Goal: Task Accomplishment & Management: Use online tool/utility

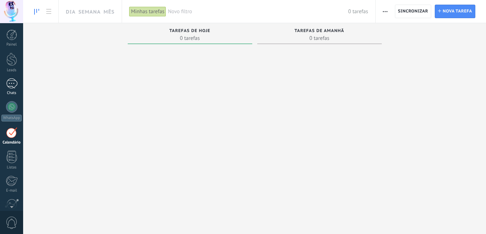
click at [14, 81] on div at bounding box center [11, 83] width 11 height 10
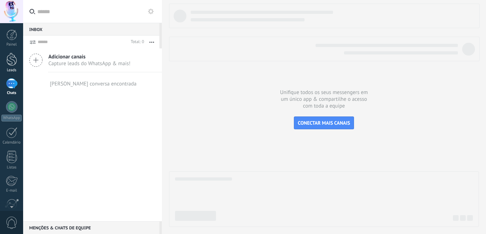
click at [13, 57] on div at bounding box center [11, 59] width 11 height 13
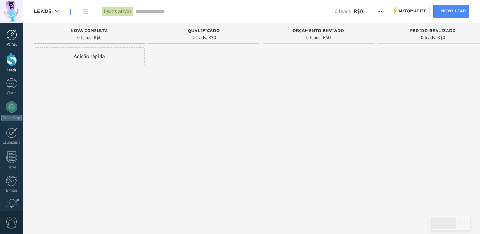
click at [11, 35] on div at bounding box center [11, 35] width 11 height 11
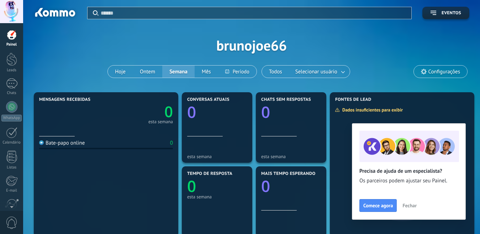
click at [406, 205] on span "Fechar" at bounding box center [410, 205] width 14 height 5
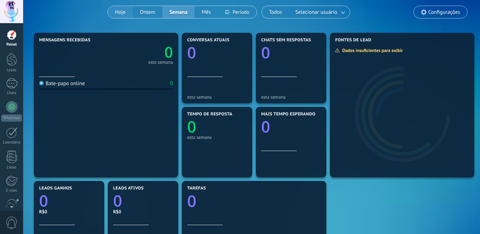
scroll to position [71, 0]
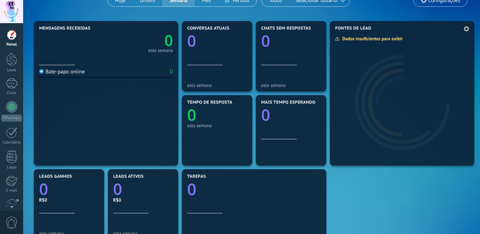
click at [382, 40] on div "Dados insuficientes para exibir" at bounding box center [371, 39] width 73 height 6
click at [463, 28] on span at bounding box center [466, 28] width 9 height 9
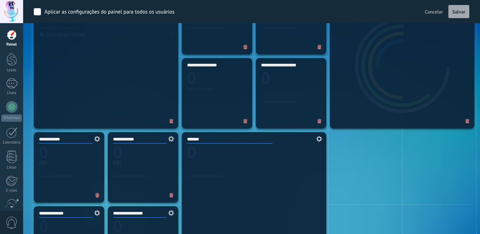
scroll to position [249, 0]
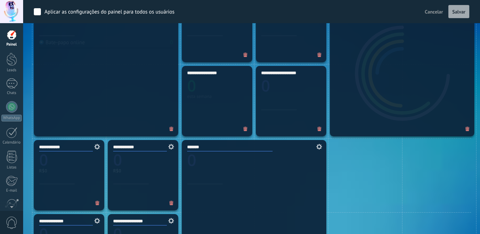
click at [168, 146] on icon at bounding box center [170, 147] width 8 height 6
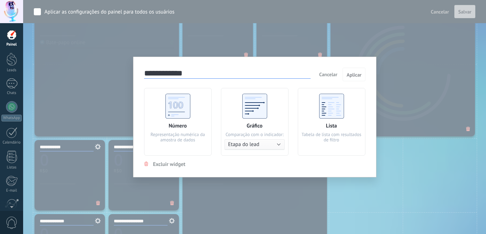
click at [442, 165] on div "**********" at bounding box center [254, 117] width 463 height 234
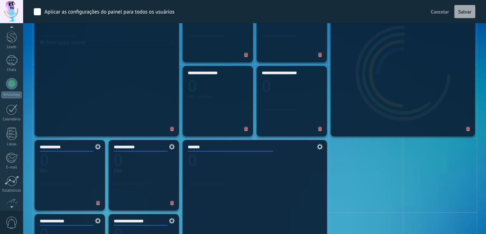
scroll to position [36, 0]
click at [12, 71] on div at bounding box center [11, 71] width 11 height 11
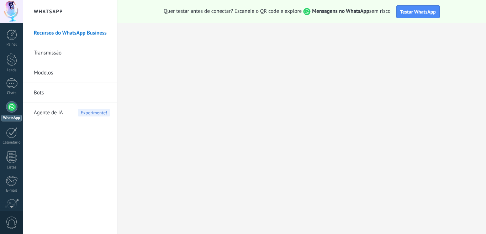
click at [44, 93] on link "Bots" at bounding box center [72, 93] width 76 height 20
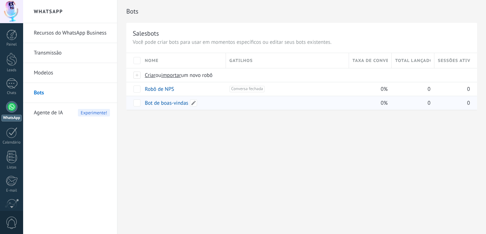
click at [151, 106] on link "Bot de boas-vindas" at bounding box center [166, 103] width 43 height 7
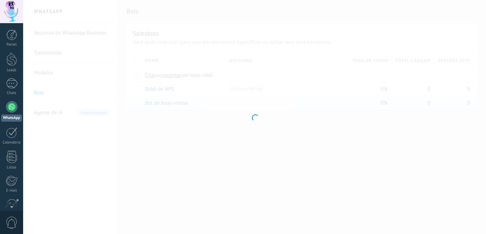
type input "**********"
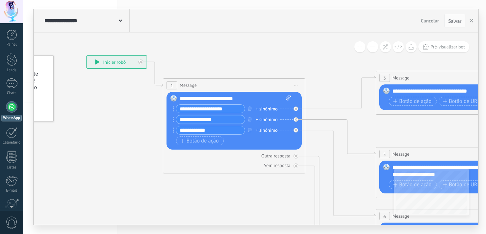
drag, startPoint x: 226, startPoint y: 153, endPoint x: 127, endPoint y: 123, distance: 103.3
click at [127, 123] on icon at bounding box center [463, 235] width 1110 height 717
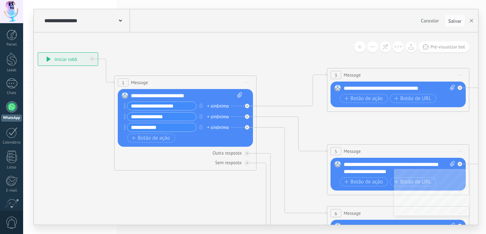
drag, startPoint x: 255, startPoint y: 193, endPoint x: 207, endPoint y: 190, distance: 48.9
click at [207, 190] on icon at bounding box center [415, 232] width 1110 height 717
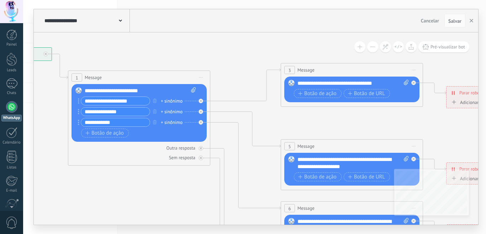
drag, startPoint x: 227, startPoint y: 198, endPoint x: 381, endPoint y: 182, distance: 154.6
click at [364, 182] on icon at bounding box center [368, 227] width 1110 height 717
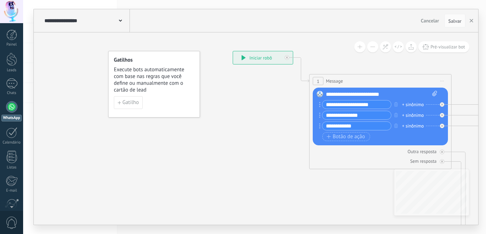
drag, startPoint x: 209, startPoint y: 149, endPoint x: 165, endPoint y: 161, distance: 46.3
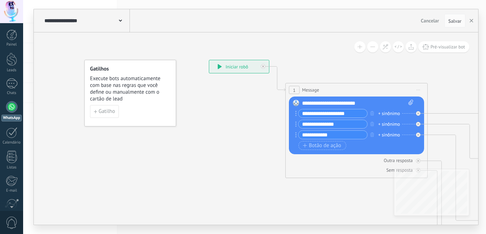
drag, startPoint x: 215, startPoint y: 134, endPoint x: 191, endPoint y: 142, distance: 25.9
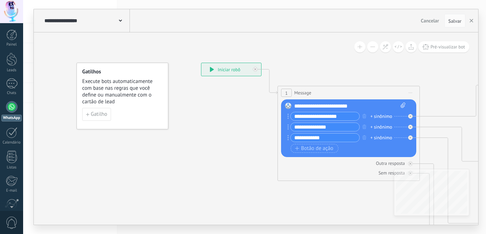
drag, startPoint x: 217, startPoint y: 125, endPoint x: 209, endPoint y: 129, distance: 8.8
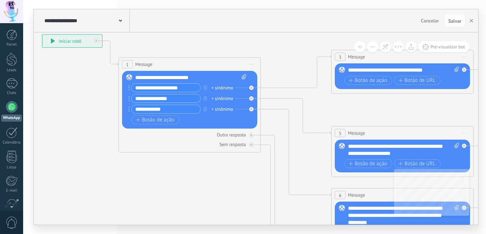
drag, startPoint x: 412, startPoint y: 94, endPoint x: 239, endPoint y: 78, distance: 173.4
click at [263, 65] on icon at bounding box center [419, 214] width 1110 height 717
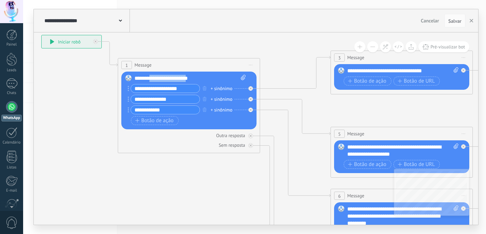
drag, startPoint x: 196, startPoint y: 78, endPoint x: 152, endPoint y: 75, distance: 43.5
click at [152, 75] on div "**********" at bounding box center [190, 78] width 111 height 7
click at [207, 78] on div "**********" at bounding box center [190, 78] width 111 height 7
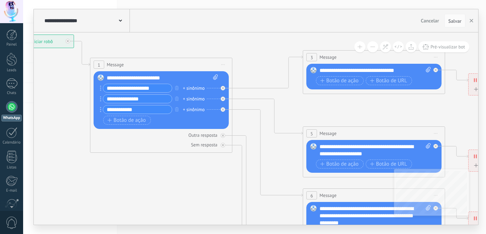
drag, startPoint x: 259, startPoint y: 169, endPoint x: 218, endPoint y: 170, distance: 40.6
click at [224, 169] on icon at bounding box center [390, 215] width 1110 height 717
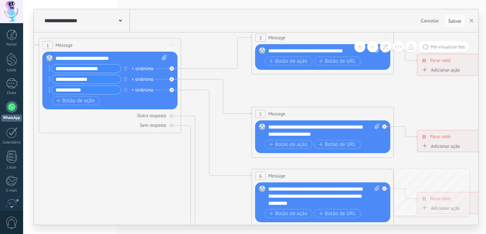
drag, startPoint x: 87, startPoint y: 174, endPoint x: 43, endPoint y: 154, distance: 48.1
click at [43, 154] on icon at bounding box center [339, 195] width 1110 height 717
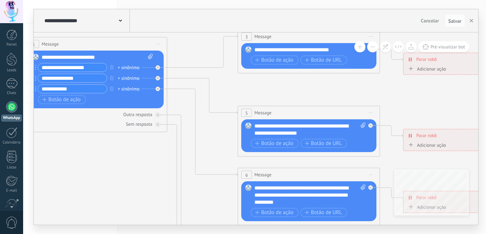
drag, startPoint x: 182, startPoint y: 182, endPoint x: 168, endPoint y: 181, distance: 13.9
click at [168, 181] on icon at bounding box center [325, 194] width 1110 height 717
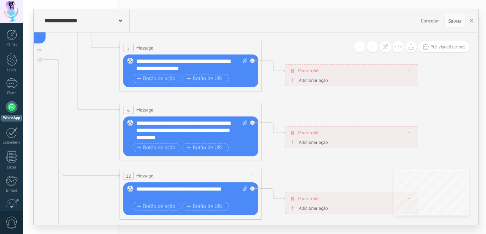
drag, startPoint x: 193, startPoint y: 176, endPoint x: 74, endPoint y: 111, distance: 134.8
click at [74, 111] on icon at bounding box center [207, 129] width 1110 height 717
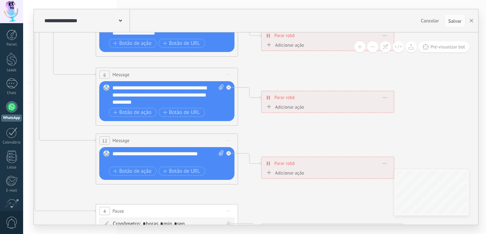
drag, startPoint x: 105, startPoint y: 172, endPoint x: 82, endPoint y: 137, distance: 42.6
click at [82, 137] on icon at bounding box center [183, 94] width 1110 height 717
drag, startPoint x: 185, startPoint y: 94, endPoint x: 173, endPoint y: 98, distance: 12.5
click at [173, 98] on div "**********" at bounding box center [168, 94] width 111 height 21
click at [182, 101] on div "**********" at bounding box center [168, 94] width 111 height 21
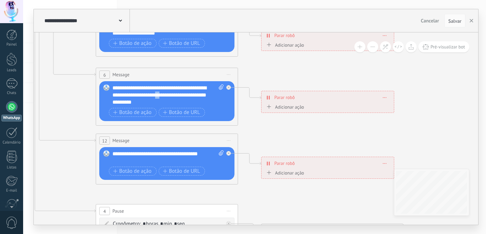
drag, startPoint x: 184, startPoint y: 95, endPoint x: 178, endPoint y: 95, distance: 6.8
click at [178, 95] on div "**********" at bounding box center [168, 94] width 111 height 21
click at [187, 96] on div "**********" at bounding box center [168, 94] width 111 height 21
drag, startPoint x: 187, startPoint y: 96, endPoint x: 177, endPoint y: 96, distance: 9.6
click at [177, 96] on div "**********" at bounding box center [168, 94] width 111 height 21
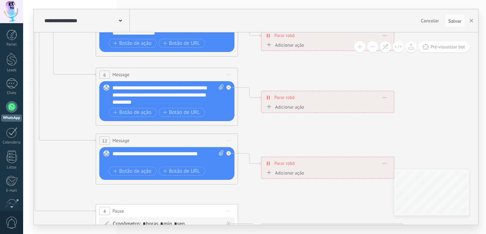
click at [179, 105] on div "**********" at bounding box center [168, 94] width 111 height 21
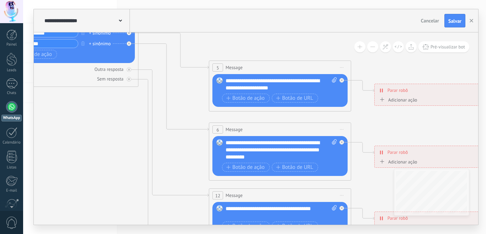
drag, startPoint x: 82, startPoint y: 80, endPoint x: 195, endPoint y: 135, distance: 125.8
click at [195, 135] on icon at bounding box center [296, 149] width 1110 height 717
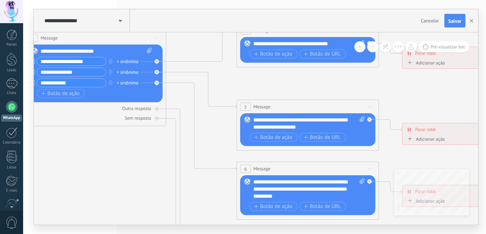
drag, startPoint x: 138, startPoint y: 135, endPoint x: 166, endPoint y: 174, distance: 48.0
click at [166, 174] on icon at bounding box center [324, 188] width 1110 height 717
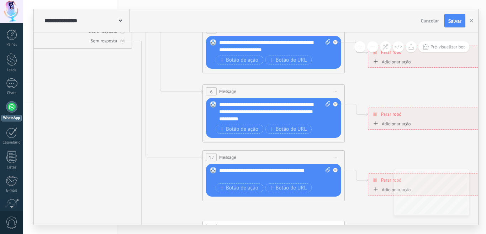
drag, startPoint x: 166, startPoint y: 174, endPoint x: 132, endPoint y: 97, distance: 84.5
click at [132, 97] on icon at bounding box center [290, 111] width 1110 height 717
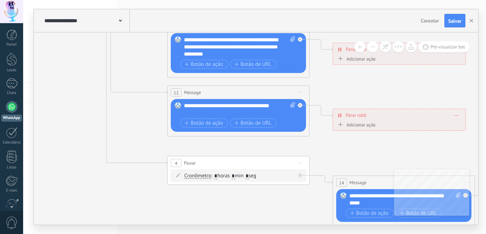
drag, startPoint x: 192, startPoint y: 179, endPoint x: 157, endPoint y: 115, distance: 73.8
click at [157, 115] on icon at bounding box center [255, 46] width 1110 height 717
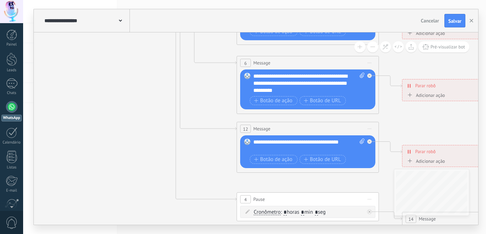
drag, startPoint x: 165, startPoint y: 139, endPoint x: 252, endPoint y: 207, distance: 111.1
click at [252, 207] on icon at bounding box center [324, 82] width 1110 height 717
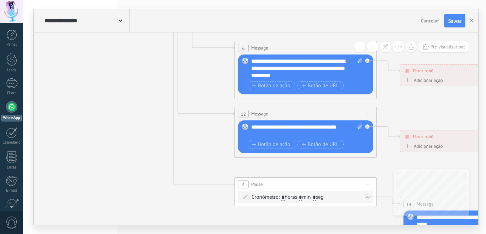
drag, startPoint x: 225, startPoint y: 120, endPoint x: 201, endPoint y: 65, distance: 60.1
click at [201, 65] on icon at bounding box center [322, 67] width 1110 height 717
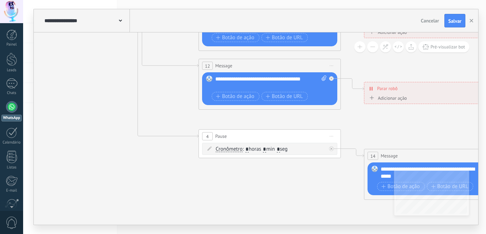
drag, startPoint x: 219, startPoint y: 168, endPoint x: 186, endPoint y: 128, distance: 51.6
click at [186, 128] on icon at bounding box center [286, 19] width 1110 height 717
click at [266, 148] on input "*" at bounding box center [264, 150] width 3 height 6
click at [346, 171] on icon at bounding box center [286, 19] width 1110 height 717
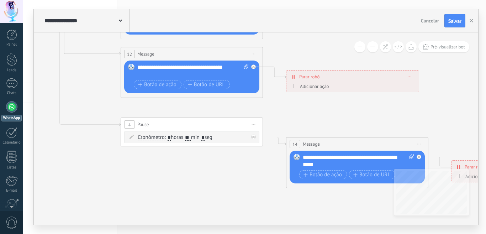
drag, startPoint x: 334, startPoint y: 184, endPoint x: 257, endPoint y: 172, distance: 78.5
click at [257, 172] on icon at bounding box center [208, 7] width 1110 height 717
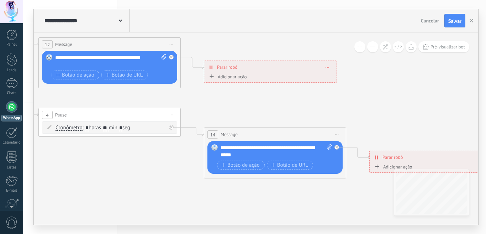
drag, startPoint x: 242, startPoint y: 160, endPoint x: 160, endPoint y: 150, distance: 82.8
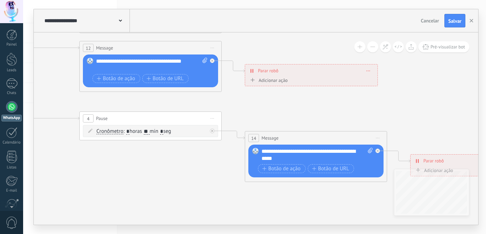
drag, startPoint x: 260, startPoint y: 188, endPoint x: 301, endPoint y: 192, distance: 41.1
click at [301, 192] on icon at bounding box center [167, 1] width 1110 height 717
drag, startPoint x: 153, startPoint y: 131, endPoint x: 149, endPoint y: 131, distance: 3.9
click at [149, 131] on input "**" at bounding box center [147, 132] width 6 height 6
type input "*"
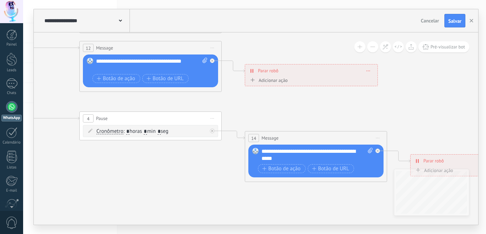
click at [213, 174] on icon at bounding box center [167, 1] width 1110 height 717
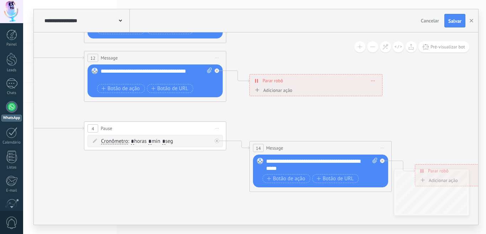
drag, startPoint x: 193, startPoint y: 174, endPoint x: 198, endPoint y: 184, distance: 11.0
click at [198, 184] on icon at bounding box center [172, 11] width 1110 height 717
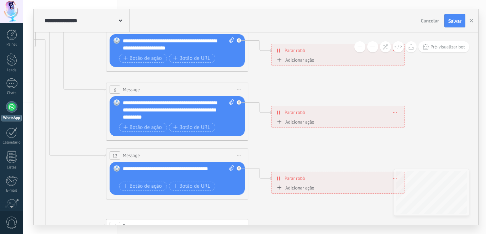
drag, startPoint x: 263, startPoint y: 109, endPoint x: 290, endPoint y: 208, distance: 101.7
click at [287, 214] on icon at bounding box center [194, 109] width 1110 height 717
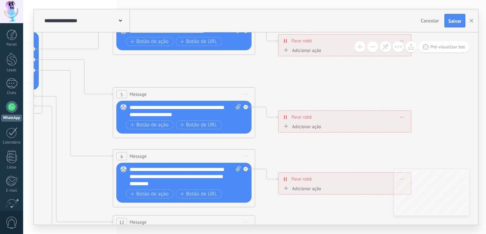
drag, startPoint x: 273, startPoint y: 153, endPoint x: 278, endPoint y: 213, distance: 60.0
click at [278, 213] on icon at bounding box center [200, 175] width 1110 height 717
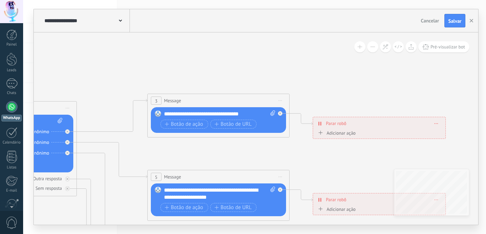
drag, startPoint x: 273, startPoint y: 75, endPoint x: 308, endPoint y: 158, distance: 89.5
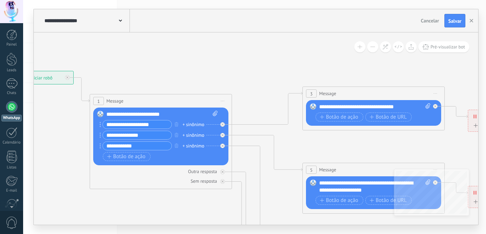
drag, startPoint x: 228, startPoint y: 142, endPoint x: 382, endPoint y: 134, distance: 155.1
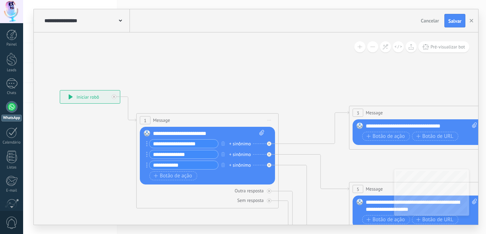
drag, startPoint x: 252, startPoint y: 79, endPoint x: 319, endPoint y: 109, distance: 73.3
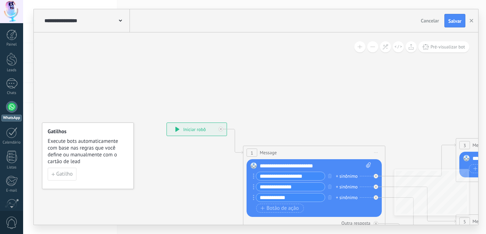
drag, startPoint x: 209, startPoint y: 74, endPoint x: 295, endPoint y: 98, distance: 88.9
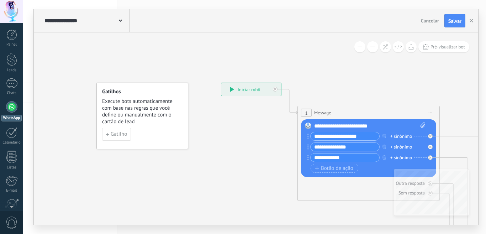
drag, startPoint x: 162, startPoint y: 109, endPoint x: 216, endPoint y: 68, distance: 67.8
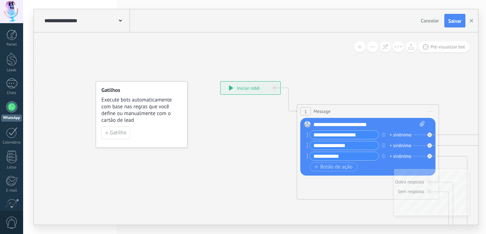
click at [10, 108] on div at bounding box center [11, 106] width 11 height 11
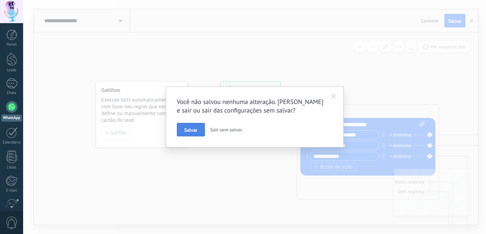
click at [194, 125] on button "Salvar" at bounding box center [191, 130] width 28 height 14
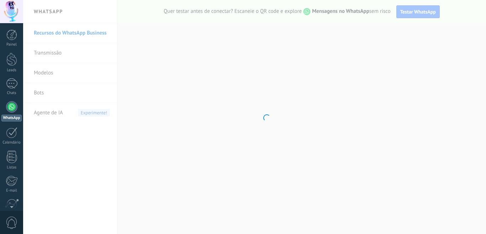
click at [39, 92] on body ".abccls-1,.abccls-2{fill-rule:evenodd}.abccls-2{fill:#fff} .abfcls-1{fill:none}…" at bounding box center [243, 117] width 486 height 234
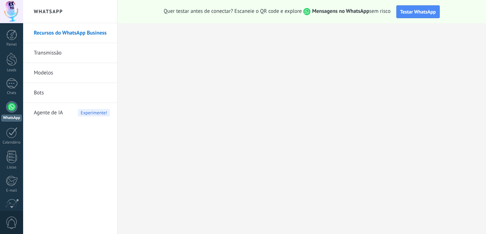
click at [39, 92] on link "Bots" at bounding box center [72, 93] width 76 height 20
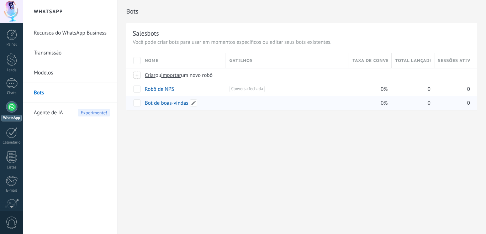
click at [163, 102] on link "Bot de boas-vindas" at bounding box center [166, 103] width 43 height 7
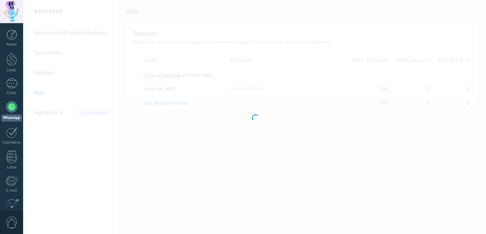
type input "**********"
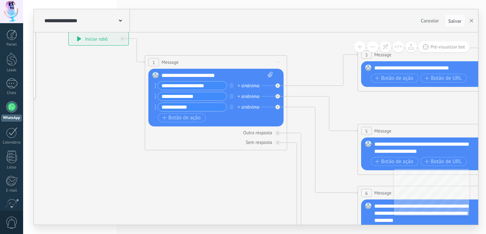
drag, startPoint x: 233, startPoint y: 180, endPoint x: 115, endPoint y: 126, distance: 129.5
click at [115, 126] on icon at bounding box center [445, 198] width 1110 height 689
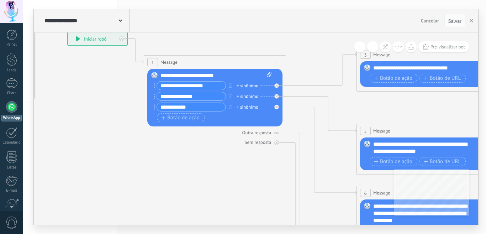
click at [169, 106] on input "**********" at bounding box center [191, 107] width 69 height 8
type input "**********"
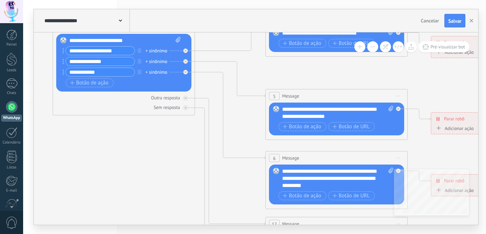
drag, startPoint x: 253, startPoint y: 169, endPoint x: 162, endPoint y: 134, distance: 97.6
click at [162, 134] on icon at bounding box center [353, 177] width 1110 height 717
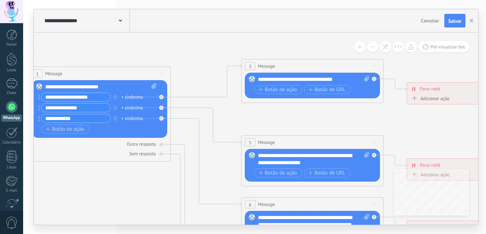
drag, startPoint x: 236, startPoint y: 99, endPoint x: 212, endPoint y: 145, distance: 52.2
click at [212, 145] on icon at bounding box center [329, 223] width 1110 height 717
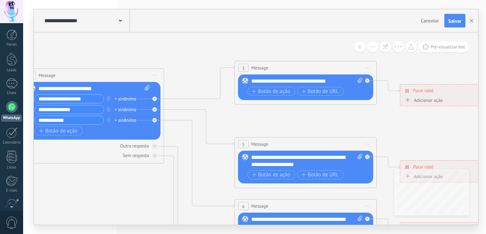
drag, startPoint x: 253, startPoint y: 121, endPoint x: 246, endPoint y: 123, distance: 7.0
click at [246, 123] on icon at bounding box center [322, 225] width 1110 height 717
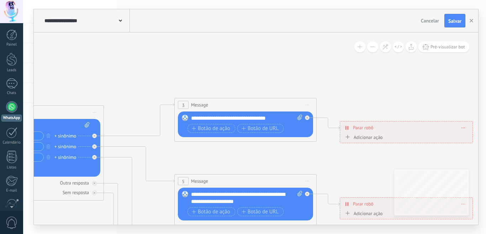
drag, startPoint x: 417, startPoint y: 148, endPoint x: 357, endPoint y: 185, distance: 70.4
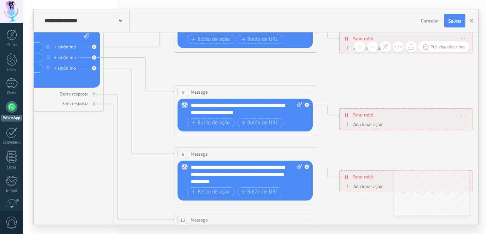
drag, startPoint x: 357, startPoint y: 185, endPoint x: 356, endPoint y: 96, distance: 89.0
click at [356, 96] on icon at bounding box center [262, 173] width 1110 height 717
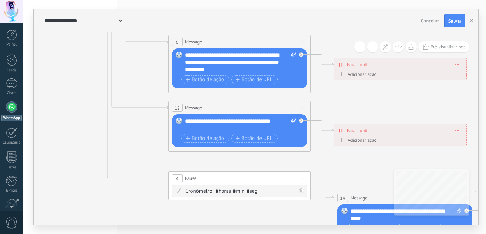
drag, startPoint x: 180, startPoint y: 206, endPoint x: 174, endPoint y: 94, distance: 112.3
click at [174, 94] on icon at bounding box center [256, 61] width 1110 height 717
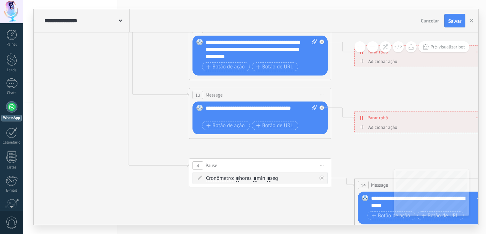
drag, startPoint x: 204, startPoint y: 205, endPoint x: 232, endPoint y: 193, distance: 30.6
click at [234, 194] on icon at bounding box center [277, 48] width 1110 height 717
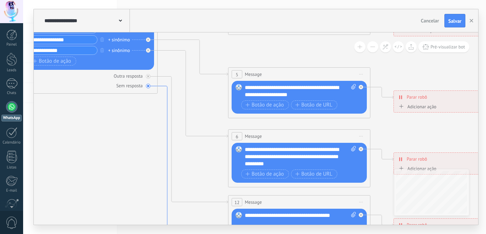
drag, startPoint x: 136, startPoint y: 62, endPoint x: 166, endPoint y: 168, distance: 110.6
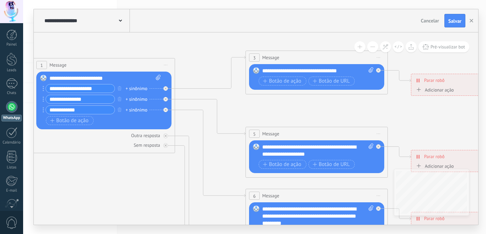
drag, startPoint x: 144, startPoint y: 119, endPoint x: 161, endPoint y: 177, distance: 60.4
click at [161, 177] on icon at bounding box center [333, 215] width 1110 height 717
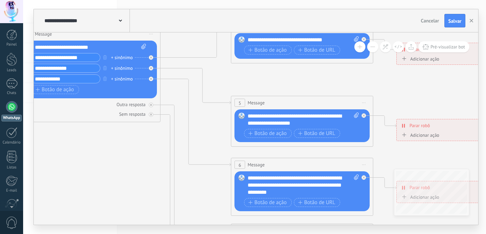
drag, startPoint x: 282, startPoint y: 114, endPoint x: 268, endPoint y: 83, distance: 34.2
click at [268, 83] on icon at bounding box center [319, 184] width 1110 height 717
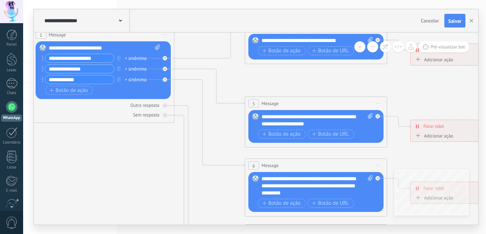
drag, startPoint x: 278, startPoint y: 88, endPoint x: 297, endPoint y: 86, distance: 19.0
click at [297, 86] on icon at bounding box center [332, 185] width 1110 height 717
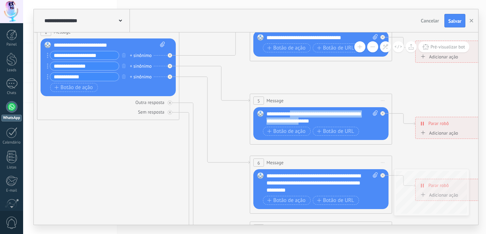
drag, startPoint x: 310, startPoint y: 120, endPoint x: 290, endPoint y: 115, distance: 20.5
click at [290, 115] on div "**********" at bounding box center [322, 117] width 111 height 14
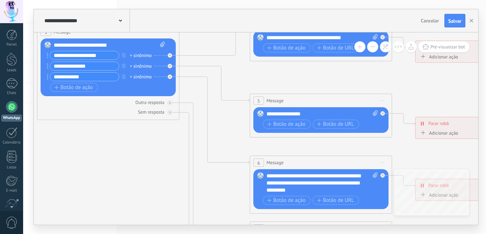
click at [291, 114] on div "**********" at bounding box center [322, 113] width 111 height 7
click at [321, 113] on div "**********" at bounding box center [322, 113] width 111 height 7
click at [341, 114] on div "**********" at bounding box center [322, 113] width 111 height 7
click at [319, 114] on div "**********" at bounding box center [322, 113] width 111 height 7
click at [341, 112] on div "**********" at bounding box center [322, 113] width 111 height 7
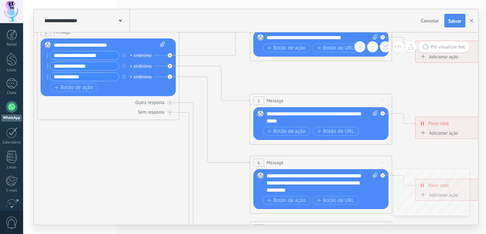
click at [308, 114] on div "**********" at bounding box center [322, 117] width 111 height 14
drag, startPoint x: 308, startPoint y: 114, endPoint x: 297, endPoint y: 114, distance: 10.7
click at [297, 114] on div "**********" at bounding box center [322, 117] width 111 height 14
click at [298, 114] on div "**********" at bounding box center [322, 117] width 111 height 14
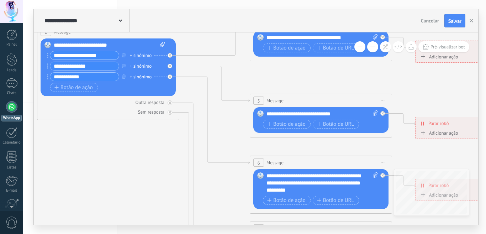
click at [329, 114] on div "**********" at bounding box center [322, 113] width 111 height 7
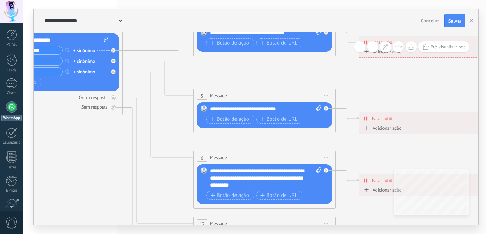
drag, startPoint x: 213, startPoint y: 185, endPoint x: 156, endPoint y: 180, distance: 56.8
click at [156, 180] on icon at bounding box center [281, 177] width 1110 height 717
click at [455, 22] on span "Salvar" at bounding box center [455, 21] width 13 height 5
click at [12, 109] on div at bounding box center [11, 106] width 11 height 11
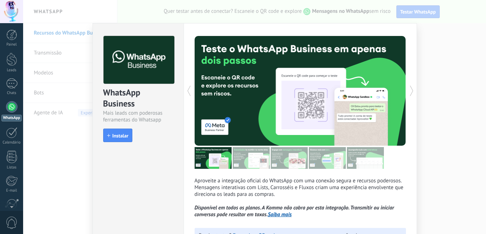
click at [186, 87] on icon at bounding box center [189, 91] width 7 height 14
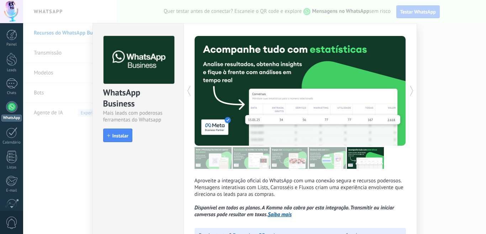
click at [186, 87] on icon at bounding box center [189, 91] width 7 height 14
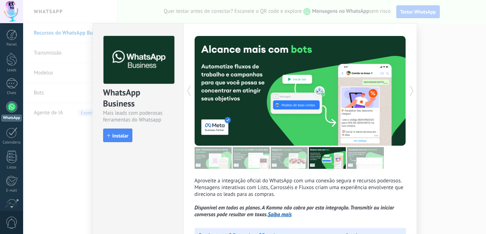
click at [186, 87] on icon at bounding box center [189, 91] width 7 height 14
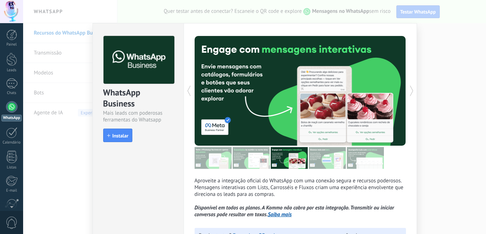
click at [186, 87] on icon at bounding box center [189, 91] width 7 height 14
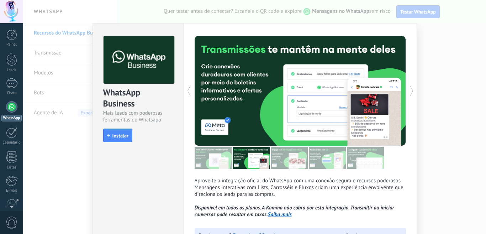
click at [186, 87] on icon at bounding box center [189, 91] width 7 height 14
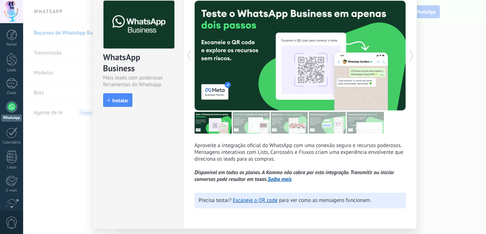
scroll to position [57, 0]
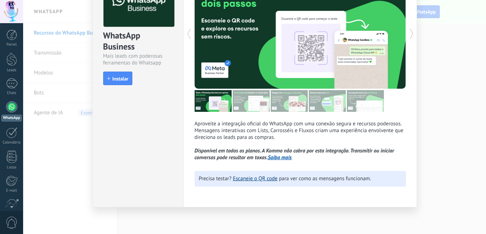
click at [260, 179] on link "Escaneie o QR code" at bounding box center [255, 178] width 45 height 7
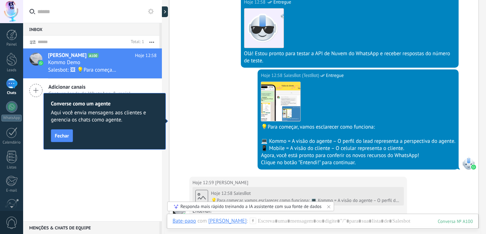
scroll to position [143, 0]
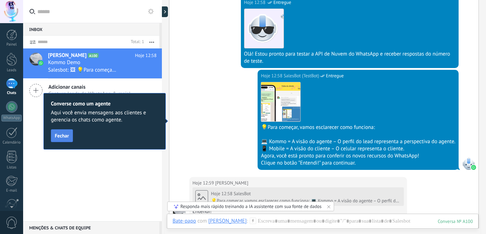
click at [65, 138] on span "Fechar" at bounding box center [62, 135] width 14 height 5
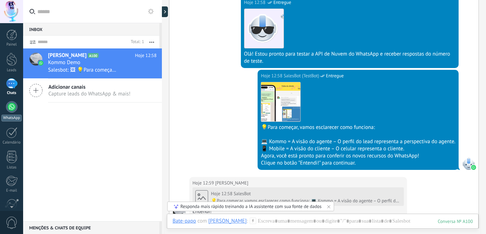
click at [13, 111] on div at bounding box center [11, 106] width 11 height 11
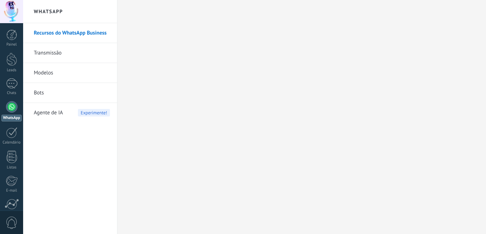
drag, startPoint x: 0, startPoint y: 0, endPoint x: 84, endPoint y: 32, distance: 90.1
click at [84, 32] on body ".abccls-1,.abccls-2{fill-rule:evenodd}.abccls-2{fill:#fff} .abfcls-1{fill:none}…" at bounding box center [243, 117] width 486 height 234
click at [9, 217] on span "2" at bounding box center [12, 222] width 12 height 12
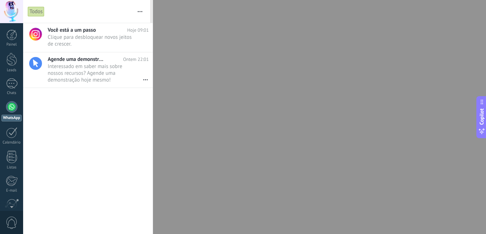
click at [11, 106] on div at bounding box center [11, 106] width 11 height 11
click at [222, 77] on div at bounding box center [243, 117] width 486 height 234
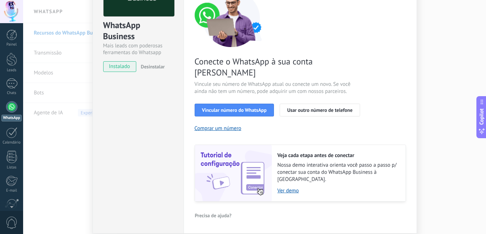
scroll to position [71, 0]
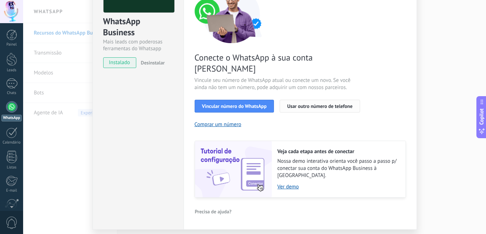
click at [306, 104] on span "Usar outro número de telefone" at bounding box center [320, 106] width 66 height 5
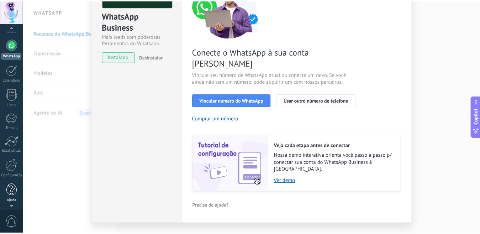
scroll to position [62, 0]
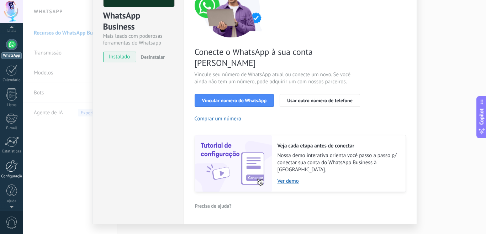
click at [14, 174] on div "Configurações" at bounding box center [11, 176] width 21 height 5
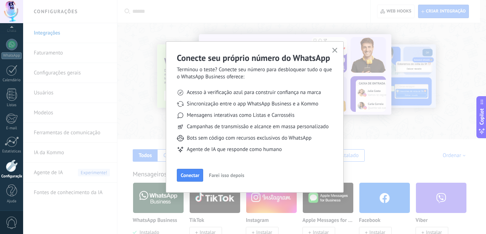
click at [333, 48] on icon "button" at bounding box center [335, 50] width 5 height 5
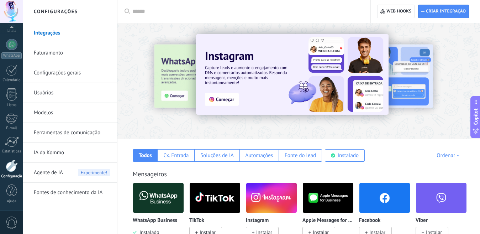
click at [54, 94] on link "Usuários" at bounding box center [72, 93] width 76 height 20
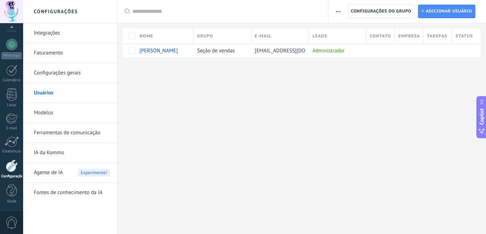
click at [339, 10] on span "button" at bounding box center [338, 12] width 5 height 14
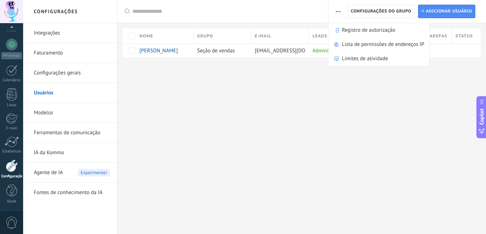
click at [364, 83] on div "Configurações Integrações Faturamento Configurações gerais Usuários Modelos Fer…" at bounding box center [254, 117] width 463 height 234
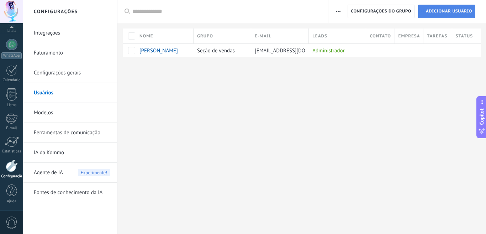
click at [449, 16] on span "Adicionar usuário" at bounding box center [449, 11] width 46 height 13
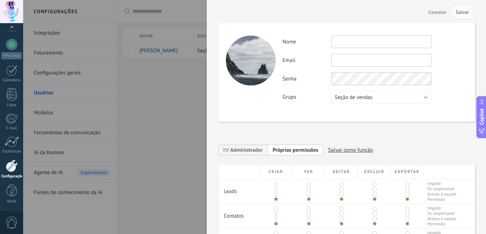
click at [340, 42] on input "text" at bounding box center [382, 41] width 100 height 13
type input "**********"
click at [408, 94] on button "Seção de vendas" at bounding box center [382, 97] width 100 height 13
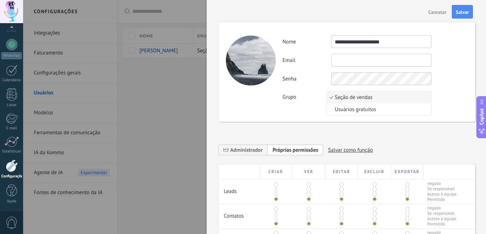
click at [408, 94] on span "Seção de vendas" at bounding box center [378, 97] width 102 height 7
click at [350, 58] on input "text" at bounding box center [382, 60] width 100 height 13
click at [458, 10] on span "Salvar" at bounding box center [462, 12] width 13 height 5
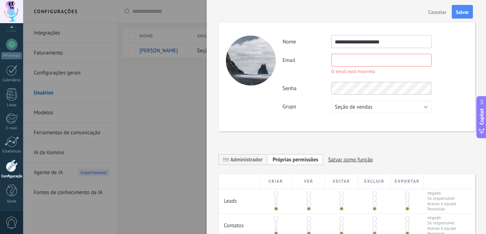
click at [444, 13] on span "Cancelar" at bounding box center [438, 12] width 18 height 5
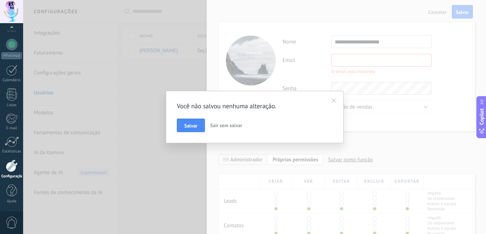
drag, startPoint x: 182, startPoint y: 127, endPoint x: 188, endPoint y: 126, distance: 5.7
click at [182, 127] on button "Salvar" at bounding box center [191, 126] width 28 height 14
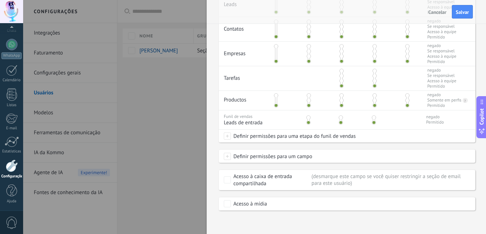
scroll to position [198, 0]
click at [439, 14] on span "Cancelar" at bounding box center [438, 12] width 18 height 5
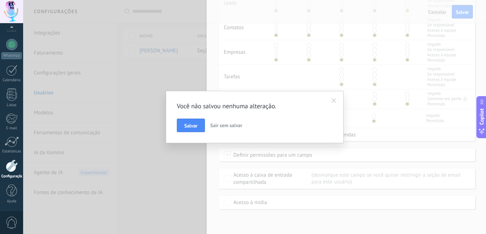
click at [222, 122] on button "Sair sem salvar" at bounding box center [227, 126] width 38 height 14
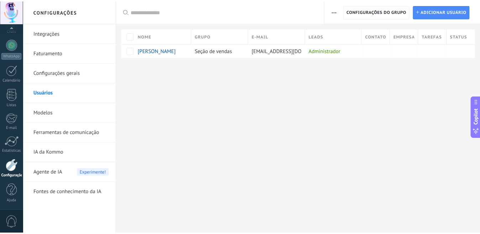
scroll to position [0, 0]
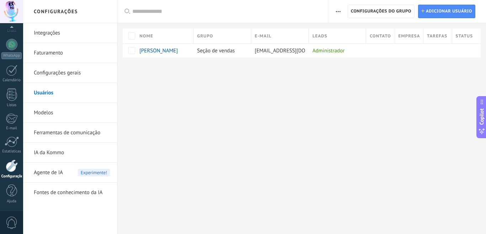
click at [51, 37] on link "Integrações" at bounding box center [72, 33] width 76 height 20
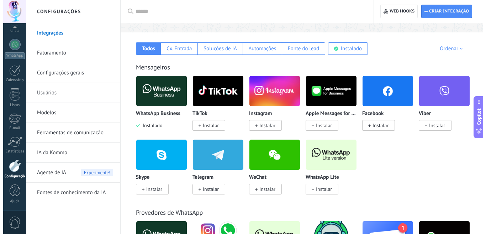
scroll to position [71, 0]
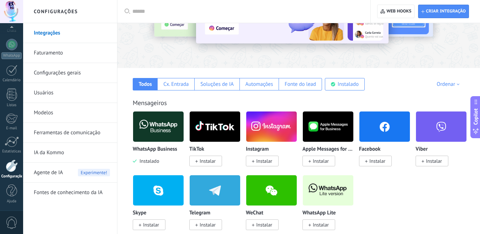
click at [152, 127] on img at bounding box center [158, 126] width 51 height 35
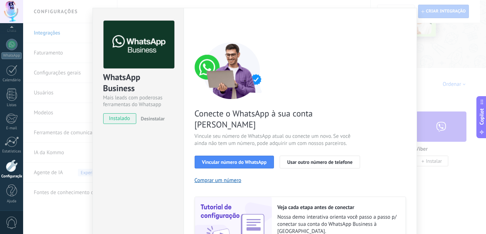
scroll to position [36, 0]
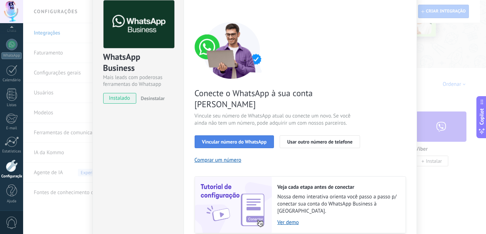
click at [221, 139] on span "Vincular número do WhatsApp" at bounding box center [234, 141] width 65 height 5
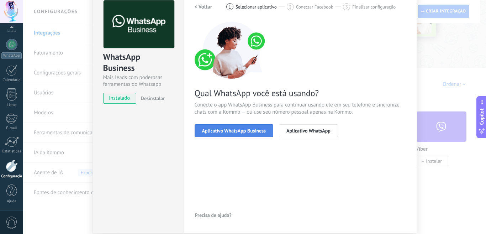
click at [257, 129] on span "Aplicativo WhatsApp Business" at bounding box center [234, 130] width 64 height 5
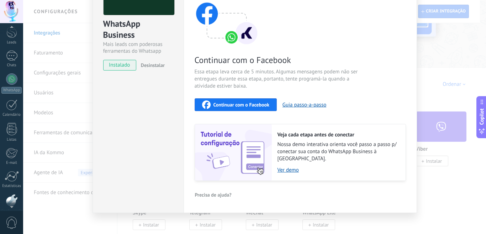
scroll to position [0, 0]
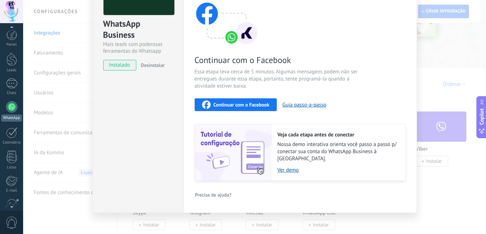
click at [13, 109] on div at bounding box center [11, 106] width 11 height 11
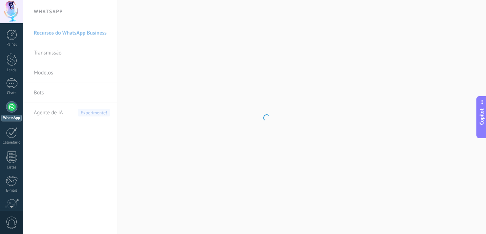
click at [42, 93] on body ".abccls-1,.abccls-2{fill-rule:evenodd}.abccls-2{fill:#fff} .abfcls-1{fill:none}…" at bounding box center [243, 117] width 486 height 234
click at [42, 93] on link "Bots" at bounding box center [72, 93] width 76 height 20
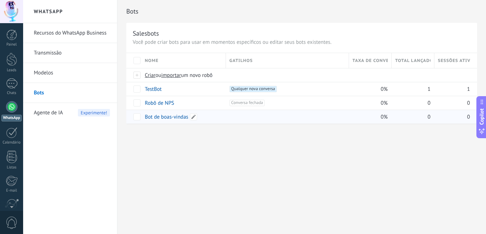
click at [172, 119] on link "Bot de boas-vindas" at bounding box center [166, 117] width 43 height 7
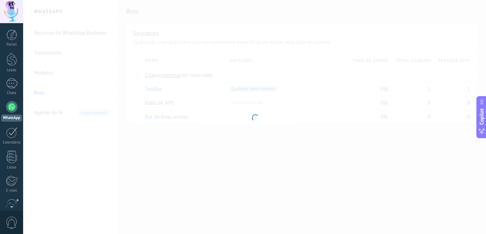
type input "**********"
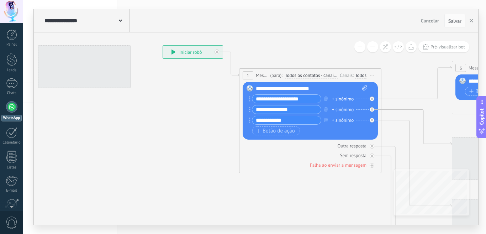
drag, startPoint x: 226, startPoint y: 161, endPoint x: 191, endPoint y: 108, distance: 63.5
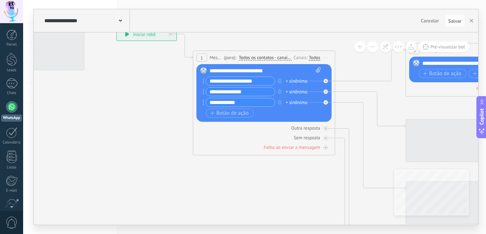
drag, startPoint x: 224, startPoint y: 174, endPoint x: 189, endPoint y: 170, distance: 34.4
click at [189, 170] on icon at bounding box center [493, 207] width 1110 height 717
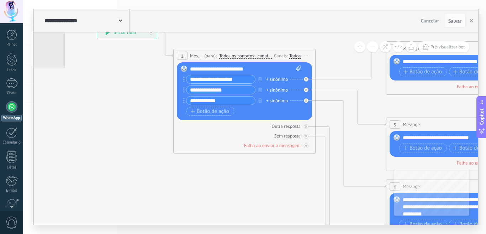
drag, startPoint x: 224, startPoint y: 182, endPoint x: 209, endPoint y: 161, distance: 26.0
click at [199, 183] on icon at bounding box center [474, 206] width 1110 height 717
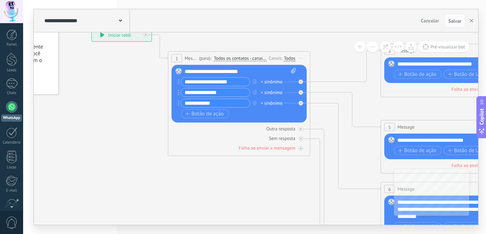
click at [191, 58] on span "Message" at bounding box center [191, 58] width 12 height 7
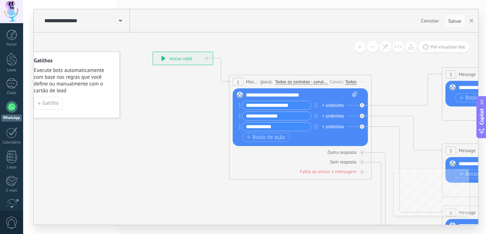
drag, startPoint x: 163, startPoint y: 68, endPoint x: 226, endPoint y: 91, distance: 66.7
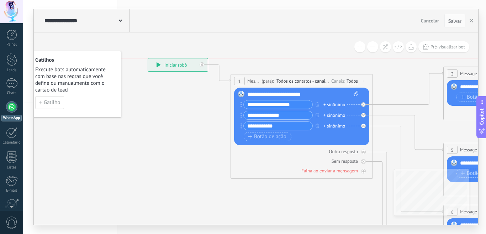
drag, startPoint x: 157, startPoint y: 65, endPoint x: 148, endPoint y: 72, distance: 10.9
click at [154, 51] on div "**********" at bounding box center [154, 51] width 0 height 0
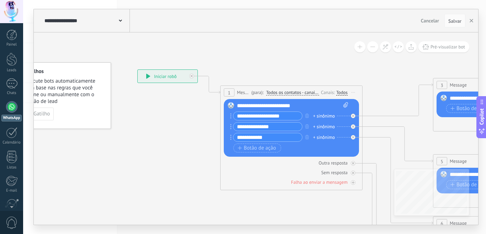
drag, startPoint x: 172, startPoint y: 88, endPoint x: 161, endPoint y: 100, distance: 15.4
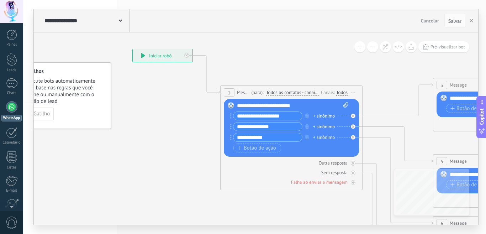
drag, startPoint x: 160, startPoint y: 80, endPoint x: 155, endPoint y: 59, distance: 21.2
click at [155, 59] on div "**********" at bounding box center [163, 55] width 60 height 13
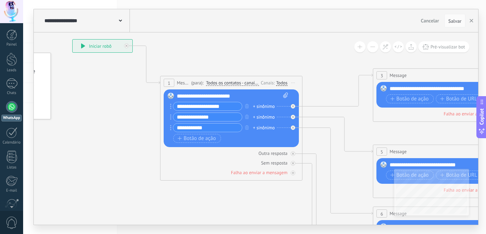
drag, startPoint x: 197, startPoint y: 110, endPoint x: 130, endPoint y: 100, distance: 68.1
click at [136, 101] on icon at bounding box center [455, 227] width 1121 height 727
click at [358, 47] on button at bounding box center [360, 46] width 11 height 11
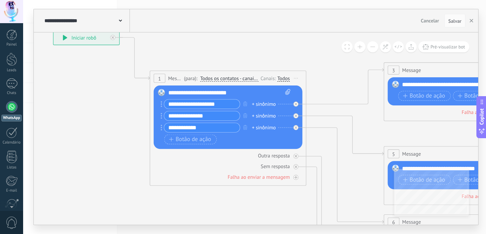
click at [375, 51] on button at bounding box center [372, 46] width 11 height 11
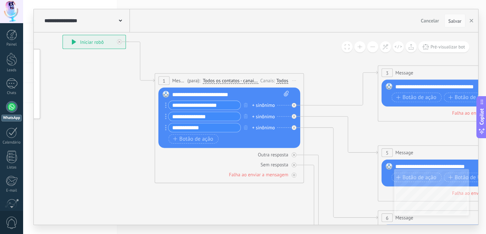
click at [375, 51] on button at bounding box center [372, 46] width 11 height 11
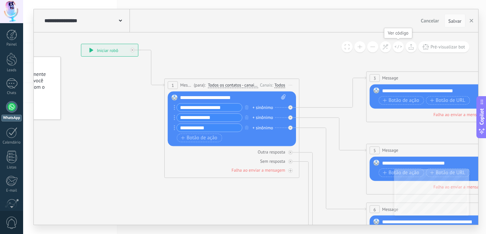
click at [401, 47] on icon at bounding box center [398, 47] width 7 height 4
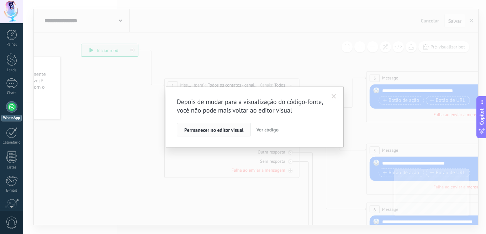
click at [226, 130] on span "Permanecer no editor visual" at bounding box center [213, 129] width 59 height 5
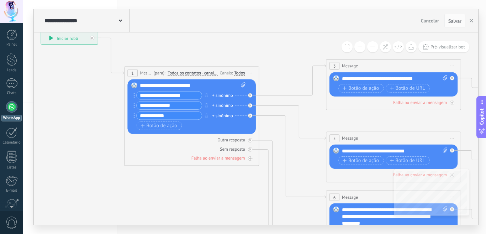
drag, startPoint x: 209, startPoint y: 180, endPoint x: 168, endPoint y: 168, distance: 42.0
click at [168, 168] on icon at bounding box center [404, 209] width 1064 height 693
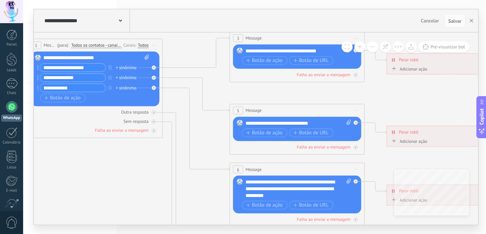
drag, startPoint x: 257, startPoint y: 179, endPoint x: 165, endPoint y: 169, distance: 92.1
click at [165, 169] on icon at bounding box center [307, 181] width 1064 height 693
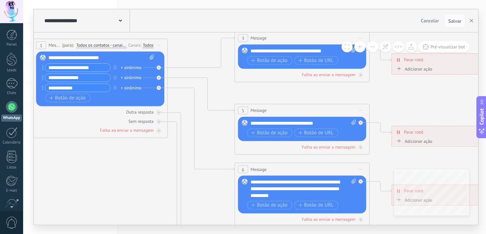
drag, startPoint x: 153, startPoint y: 131, endPoint x: 150, endPoint y: 165, distance: 34.0
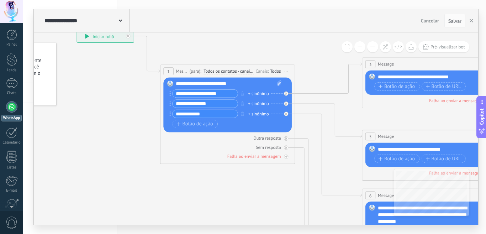
drag, startPoint x: 151, startPoint y: 165, endPoint x: 279, endPoint y: 191, distance: 130.1
click at [279, 191] on icon at bounding box center [440, 207] width 1064 height 693
drag, startPoint x: 187, startPoint y: 159, endPoint x: 179, endPoint y: 163, distance: 8.3
click at [88, 43] on div "**********" at bounding box center [88, 43] width 0 height 0
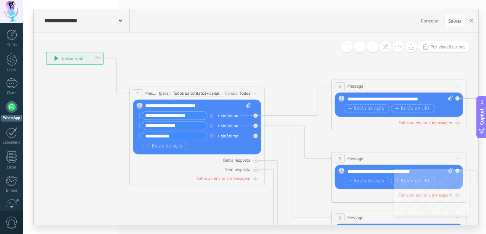
drag, startPoint x: 131, startPoint y: 127, endPoint x: 101, endPoint y: 149, distance: 37.8
click at [101, 149] on icon at bounding box center [409, 229] width 1064 height 693
click at [151, 145] on span "Botão de ação" at bounding box center [164, 145] width 36 height 5
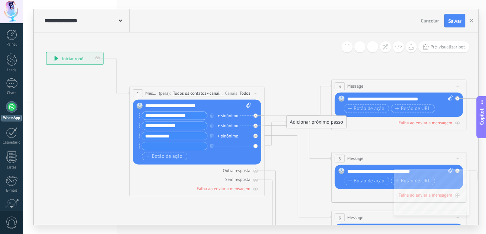
click at [141, 146] on div at bounding box center [173, 146] width 69 height 9
click at [139, 146] on icon at bounding box center [139, 145] width 1 height 5
click at [212, 147] on icon "button" at bounding box center [211, 145] width 3 height 4
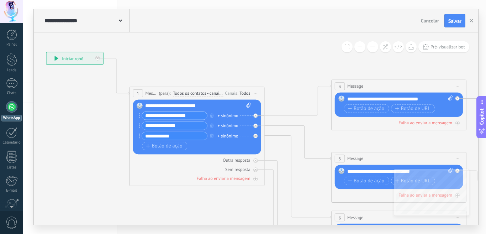
click at [254, 93] on span "Iniciar pré-visualização aqui [GEOGRAPHIC_DATA] Duplicar Excluir" at bounding box center [256, 93] width 11 height 10
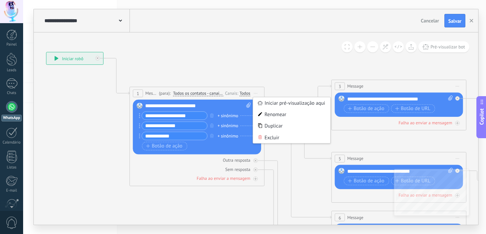
click at [238, 94] on div "Canais:" at bounding box center [232, 93] width 15 height 6
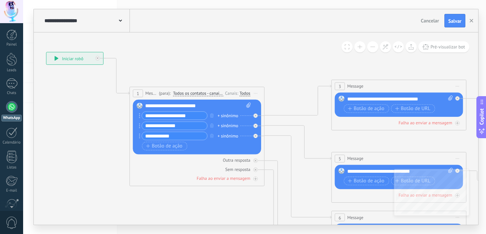
click at [243, 94] on div "Todos" at bounding box center [245, 92] width 11 height 5
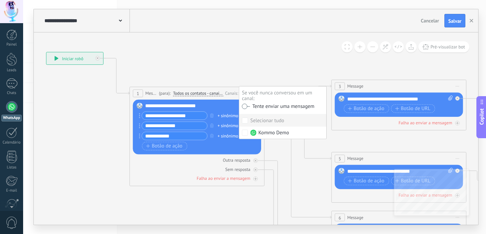
click at [223, 77] on icon at bounding box center [409, 229] width 1064 height 693
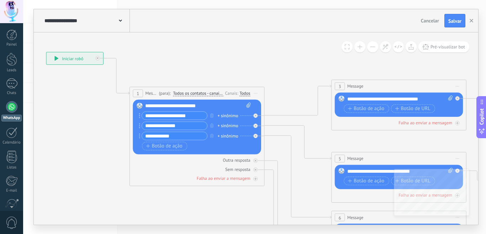
click at [178, 95] on span "Todos os contatos - canais selecionados" at bounding box center [198, 93] width 50 height 5
click at [178, 95] on button "Todos os contatos - canais selecionados" at bounding box center [212, 93] width 84 height 12
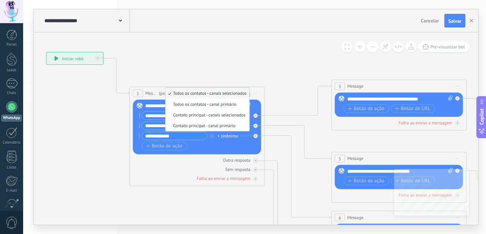
click at [187, 75] on icon at bounding box center [409, 229] width 1064 height 693
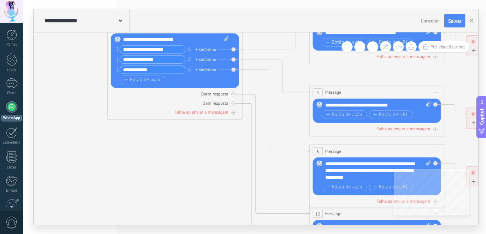
drag, startPoint x: 146, startPoint y: 199, endPoint x: 124, endPoint y: 132, distance: 69.8
click at [124, 132] on icon at bounding box center [387, 163] width 1064 height 693
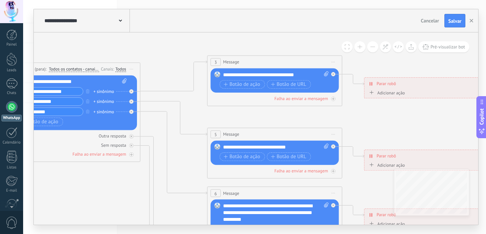
drag, startPoint x: 290, startPoint y: 102, endPoint x: 178, endPoint y: 145, distance: 119.5
click at [178, 145] on icon at bounding box center [285, 210] width 1064 height 702
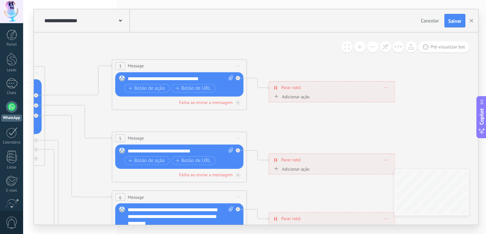
drag, startPoint x: 355, startPoint y: 120, endPoint x: 269, endPoint y: 122, distance: 86.2
click at [269, 122] on icon at bounding box center [189, 214] width 1064 height 702
click at [239, 102] on div at bounding box center [238, 102] width 4 height 4
click at [239, 103] on icon at bounding box center [238, 103] width 2 height 1
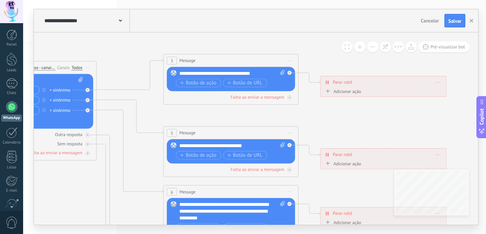
drag, startPoint x: 238, startPoint y: 112, endPoint x: 286, endPoint y: 110, distance: 48.8
click at [289, 107] on icon at bounding box center [241, 190] width 1064 height 667
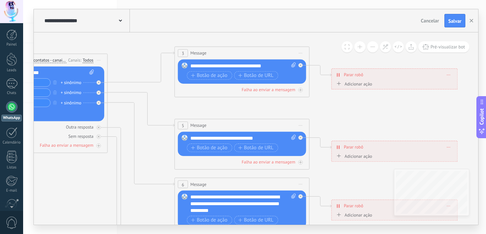
drag, startPoint x: 214, startPoint y: 118, endPoint x: 225, endPoint y: 110, distance: 13.0
click at [225, 110] on icon at bounding box center [252, 183] width 1064 height 667
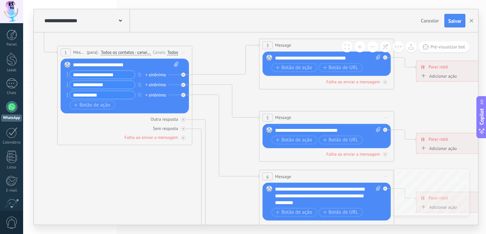
drag, startPoint x: 155, startPoint y: 146, endPoint x: 231, endPoint y: 134, distance: 77.2
click at [271, 139] on icon at bounding box center [337, 175] width 1064 height 667
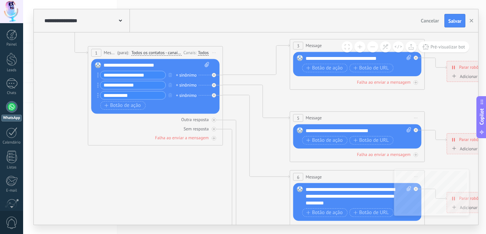
click at [182, 86] on div "+ sinônimo" at bounding box center [186, 85] width 21 height 7
click at [233, 116] on icon at bounding box center [367, 175] width 1064 height 667
drag, startPoint x: 163, startPoint y: 182, endPoint x: 148, endPoint y: 183, distance: 15.0
drag, startPoint x: 148, startPoint y: 183, endPoint x: 115, endPoint y: 179, distance: 33.4
click at [115, 179] on icon at bounding box center [367, 175] width 1064 height 667
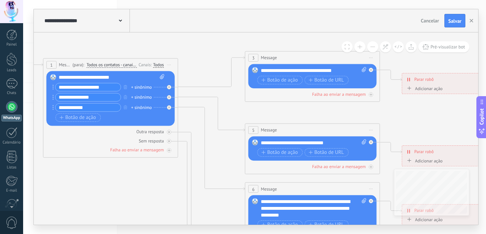
drag, startPoint x: 165, startPoint y: 172, endPoint x: 120, endPoint y: 184, distance: 46.5
click at [120, 184] on icon at bounding box center [323, 187] width 1064 height 667
click at [255, 143] on rect at bounding box center [255, 142] width 6 height 6
click at [263, 129] on span "Message" at bounding box center [269, 130] width 16 height 6
click at [255, 130] on span "5" at bounding box center [253, 130] width 2 height 6
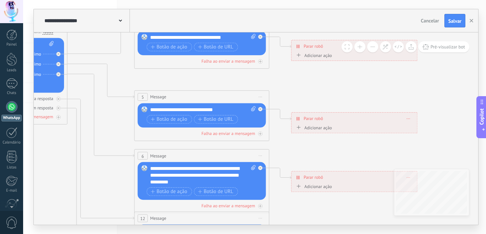
drag, startPoint x: 335, startPoint y: 105, endPoint x: 224, endPoint y: 72, distance: 115.6
click at [224, 72] on icon at bounding box center [212, 154] width 1064 height 667
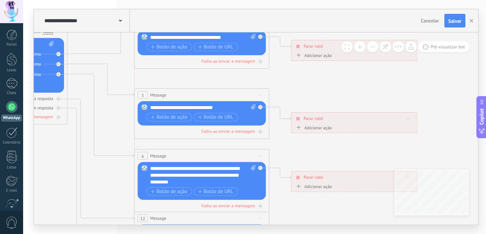
click at [149, 93] on div "5 Message ******* (para): Todos os contatos - canais selecionados Todos os cont…" at bounding box center [202, 95] width 135 height 12
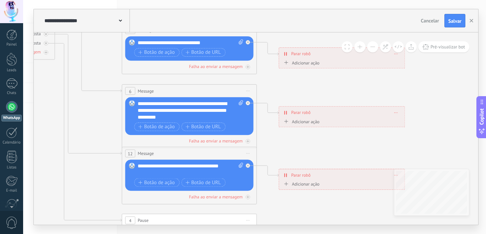
drag, startPoint x: 111, startPoint y: 86, endPoint x: 110, endPoint y: 66, distance: 20.7
click at [110, 66] on icon at bounding box center [199, 89] width 1064 height 667
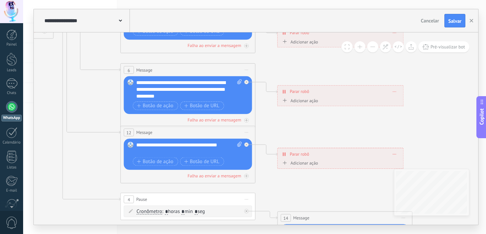
drag, startPoint x: 110, startPoint y: 126, endPoint x: 108, endPoint y: 105, distance: 21.8
click at [108, 105] on icon at bounding box center [198, 86] width 1064 height 702
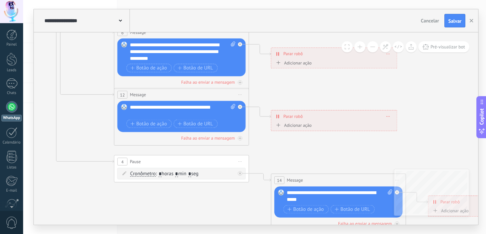
drag, startPoint x: 104, startPoint y: 149, endPoint x: 98, endPoint y: 122, distance: 27.2
click at [98, 124] on icon at bounding box center [192, 49] width 1064 height 702
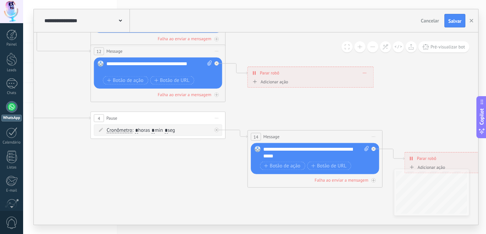
drag, startPoint x: 123, startPoint y: 191, endPoint x: 91, endPoint y: 141, distance: 59.5
click at [91, 142] on icon at bounding box center [168, 5] width 1064 height 702
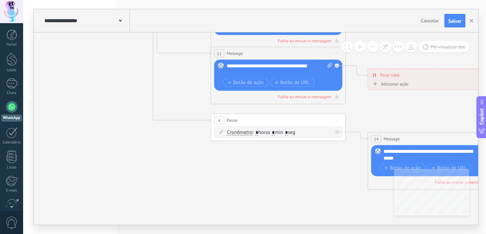
drag, startPoint x: 104, startPoint y: 181, endPoint x: 187, endPoint y: 171, distance: 84.0
click at [310, 234] on html ".abccls-1,.abccls-2{fill-rule:evenodd}.abccls-2{fill:#fff} .abfcls-1{fill:none}…" at bounding box center [243, 117] width 486 height 234
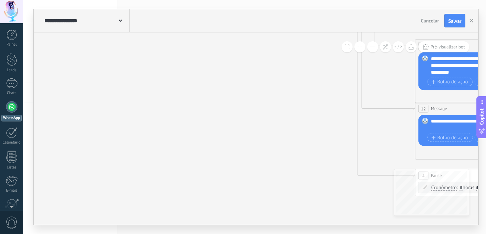
drag, startPoint x: 162, startPoint y: 151, endPoint x: 291, endPoint y: 167, distance: 129.9
click at [339, 203] on icon at bounding box center [493, 63] width 1064 height 702
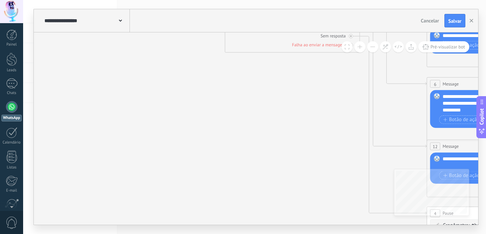
drag, startPoint x: 291, startPoint y: 163, endPoint x: 295, endPoint y: 172, distance: 9.9
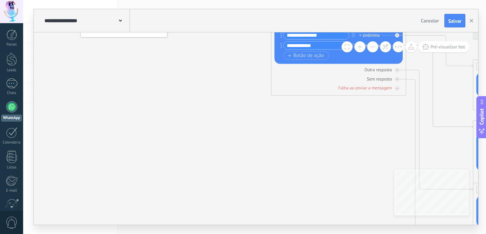
drag, startPoint x: 295, startPoint y: 172, endPoint x: 302, endPoint y: 194, distance: 23.0
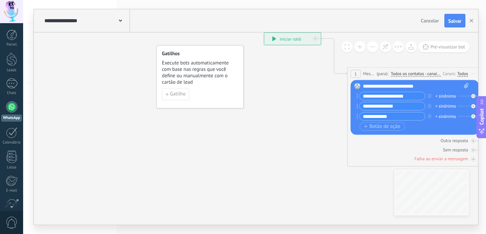
drag, startPoint x: 280, startPoint y: 176, endPoint x: 303, endPoint y: 207, distance: 38.4
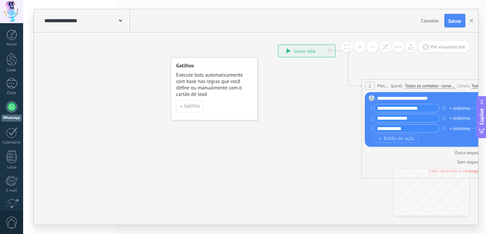
drag, startPoint x: 295, startPoint y: 197, endPoint x: 319, endPoint y: 228, distance: 38.8
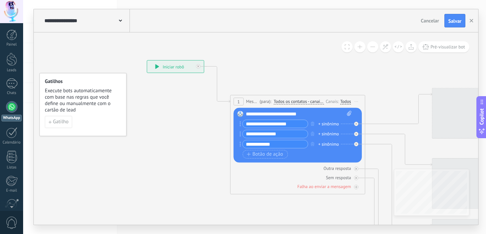
drag, startPoint x: 328, startPoint y: 191, endPoint x: 180, endPoint y: 181, distance: 148.1
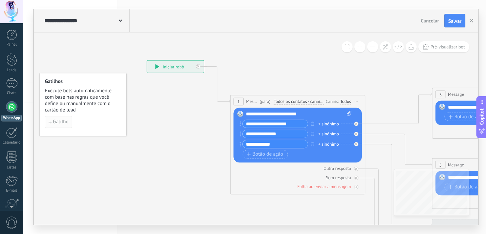
click at [57, 121] on span "Gatilho" at bounding box center [61, 122] width 16 height 5
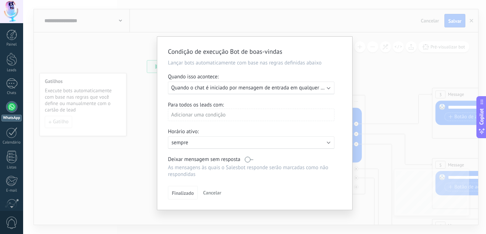
click at [224, 113] on div "Adicionar uma condição" at bounding box center [251, 115] width 167 height 12
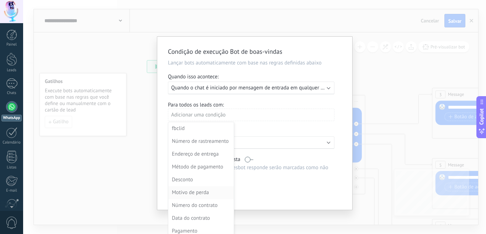
scroll to position [17, 0]
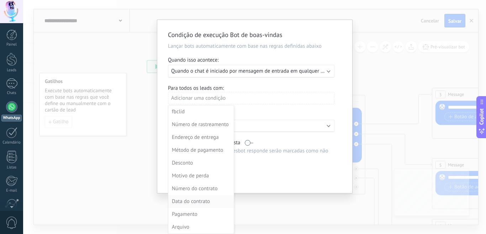
click at [199, 202] on div "Data do contrato" at bounding box center [200, 202] width 57 height 10
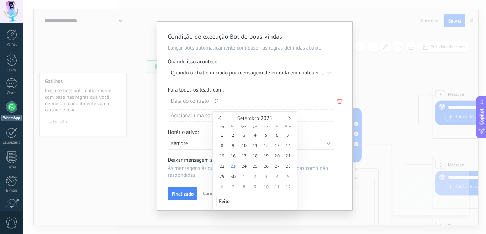
scroll to position [0, 0]
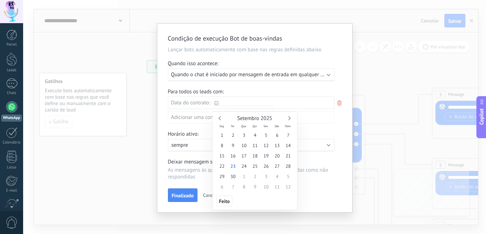
click at [229, 92] on div "Para todos os leads com:" at bounding box center [255, 91] width 174 height 7
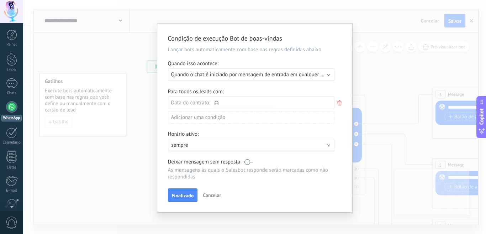
click at [221, 119] on div "Adicionar uma condição" at bounding box center [251, 117] width 167 height 12
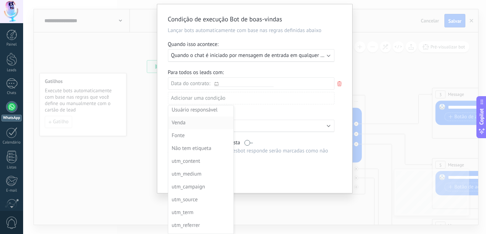
scroll to position [26, 0]
click at [340, 83] on div at bounding box center [254, 98] width 195 height 189
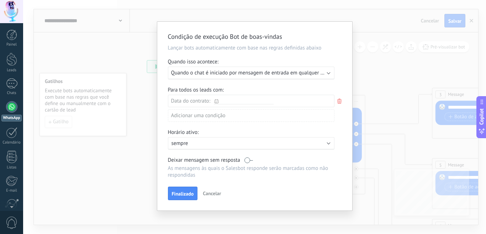
scroll to position [2, 0]
click at [339, 103] on icon at bounding box center [340, 101] width 8 height 9
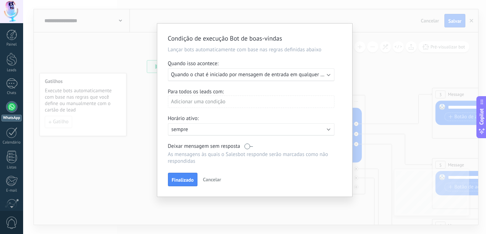
scroll to position [0, 0]
click at [323, 126] on div "Ativo: sempre" at bounding box center [252, 129] width 160 height 7
click at [264, 146] on div "Dom" at bounding box center [263, 145] width 16 height 10
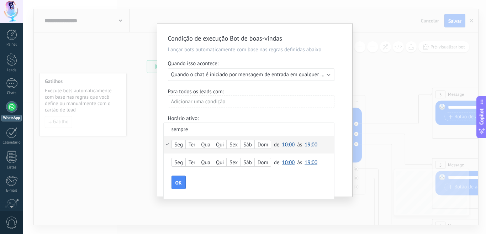
click at [181, 145] on div "Seg" at bounding box center [179, 145] width 14 height 10
click at [225, 144] on div "Qui" at bounding box center [219, 145] width 13 height 10
click at [180, 164] on div "Seg" at bounding box center [179, 163] width 14 height 10
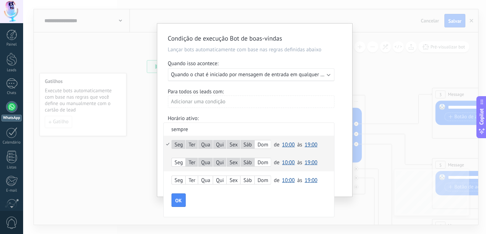
click at [193, 160] on div "Ter" at bounding box center [192, 163] width 12 height 10
click at [212, 162] on div "Qua" at bounding box center [205, 163] width 15 height 10
drag, startPoint x: 285, startPoint y: 142, endPoint x: 292, endPoint y: 143, distance: 7.9
click at [285, 142] on span "10:00" at bounding box center [288, 144] width 13 height 7
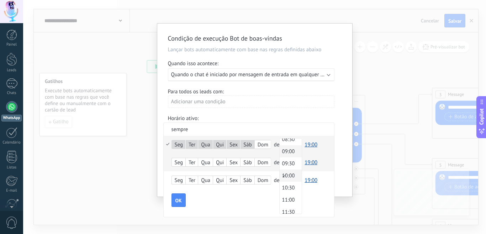
scroll to position [140, 0]
click at [288, 187] on span "07:30" at bounding box center [290, 186] width 20 height 7
click at [310, 143] on span "19:00" at bounding box center [311, 144] width 13 height 7
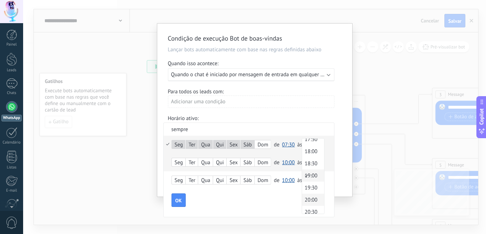
scroll to position [465, 0]
click at [313, 154] on div "Seg Ter Qua Qui Sex Sáb Dom de 00:00 00:30 01:00 01:30 02:00 02:30 03:00 03:30 …" at bounding box center [249, 162] width 171 height 53
click at [313, 142] on span "19:00" at bounding box center [311, 144] width 13 height 7
click at [314, 185] on span "19:30" at bounding box center [312, 187] width 20 height 7
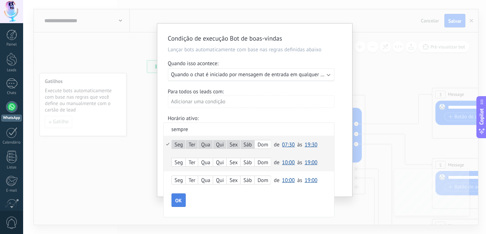
click at [181, 199] on span "OK" at bounding box center [179, 200] width 6 height 5
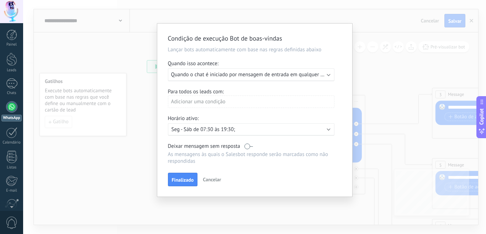
click at [226, 103] on div "Adicionar uma condição" at bounding box center [251, 101] width 167 height 12
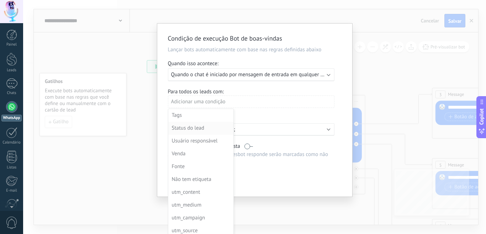
click at [193, 129] on div "Status do lead" at bounding box center [200, 128] width 57 height 10
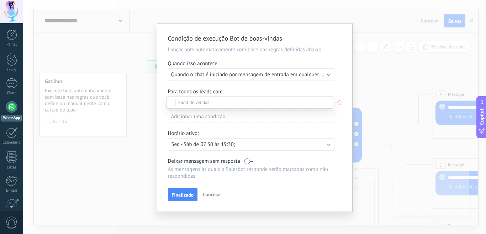
scroll to position [71, 0]
click at [154, 135] on div at bounding box center [254, 117] width 463 height 234
click at [338, 101] on icon at bounding box center [340, 102] width 8 height 9
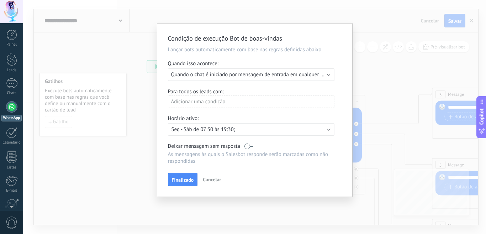
click at [329, 75] on b at bounding box center [329, 74] width 4 height 4
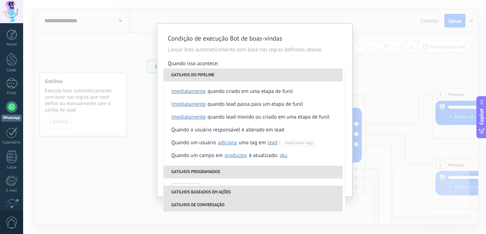
click at [342, 46] on div "Condição de execução Bot de boas-vindas Lançar bots automaticamente com base na…" at bounding box center [254, 110] width 195 height 173
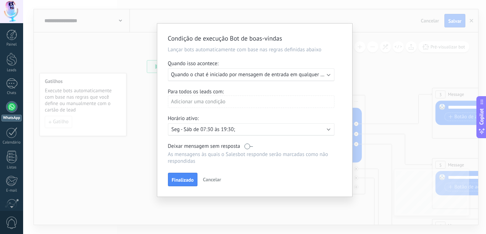
click at [342, 50] on div "Condição de execução Bot de boas-vindas Lançar bots automaticamente com base na…" at bounding box center [254, 110] width 195 height 173
click at [208, 179] on span "Cancelar" at bounding box center [212, 179] width 18 height 6
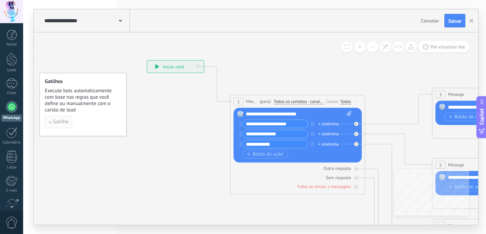
click at [64, 118] on button "Gatilho" at bounding box center [58, 122] width 27 height 12
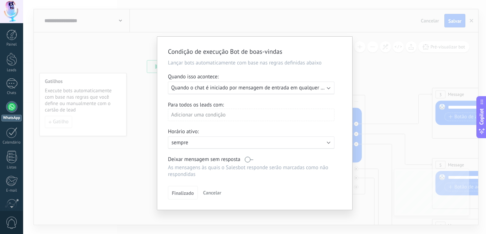
drag, startPoint x: 329, startPoint y: 51, endPoint x: 291, endPoint y: 53, distance: 38.2
click at [291, 53] on h2 "Condição de execução Bot de boas-vindas" at bounding box center [251, 51] width 167 height 9
drag, startPoint x: 234, startPoint y: 143, endPoint x: 219, endPoint y: 142, distance: 15.1
click at [219, 142] on p "sempre" at bounding box center [234, 142] width 125 height 7
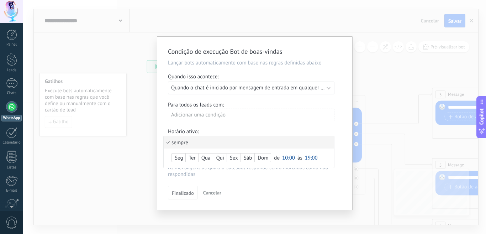
click at [227, 113] on div at bounding box center [254, 123] width 195 height 173
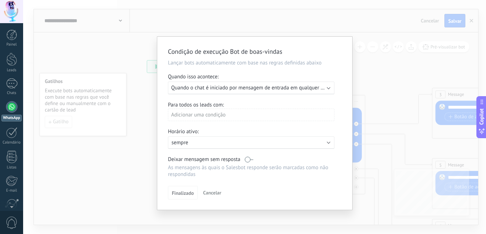
click at [225, 109] on div "Adicionar uma condição" at bounding box center [251, 115] width 167 height 12
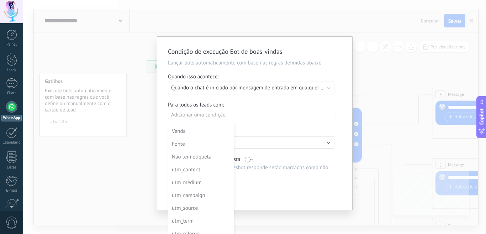
scroll to position [0, 0]
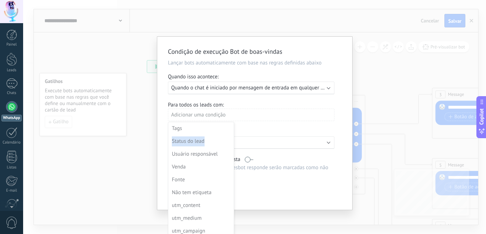
drag, startPoint x: 235, startPoint y: 131, endPoint x: 234, endPoint y: 144, distance: 13.2
click at [234, 144] on ul "Tags Status do lead Usuário responsável Venda Fonte Não tem etiqueta utm_conten…" at bounding box center [201, 186] width 66 height 128
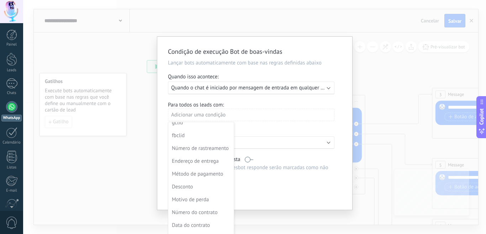
scroll to position [192, 0]
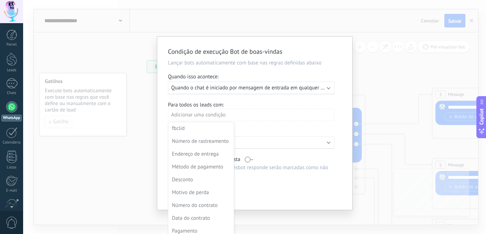
click at [273, 216] on div "Condição de execução Bot de boas-vindas Lançar bots automaticamente com base na…" at bounding box center [254, 117] width 463 height 234
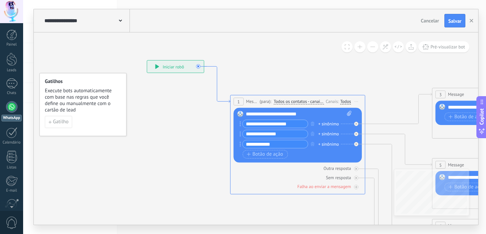
drag, startPoint x: 227, startPoint y: 102, endPoint x: 203, endPoint y: 110, distance: 25.3
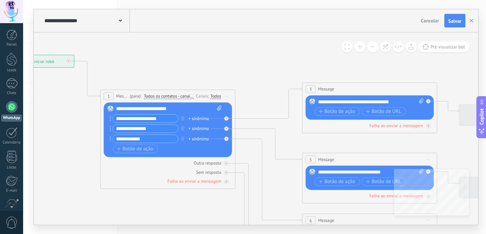
drag, startPoint x: 383, startPoint y: 149, endPoint x: 253, endPoint y: 143, distance: 130.8
click at [253, 143] on icon at bounding box center [380, 237] width 1064 height 702
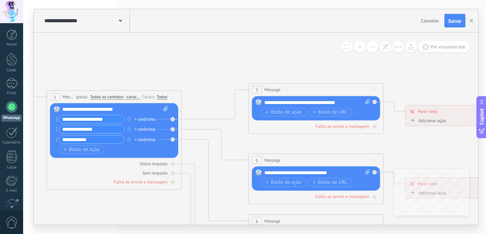
drag, startPoint x: 230, startPoint y: 190, endPoint x: 169, endPoint y: 193, distance: 60.6
click at [169, 193] on icon at bounding box center [326, 237] width 1064 height 702
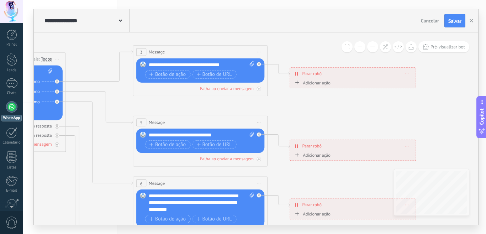
drag, startPoint x: 242, startPoint y: 148, endPoint x: 121, endPoint y: 77, distance: 140.8
click at [126, 90] on icon at bounding box center [210, 200] width 1064 height 702
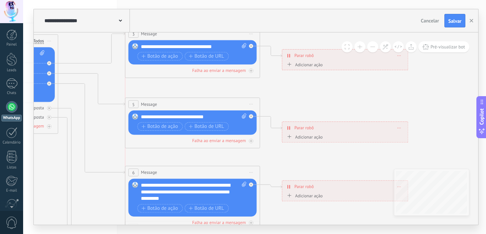
drag, startPoint x: 260, startPoint y: 164, endPoint x: 257, endPoint y: 171, distance: 7.8
click at [257, 171] on div "6 Message ******* (para): Todos os contatos - canais selecionados Todos os cont…" at bounding box center [192, 172] width 135 height 12
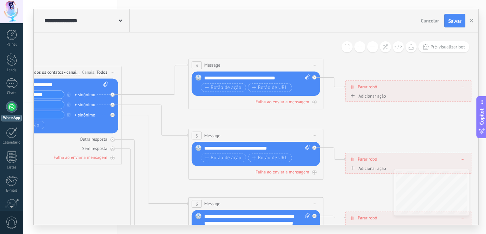
drag, startPoint x: 116, startPoint y: 68, endPoint x: 182, endPoint y: 69, distance: 66.2
click at [182, 100] on icon at bounding box center [266, 213] width 1064 height 702
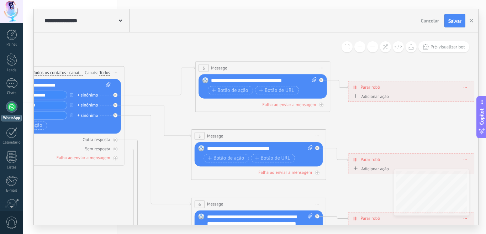
drag, startPoint x: 197, startPoint y: 61, endPoint x: 201, endPoint y: 64, distance: 4.9
click at [201, 64] on div "3 Message ******* (para): Todos os contatos - canais selecionados Todos os cont…" at bounding box center [263, 68] width 135 height 12
click at [192, 67] on icon at bounding box center [159, 81] width 71 height 28
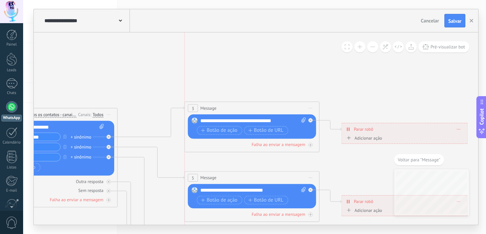
drag, startPoint x: 206, startPoint y: 109, endPoint x: 200, endPoint y: 107, distance: 6.2
click at [200, 107] on span "Message" at bounding box center [208, 108] width 16 height 6
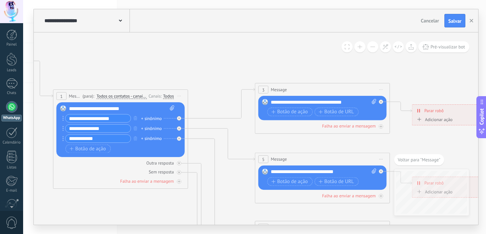
drag, startPoint x: 167, startPoint y: 148, endPoint x: 307, endPoint y: 127, distance: 141.0
click at [321, 129] on icon at bounding box center [333, 237] width 1064 height 702
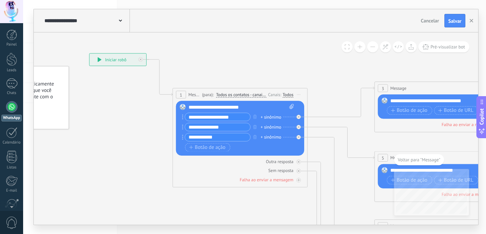
drag, startPoint x: 117, startPoint y: 102, endPoint x: 168, endPoint y: 78, distance: 56.4
click at [165, 101] on icon at bounding box center [452, 235] width 1064 height 702
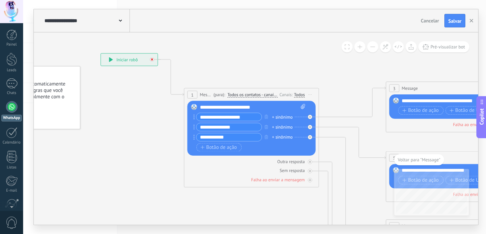
click at [153, 59] on icon at bounding box center [152, 59] width 2 height 2
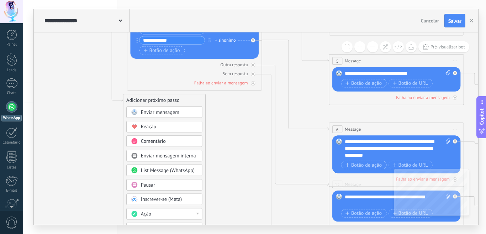
drag, startPoint x: 165, startPoint y: 179, endPoint x: 108, endPoint y: 82, distance: 112.4
click at [108, 82] on icon at bounding box center [407, 140] width 1064 height 706
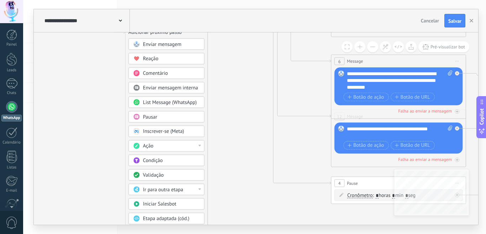
drag, startPoint x: 95, startPoint y: 163, endPoint x: 94, endPoint y: 78, distance: 85.1
click at [95, 76] on icon at bounding box center [409, 72] width 1064 height 706
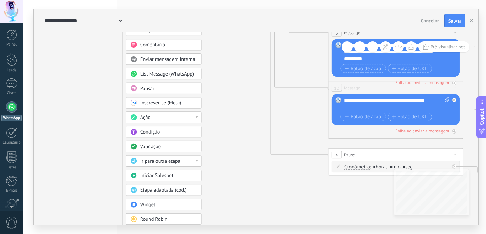
drag, startPoint x: 94, startPoint y: 139, endPoint x: 94, endPoint y: 130, distance: 8.9
click at [94, 130] on icon at bounding box center [406, 44] width 1064 height 706
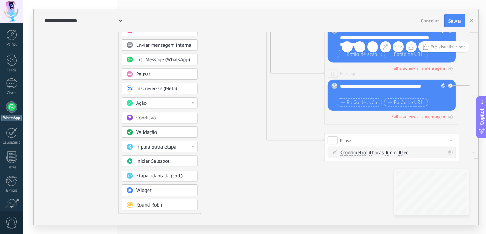
drag, startPoint x: 96, startPoint y: 180, endPoint x: 93, endPoint y: 172, distance: 8.8
click at [93, 172] on icon at bounding box center [402, 30] width 1064 height 706
click at [141, 119] on span "Condição" at bounding box center [146, 118] width 20 height 6
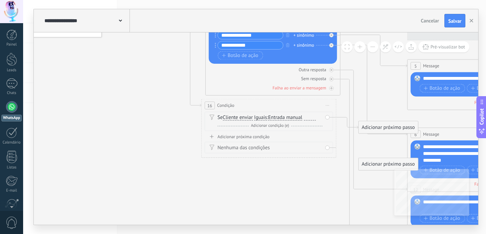
drag, startPoint x: 189, startPoint y: 158, endPoint x: 200, endPoint y: 219, distance: 61.2
click at [200, 223] on icon at bounding box center [485, 143] width 1064 height 702
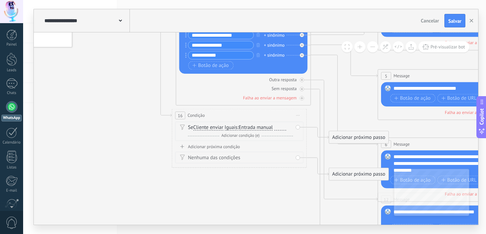
drag, startPoint x: 217, startPoint y: 179, endPoint x: 177, endPoint y: 201, distance: 45.6
click at [177, 201] on icon at bounding box center [455, 153] width 1064 height 702
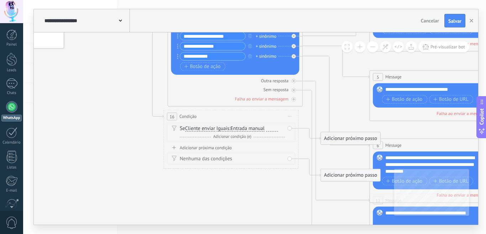
click at [231, 136] on span "Adicionar condição (e)" at bounding box center [233, 136] width 42 height 5
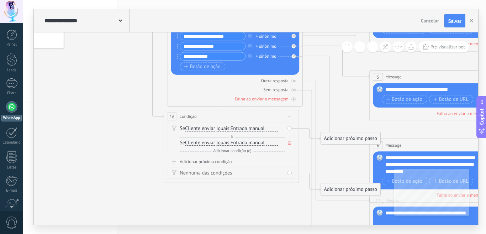
click at [229, 127] on span "Iguais" at bounding box center [222, 128] width 13 height 5
click at [229, 127] on button "Iguais" at bounding box center [255, 129] width 84 height 12
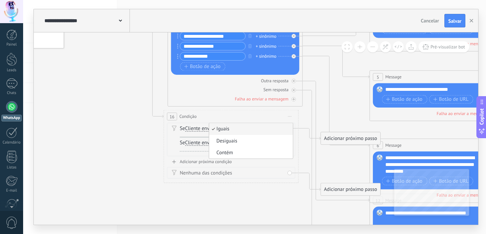
click at [159, 140] on icon at bounding box center [447, 154] width 1064 height 702
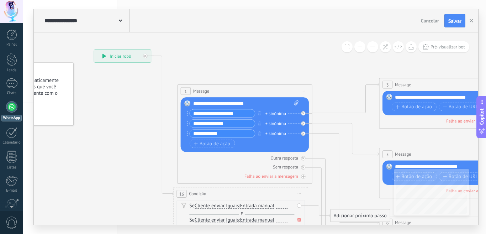
drag, startPoint x: 120, startPoint y: 174, endPoint x: 122, endPoint y: 178, distance: 4.5
click at [122, 183] on icon at bounding box center [457, 232] width 1064 height 702
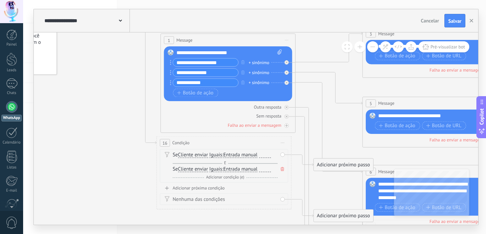
drag, startPoint x: 124, startPoint y: 162, endPoint x: 129, endPoint y: 146, distance: 17.3
click at [106, 101] on icon at bounding box center [440, 181] width 1064 height 702
click at [182, 141] on span "Condição" at bounding box center [180, 142] width 17 height 6
drag, startPoint x: 208, startPoint y: 208, endPoint x: 213, endPoint y: 197, distance: 11.8
click at [213, 197] on div "16 Condição ******** Iniciar pré-visualização aqui Renomear Duplicar Excluir Se…" at bounding box center [224, 172] width 135 height 73
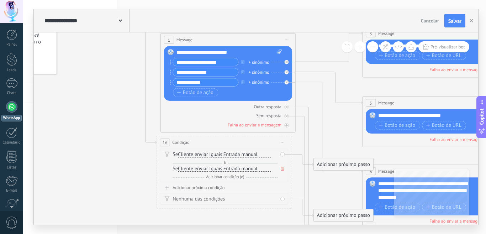
drag, startPoint x: 262, startPoint y: 152, endPoint x: 249, endPoint y: 153, distance: 13.2
click at [249, 153] on div "Se Cliente enviar Cliente enviar Comentário do cliente Cliente Código de chat a…" at bounding box center [225, 154] width 105 height 7
drag, startPoint x: 261, startPoint y: 154, endPoint x: 257, endPoint y: 155, distance: 3.6
click at [257, 155] on div "Se Cliente enviar Cliente enviar Comentário do cliente Cliente Código de chat a…" at bounding box center [225, 154] width 105 height 7
click at [258, 155] on span "Entrada manual" at bounding box center [241, 154] width 34 height 5
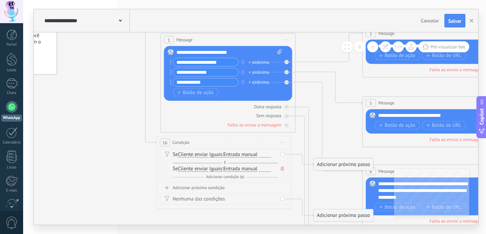
click at [258, 155] on button "Entrada manual" at bounding box center [262, 155] width 84 height 12
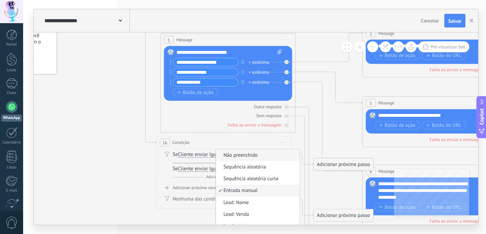
click at [259, 155] on span "Não preenchido" at bounding box center [257, 155] width 82 height 7
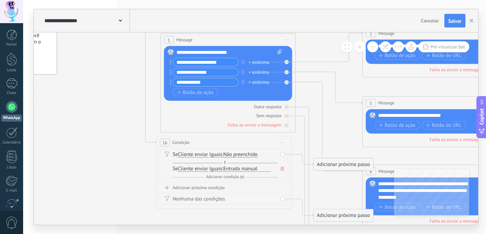
click at [258, 155] on span "Não preenchido" at bounding box center [241, 154] width 34 height 5
click at [259, 155] on button "Não preenchido" at bounding box center [262, 155] width 84 height 12
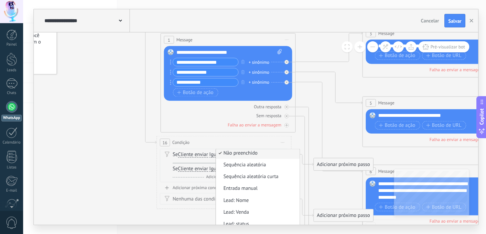
scroll to position [0, 0]
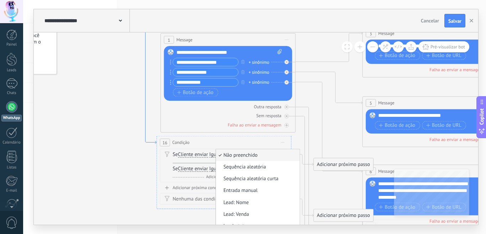
click at [153, 142] on icon at bounding box center [146, 74] width 22 height 139
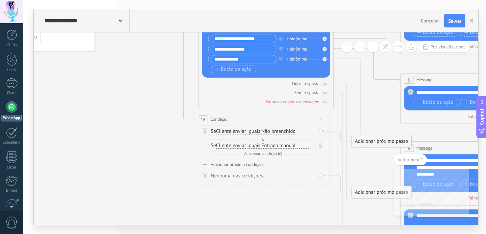
drag, startPoint x: 141, startPoint y: 112, endPoint x: 192, endPoint y: 151, distance: 63.7
click at [149, 144] on icon at bounding box center [478, 157] width 1064 height 702
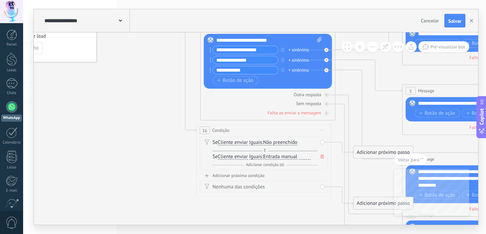
click at [324, 155] on span at bounding box center [322, 156] width 7 height 7
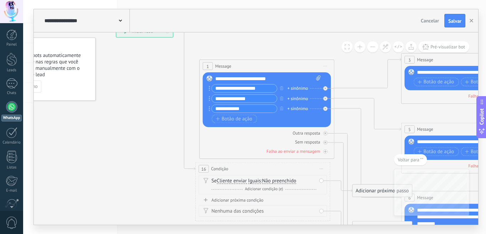
drag, startPoint x: 125, startPoint y: 132, endPoint x: 124, endPoint y: 171, distance: 38.5
click at [124, 171] on icon at bounding box center [479, 207] width 1064 height 702
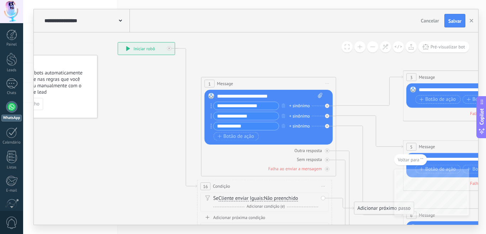
drag, startPoint x: 118, startPoint y: 105, endPoint x: 147, endPoint y: 71, distance: 45.2
click at [118, 116] on icon at bounding box center [481, 224] width 1064 height 702
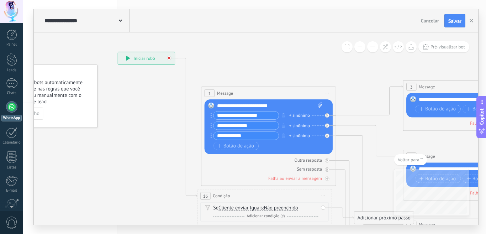
click at [168, 58] on icon at bounding box center [169, 58] width 2 height 2
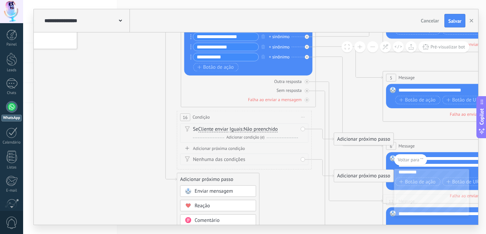
drag, startPoint x: 171, startPoint y: 157, endPoint x: 140, endPoint y: 72, distance: 90.6
click at [140, 62] on icon at bounding box center [460, 188] width 1064 height 768
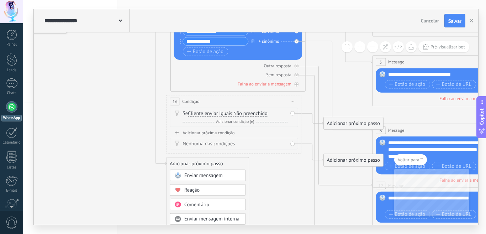
click at [182, 163] on div "Adicionar próximo passo" at bounding box center [208, 163] width 82 height 11
click at [180, 163] on div "Adicionar próximo passo" at bounding box center [208, 163] width 82 height 11
click at [181, 102] on div "16 Condição ******** Iniciar pré-visualização aqui Renomear Duplicar Excluir" at bounding box center [234, 101] width 135 height 12
drag, startPoint x: 181, startPoint y: 102, endPoint x: 97, endPoint y: 130, distance: 88.6
click at [97, 130] on icon at bounding box center [450, 172] width 1064 height 768
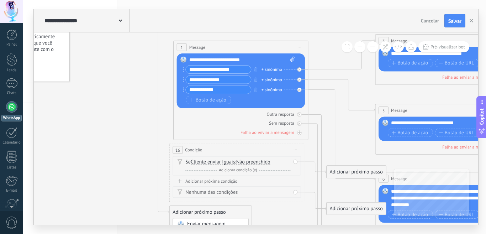
drag, startPoint x: 160, startPoint y: 124, endPoint x: 157, endPoint y: 156, distance: 32.2
click at [162, 188] on icon at bounding box center [453, 221] width 1064 height 768
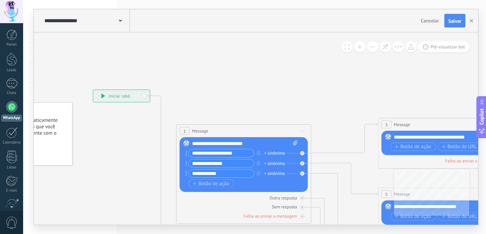
drag, startPoint x: 147, startPoint y: 98, endPoint x: 150, endPoint y: 153, distance: 55.2
click at [159, 108] on icon at bounding box center [161, 196] width 22 height 201
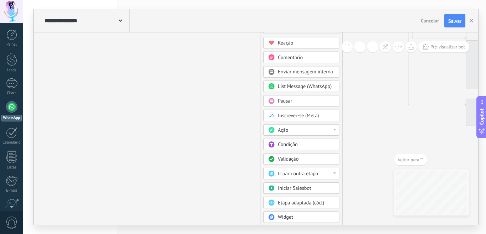
drag, startPoint x: 176, startPoint y: 146, endPoint x: 200, endPoint y: 130, distance: 28.7
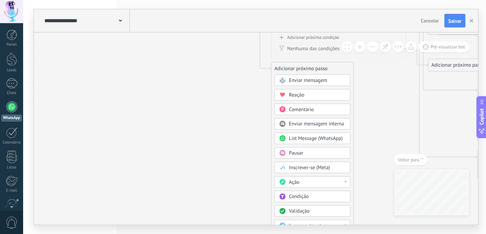
drag, startPoint x: 186, startPoint y: 98, endPoint x: 191, endPoint y: 85, distance: 13.5
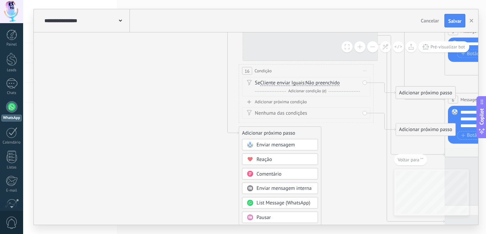
drag, startPoint x: 220, startPoint y: 122, endPoint x: 175, endPoint y: 142, distance: 49.4
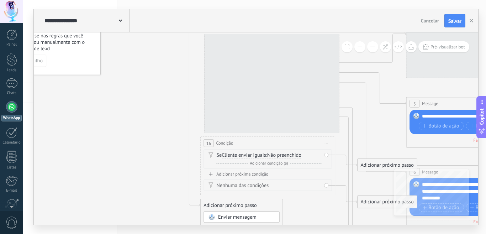
drag, startPoint x: 188, startPoint y: 105, endPoint x: 167, endPoint y: 84, distance: 30.0
click at [155, 174] on icon at bounding box center [484, 214] width 1064 height 768
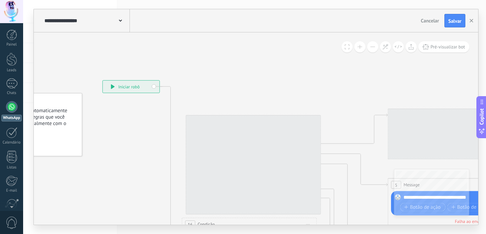
drag, startPoint x: 165, startPoint y: 64, endPoint x: 141, endPoint y: 85, distance: 32.3
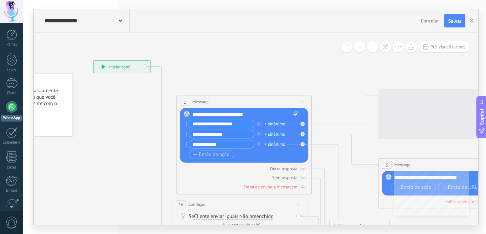
click at [194, 102] on span "Message" at bounding box center [201, 101] width 16 height 6
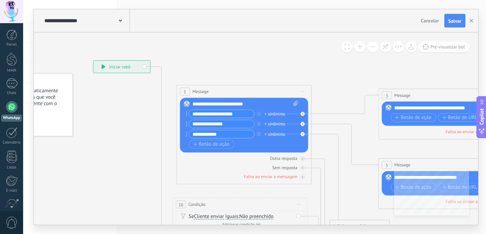
drag, startPoint x: 188, startPoint y: 100, endPoint x: 188, endPoint y: 90, distance: 10.0
click at [188, 90] on div "1" at bounding box center [185, 92] width 10 height 8
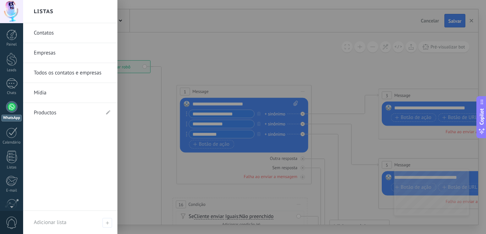
drag, startPoint x: 89, startPoint y: 126, endPoint x: 121, endPoint y: 124, distance: 31.5
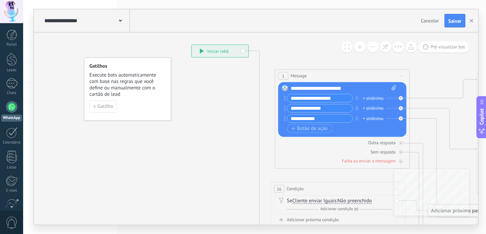
drag, startPoint x: 120, startPoint y: 131, endPoint x: 215, endPoint y: 116, distance: 96.4
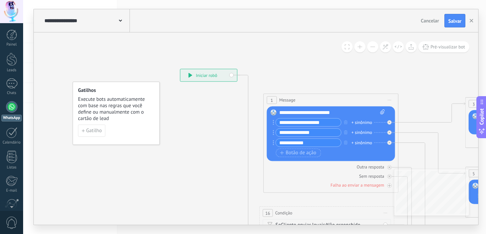
drag, startPoint x: 215, startPoint y: 116, endPoint x: 162, endPoint y: 127, distance: 53.6
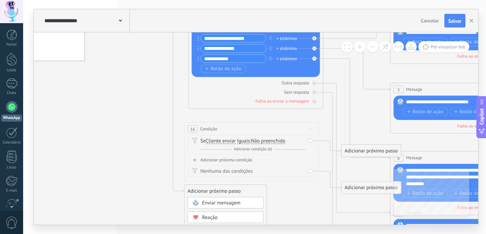
drag, startPoint x: 165, startPoint y: 136, endPoint x: 157, endPoint y: 81, distance: 55.4
click at [157, 74] on icon at bounding box center [468, 200] width 1064 height 768
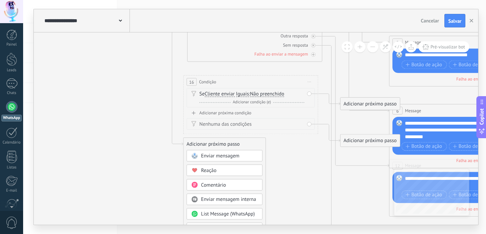
drag, startPoint x: 145, startPoint y: 171, endPoint x: 144, endPoint y: 133, distance: 38.1
click at [144, 133] on icon at bounding box center [467, 153] width 1064 height 768
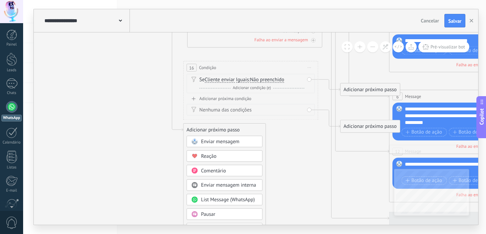
drag, startPoint x: 148, startPoint y: 157, endPoint x: 148, endPoint y: 143, distance: 13.9
click at [148, 143] on icon at bounding box center [467, 139] width 1064 height 768
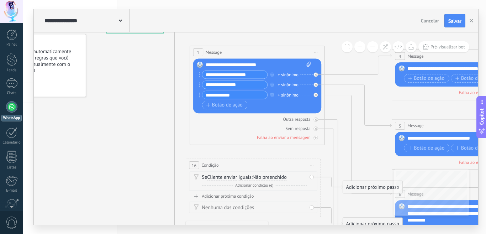
drag, startPoint x: 136, startPoint y: 92, endPoint x: 145, endPoint y: 123, distance: 32.6
click at [139, 191] on icon at bounding box center [469, 236] width 1064 height 768
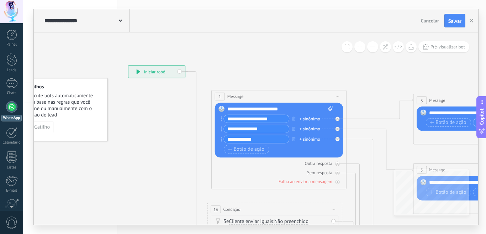
drag, startPoint x: 142, startPoint y: 106, endPoint x: 164, endPoint y: 148, distance: 47.5
click at [432, 18] on span "Cancelar" at bounding box center [430, 20] width 18 height 6
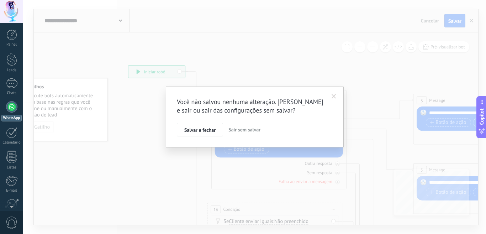
click at [252, 130] on span "Sair sem salvar" at bounding box center [245, 129] width 32 height 6
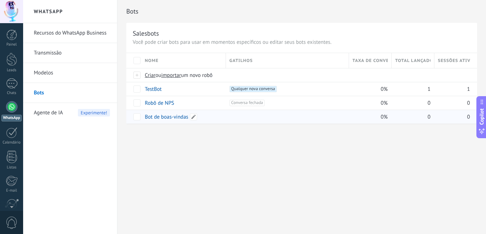
click at [161, 117] on link "Bot de boas-vindas" at bounding box center [166, 117] width 43 height 7
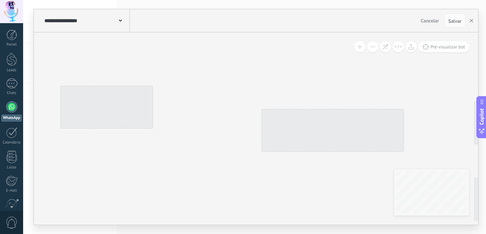
drag, startPoint x: 182, startPoint y: 156, endPoint x: 229, endPoint y: 101, distance: 72.2
click at [155, 99] on div "Pré-visualizar bot" at bounding box center [256, 128] width 445 height 192
click at [196, 105] on icon at bounding box center [238, 112] width 107 height 53
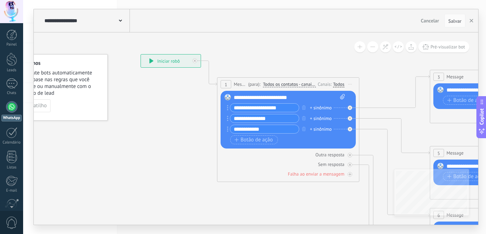
drag, startPoint x: 193, startPoint y: 142, endPoint x: 175, endPoint y: 109, distance: 37.3
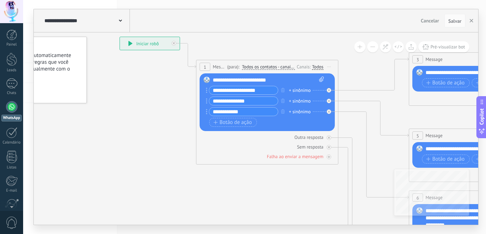
drag, startPoint x: 177, startPoint y: 103, endPoint x: 156, endPoint y: 85, distance: 27.3
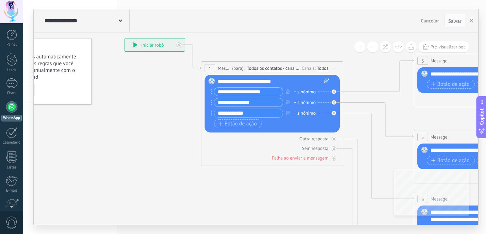
drag, startPoint x: 181, startPoint y: 135, endPoint x: 186, endPoint y: 136, distance: 5.2
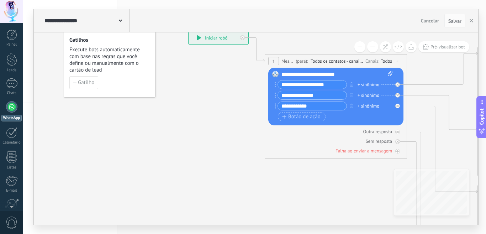
drag, startPoint x: 125, startPoint y: 117, endPoint x: 189, endPoint y: 110, distance: 64.1
drag, startPoint x: 143, startPoint y: 113, endPoint x: 129, endPoint y: 142, distance: 33.1
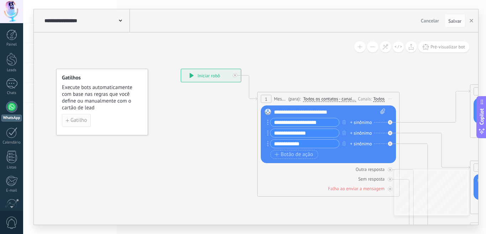
click at [78, 120] on span "Gatilho" at bounding box center [79, 120] width 16 height 5
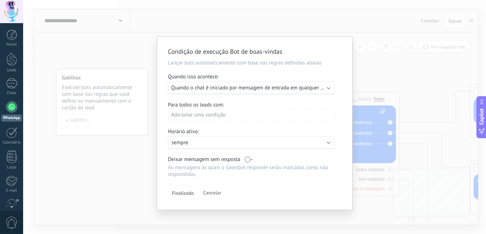
click at [328, 139] on div "Ativo: sempre" at bounding box center [252, 142] width 160 height 7
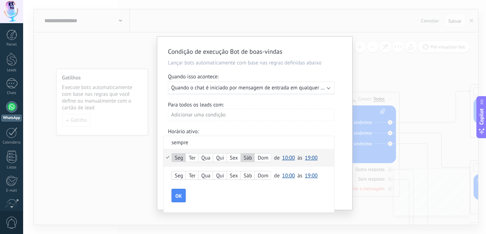
click at [194, 156] on div "Ter" at bounding box center [192, 158] width 12 height 10
click at [209, 157] on div "Qua" at bounding box center [206, 158] width 15 height 10
click at [293, 157] on span "10:00" at bounding box center [288, 158] width 13 height 7
click at [291, 160] on span "07:30" at bounding box center [290, 161] width 20 height 7
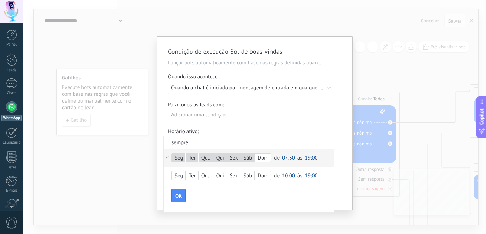
click at [311, 158] on span "19:00" at bounding box center [311, 158] width 13 height 7
drag, startPoint x: 313, startPoint y: 200, endPoint x: 313, endPoint y: 194, distance: 6.4
click at [313, 200] on span "19:30" at bounding box center [313, 201] width 20 height 7
drag, startPoint x: 179, startPoint y: 194, endPoint x: 199, endPoint y: 196, distance: 19.4
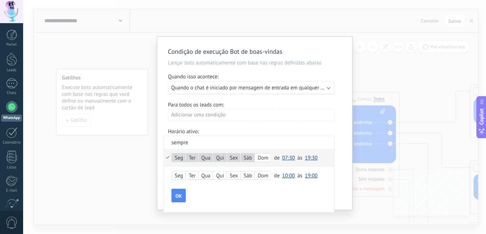
click at [235, 193] on div "OK" at bounding box center [253, 196] width 163 height 14
click at [291, 157] on span "07:30" at bounding box center [288, 158] width 13 height 7
click at [183, 197] on button "OK" at bounding box center [179, 196] width 14 height 14
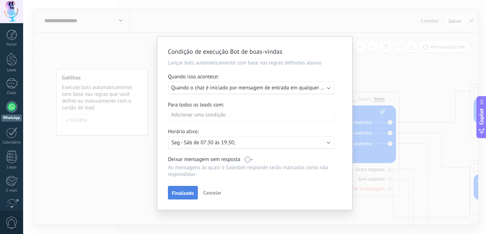
click at [189, 195] on span "Finalizado" at bounding box center [183, 193] width 22 height 5
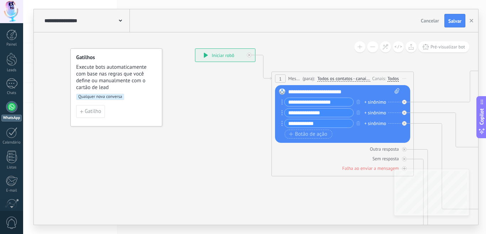
drag, startPoint x: 189, startPoint y: 195, endPoint x: 203, endPoint y: 174, distance: 24.8
click at [454, 18] on button "Salvar" at bounding box center [455, 21] width 21 height 14
drag, startPoint x: 470, startPoint y: 22, endPoint x: 435, endPoint y: 27, distance: 35.6
click at [470, 22] on icon "button" at bounding box center [472, 21] width 4 height 4
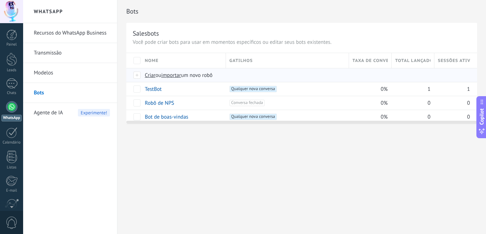
click at [146, 77] on span "Criar" at bounding box center [150, 75] width 11 height 7
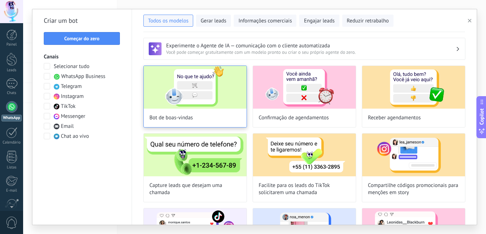
click at [210, 88] on img at bounding box center [195, 87] width 103 height 43
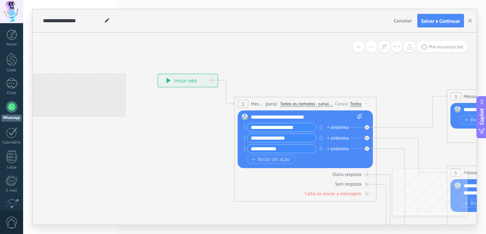
drag, startPoint x: 216, startPoint y: 121, endPoint x: 191, endPoint y: 109, distance: 28.0
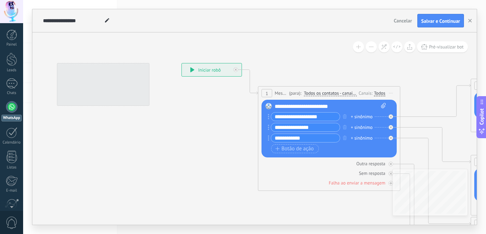
drag, startPoint x: 339, startPoint y: 67, endPoint x: 318, endPoint y: 65, distance: 21.5
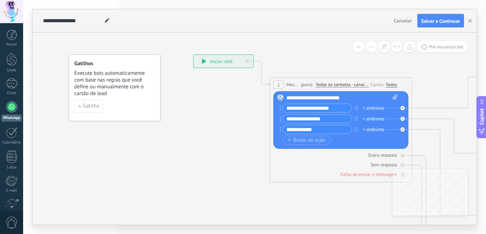
drag, startPoint x: 311, startPoint y: 64, endPoint x: 323, endPoint y: 56, distance: 14.3
click at [107, 21] on use at bounding box center [107, 20] width 4 height 4
type input "**********"
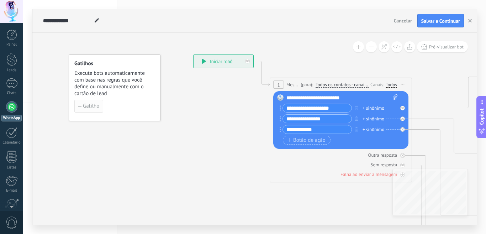
click at [90, 108] on span "Gatilho" at bounding box center [91, 106] width 16 height 5
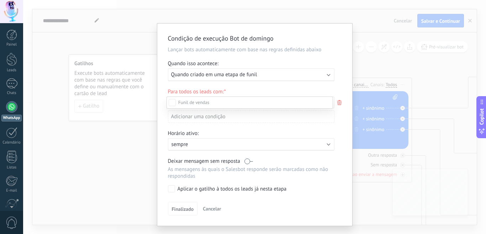
click at [337, 103] on div at bounding box center [254, 117] width 463 height 234
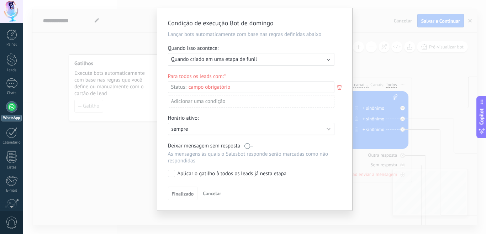
click at [339, 88] on icon at bounding box center [340, 87] width 8 height 9
click at [337, 87] on div at bounding box center [254, 117] width 463 height 234
click at [338, 99] on div "Para todos os leads com: Status: Leads de entrada Nova consulta Qualificado Orç…" at bounding box center [255, 93] width 174 height 40
click at [246, 129] on p "sempre" at bounding box center [234, 129] width 125 height 7
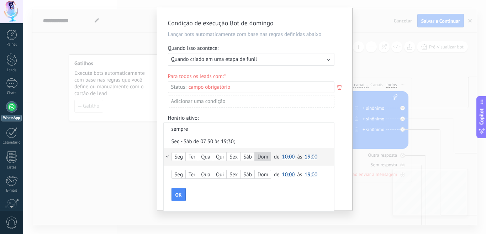
click at [283, 158] on span "10:00" at bounding box center [288, 156] width 13 height 7
click at [288, 185] on span "05:30" at bounding box center [290, 185] width 20 height 7
click at [307, 155] on span "19:00" at bounding box center [311, 156] width 13 height 7
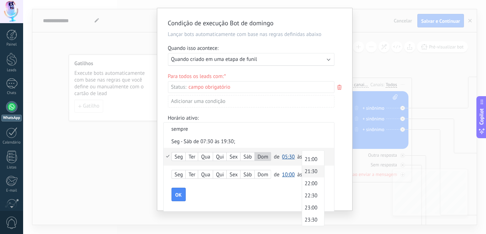
click at [311, 171] on span "21:30" at bounding box center [312, 171] width 20 height 7
click at [176, 194] on span "OK" at bounding box center [179, 194] width 6 height 5
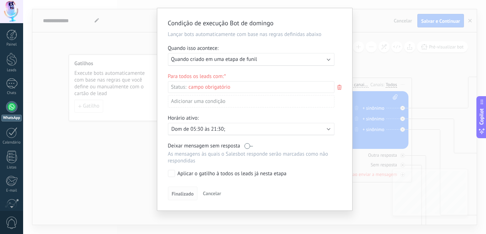
click at [183, 194] on span "Finalizado" at bounding box center [183, 193] width 22 height 5
click at [324, 57] on div "Executar: Quando criado em uma etapa de funil" at bounding box center [248, 59] width 155 height 7
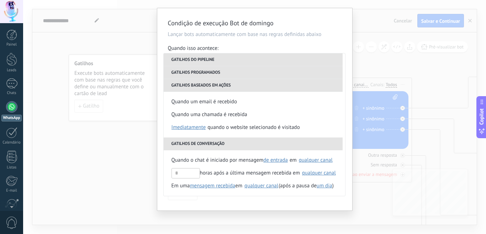
scroll to position [168, 0]
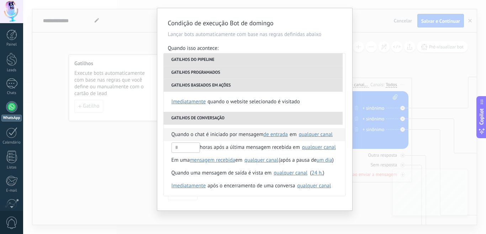
click at [224, 133] on span "Quando o chat é iniciado por mensagem" at bounding box center [218, 134] width 92 height 13
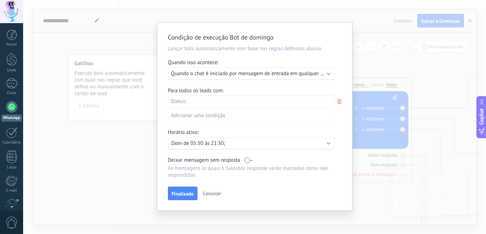
scroll to position [1, 0]
click at [339, 102] on icon at bounding box center [340, 101] width 8 height 9
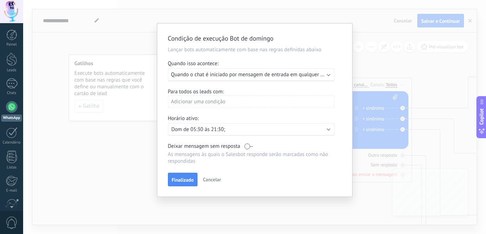
scroll to position [0, 0]
click at [186, 179] on span "Finalizado" at bounding box center [183, 179] width 22 height 5
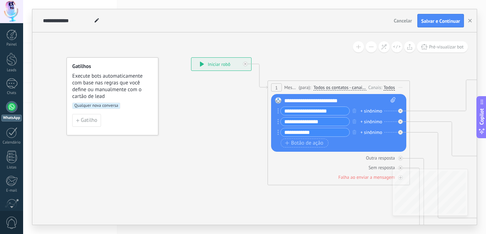
drag, startPoint x: 208, startPoint y: 133, endPoint x: 232, endPoint y: 97, distance: 43.5
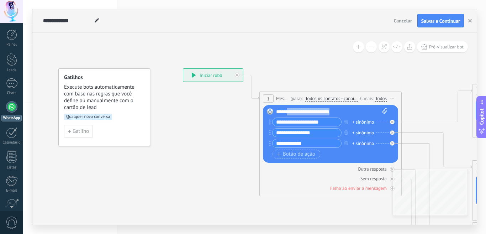
drag, startPoint x: 345, startPoint y: 113, endPoint x: 287, endPoint y: 111, distance: 57.3
click at [287, 111] on div "**********" at bounding box center [331, 111] width 111 height 7
click at [344, 122] on button "button" at bounding box center [347, 121] width 8 height 9
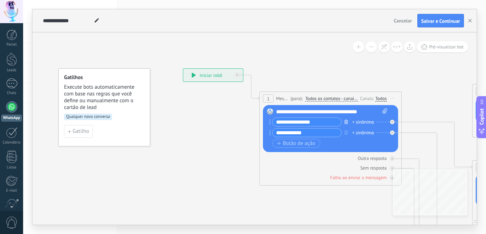
click at [347, 122] on icon "button" at bounding box center [347, 122] width 4 height 4
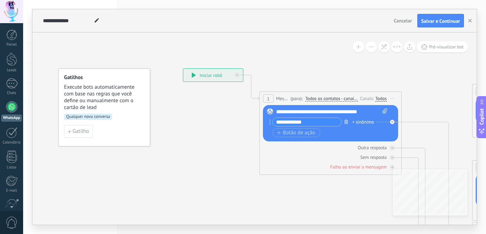
click at [346, 123] on icon "button" at bounding box center [347, 122] width 4 height 4
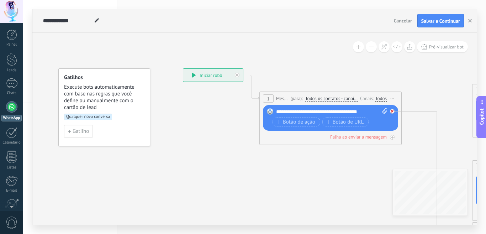
click at [393, 113] on div at bounding box center [392, 111] width 5 height 5
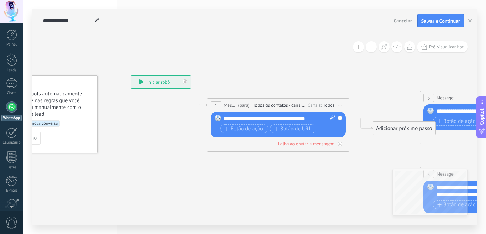
drag, startPoint x: 431, startPoint y: 152, endPoint x: 379, endPoint y: 159, distance: 52.8
click at [395, 129] on div "Adicionar próximo passo" at bounding box center [404, 128] width 63 height 12
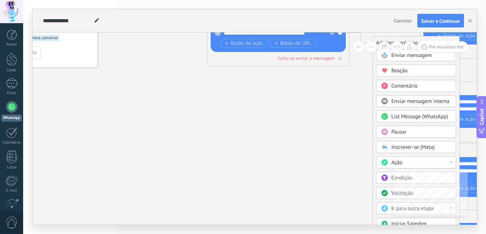
click at [397, 162] on span "Ação" at bounding box center [397, 162] width 11 height 7
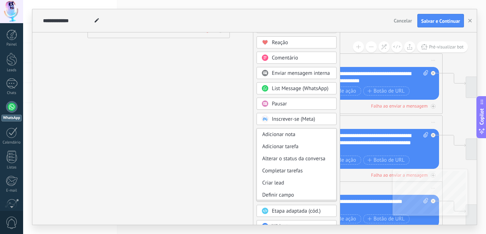
drag, startPoint x: 355, startPoint y: 160, endPoint x: 229, endPoint y: 148, distance: 126.9
click at [214, 147] on icon at bounding box center [388, 139] width 1110 height 711
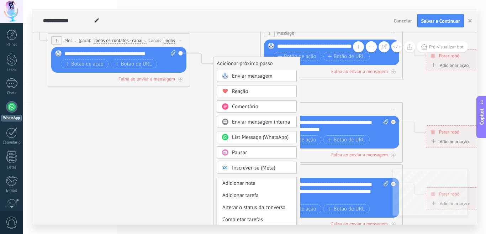
drag, startPoint x: 187, startPoint y: 136, endPoint x: 169, endPoint y: 187, distance: 53.2
click at [169, 187] on icon at bounding box center [348, 195] width 1110 height 726
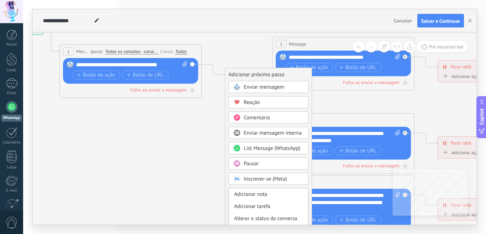
drag, startPoint x: 185, startPoint y: 132, endPoint x: 197, endPoint y: 136, distance: 12.5
click at [197, 136] on icon at bounding box center [360, 206] width 1110 height 726
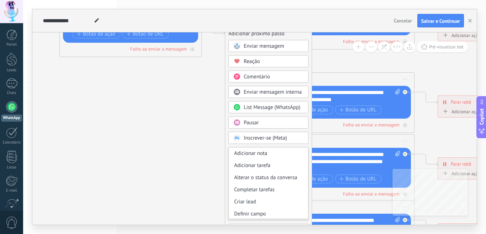
drag, startPoint x: 213, startPoint y: 153, endPoint x: 213, endPoint y: 111, distance: 42.0
click at [213, 111] on icon at bounding box center [360, 165] width 1110 height 726
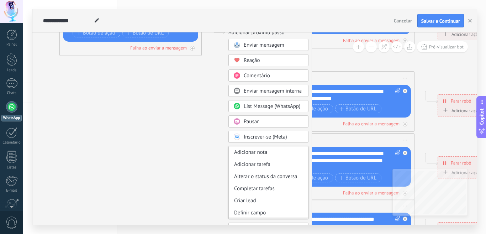
click at [207, 152] on icon at bounding box center [360, 164] width 1110 height 726
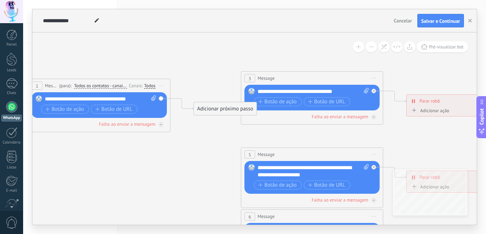
drag, startPoint x: 220, startPoint y: 109, endPoint x: 219, endPoint y: 160, distance: 51.3
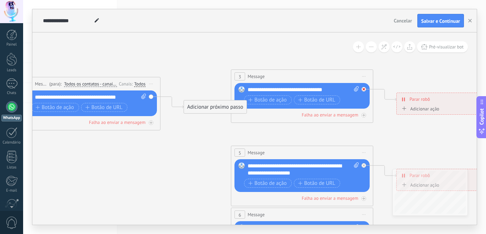
click at [365, 89] on div at bounding box center [364, 89] width 5 height 5
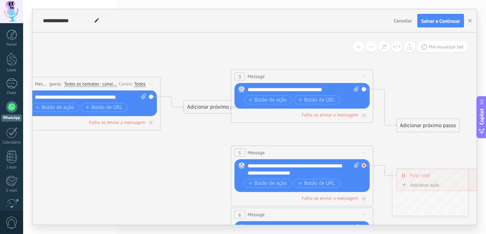
click at [362, 163] on div at bounding box center [366, 163] width 8 height 9
click at [241, 88] on rect at bounding box center [242, 89] width 6 height 6
drag, startPoint x: 241, startPoint y: 88, endPoint x: 220, endPoint y: 146, distance: 62.1
click at [220, 146] on icon at bounding box center [319, 231] width 1110 height 711
drag, startPoint x: 267, startPoint y: 116, endPoint x: 267, endPoint y: 103, distance: 12.5
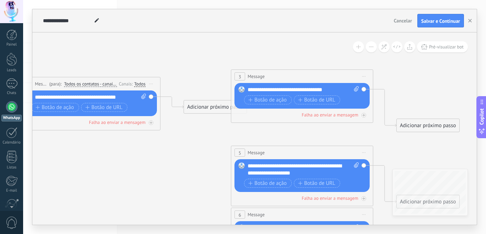
drag, startPoint x: 267, startPoint y: 103, endPoint x: 268, endPoint y: 90, distance: 13.6
drag, startPoint x: 268, startPoint y: 90, endPoint x: 255, endPoint y: 100, distance: 17.2
drag, startPoint x: 255, startPoint y: 100, endPoint x: 241, endPoint y: 118, distance: 22.0
click at [241, 118] on div "Falha ao enviar a mensagem" at bounding box center [302, 114] width 135 height 7
click at [357, 87] on icon at bounding box center [356, 88] width 5 height 5
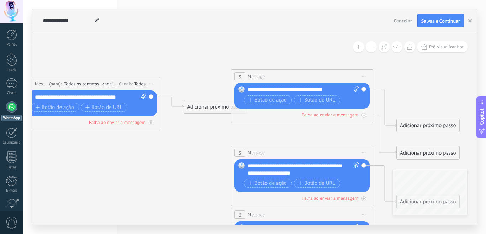
click input "Upload" at bounding box center [0, 0] width 0 height 0
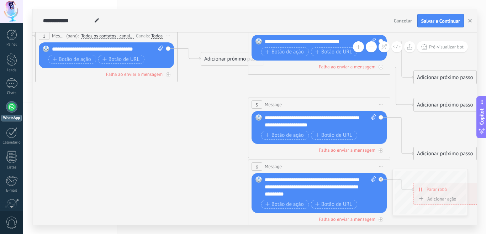
drag, startPoint x: 197, startPoint y: 143, endPoint x: 238, endPoint y: 105, distance: 55.7
click at [223, 90] on icon at bounding box center [336, 183] width 1110 height 711
click at [228, 87] on icon at bounding box center [336, 183] width 1110 height 711
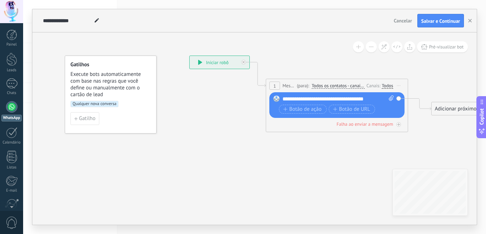
drag, startPoint x: 238, startPoint y: 105, endPoint x: 404, endPoint y: 162, distance: 175.0
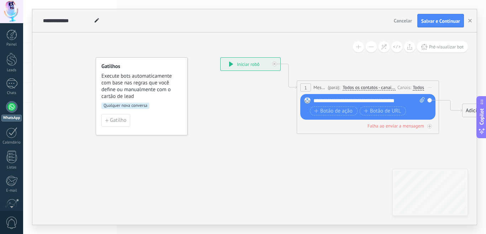
drag, startPoint x: 204, startPoint y: 123, endPoint x: 235, endPoint y: 125, distance: 31.0
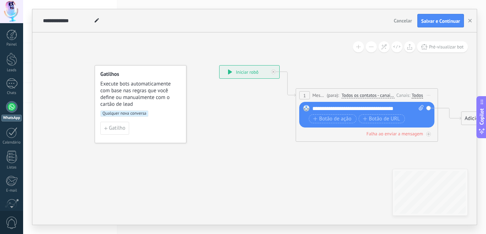
drag, startPoint x: 340, startPoint y: 136, endPoint x: 339, endPoint y: 144, distance: 7.9
click at [433, 19] on span "Salvar e Continuar" at bounding box center [441, 21] width 39 height 5
click at [467, 19] on button "button" at bounding box center [470, 21] width 11 height 14
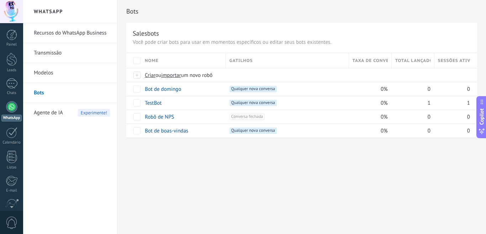
drag, startPoint x: 153, startPoint y: 104, endPoint x: 146, endPoint y: 150, distance: 46.4
click at [146, 150] on div "Bots Salesbots Você pode criar bots para usar em momentos específicos ou editar…" at bounding box center [302, 76] width 369 height 153
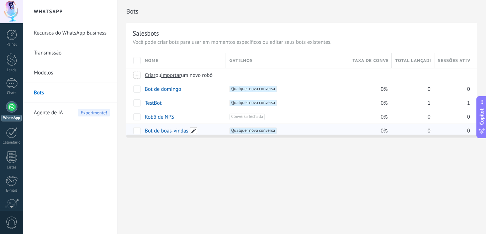
click at [195, 130] on span at bounding box center [193, 130] width 7 height 7
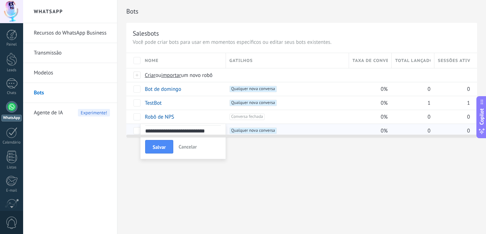
type input "**********"
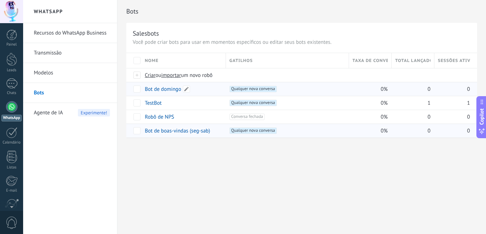
click at [201, 87] on div "Bot de domingo" at bounding box center [181, 89] width 81 height 14
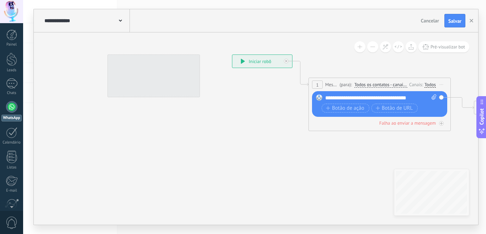
drag, startPoint x: 108, startPoint y: 145, endPoint x: 160, endPoint y: 113, distance: 61.4
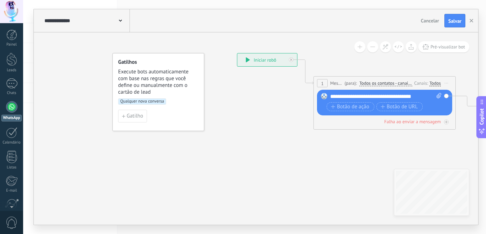
click at [148, 81] on span "Execute bots automaticamente com base nas regras que você define ou manualmente…" at bounding box center [158, 81] width 81 height 27
click at [163, 113] on div "Gatilho" at bounding box center [158, 116] width 80 height 13
click at [140, 115] on span "Gatilho" at bounding box center [135, 116] width 16 height 5
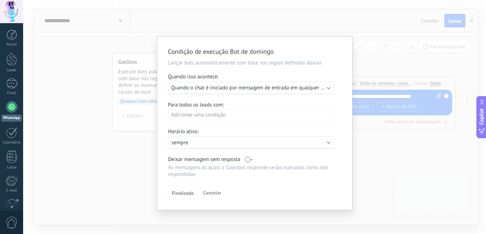
click at [302, 145] on div "Ativo: sempre" at bounding box center [252, 142] width 160 height 7
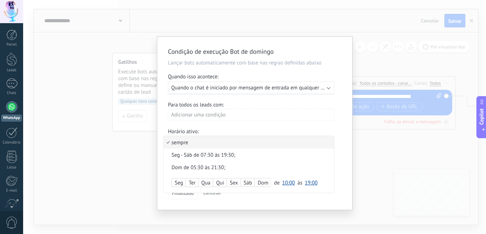
click at [264, 181] on div "Dom" at bounding box center [263, 183] width 16 height 10
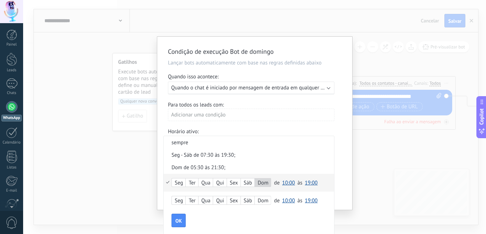
click at [287, 181] on span "10:00" at bounding box center [288, 182] width 13 height 7
click at [288, 173] on span "05:00" at bounding box center [290, 171] width 20 height 7
click at [309, 182] on span "19:00" at bounding box center [311, 182] width 13 height 7
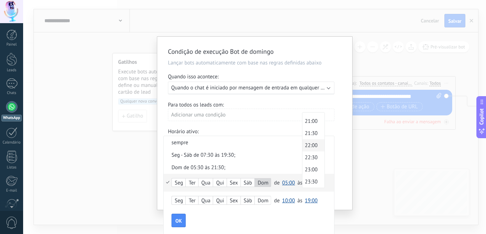
click at [308, 143] on span "22:00" at bounding box center [313, 145] width 20 height 7
click at [179, 215] on button "OK" at bounding box center [179, 221] width 14 height 14
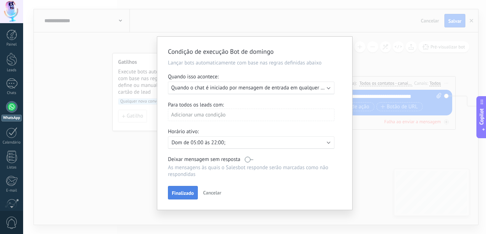
click at [181, 191] on span "Finalizado" at bounding box center [183, 193] width 22 height 5
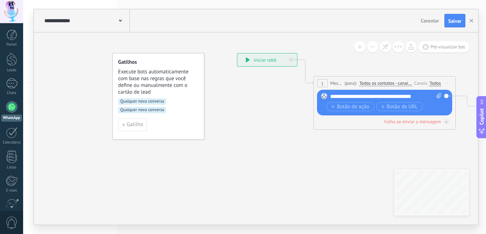
click at [158, 100] on span "Qualquer nova conversa" at bounding box center [142, 101] width 48 height 6
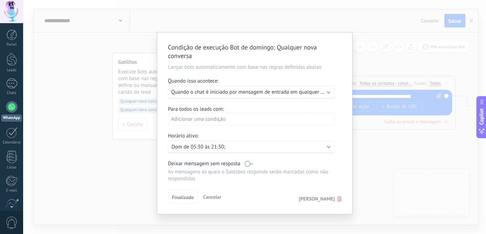
click at [341, 201] on use at bounding box center [340, 198] width 4 height 5
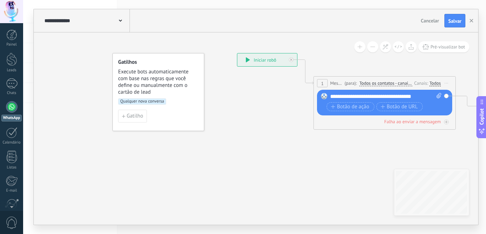
click at [148, 101] on span "Qualquer nova conversa" at bounding box center [142, 101] width 48 height 6
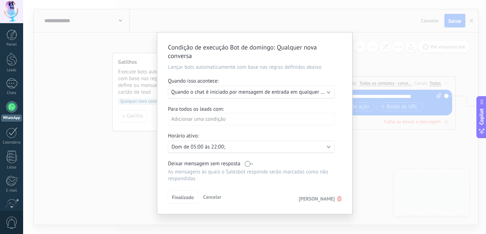
click at [214, 197] on span "Cancelar" at bounding box center [212, 197] width 18 height 6
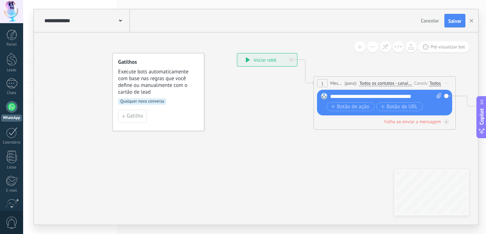
click at [457, 19] on span "Salvar" at bounding box center [455, 21] width 13 height 5
click at [473, 20] on use "button" at bounding box center [472, 21] width 4 height 4
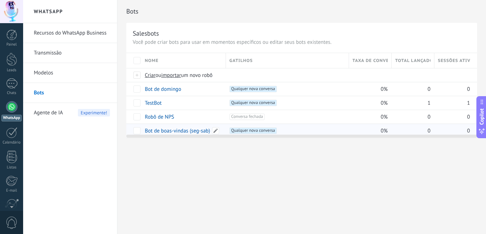
click at [161, 127] on link "Bot de boas-vindas (seg-sab)" at bounding box center [178, 130] width 66 height 7
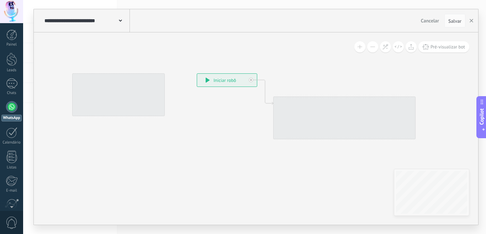
drag, startPoint x: 222, startPoint y: 88, endPoint x: 240, endPoint y: 71, distance: 25.2
click at [197, 73] on div "**********" at bounding box center [197, 73] width 0 height 0
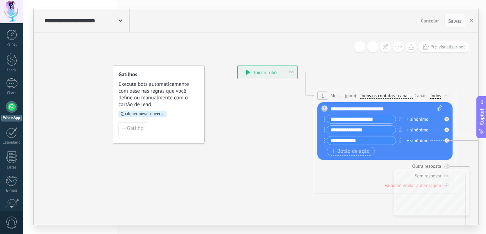
click at [141, 114] on span "Qualquer nova conversa" at bounding box center [143, 114] width 48 height 6
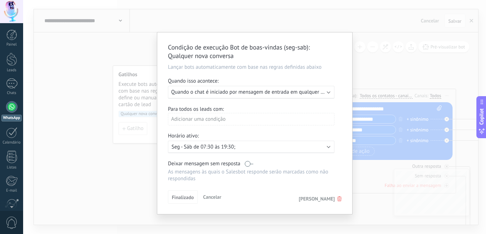
click at [327, 147] on div "Ativo: Seg - Sáb de 07:30 às 19:30;" at bounding box center [252, 146] width 160 height 7
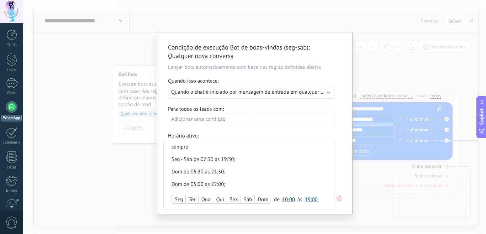
click at [230, 174] on div "Dom de 05:30 às 21:30;" at bounding box center [249, 171] width 155 height 7
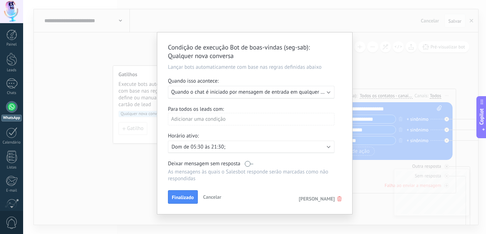
click at [255, 143] on p "Dom de 05:30 às 21:30;" at bounding box center [234, 146] width 125 height 7
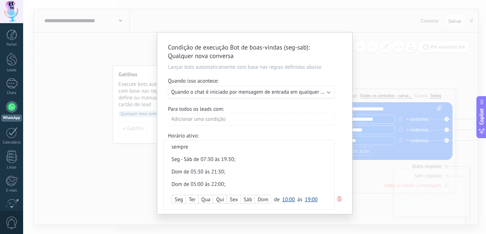
click at [221, 159] on div "Seg - Sáb de 07:30 às 19:30;" at bounding box center [249, 159] width 155 height 7
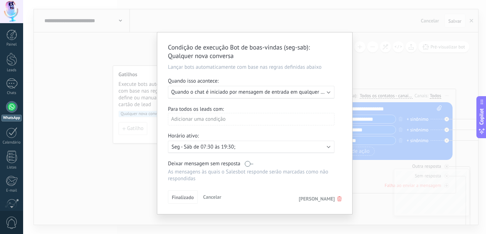
click at [304, 145] on div "Ativo: Seg - Sáb de 07:30 às 19:30;" at bounding box center [252, 146] width 160 height 7
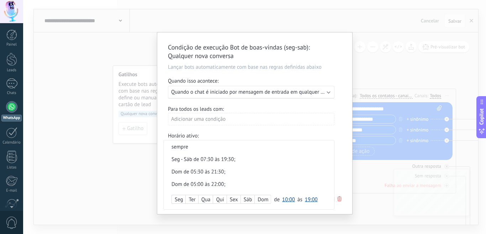
click at [210, 159] on div "Seg - Sáb de 07:30 às 19:30;" at bounding box center [249, 159] width 155 height 7
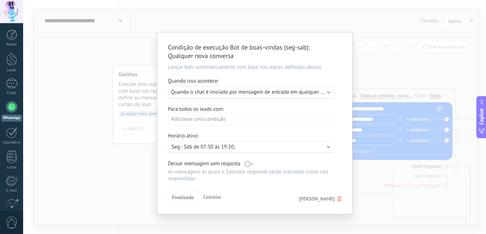
click at [214, 146] on p "Seg - Sáb de 07:30 às 19:30;" at bounding box center [234, 146] width 125 height 7
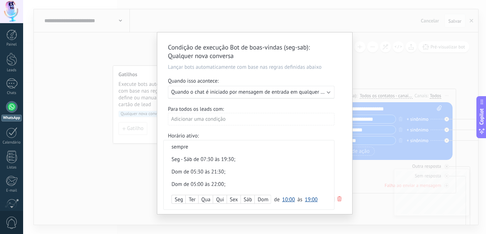
click at [181, 200] on div "Seg" at bounding box center [179, 200] width 14 height 10
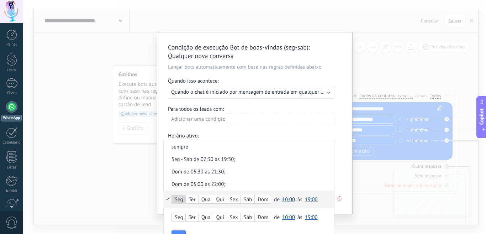
click at [209, 198] on div "Qua" at bounding box center [206, 200] width 15 height 10
click at [222, 197] on div "Qui" at bounding box center [219, 200] width 13 height 10
click at [285, 198] on span "10:00" at bounding box center [288, 199] width 13 height 7
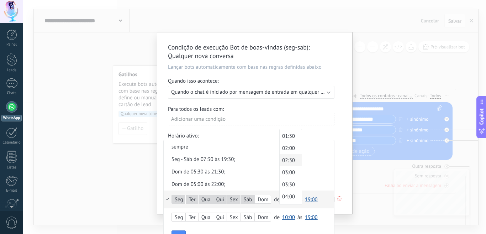
scroll to position [71, 0]
click at [287, 186] on span "05:00" at bounding box center [290, 185] width 20 height 7
click at [310, 199] on span "19:00" at bounding box center [311, 199] width 13 height 7
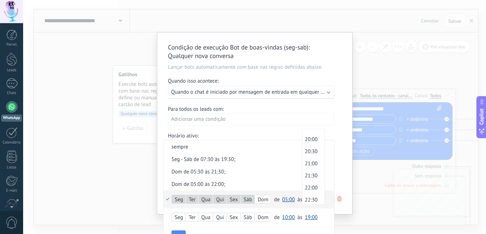
scroll to position [500, 0]
click at [311, 168] on span "22:00" at bounding box center [313, 168] width 20 height 7
click at [309, 199] on span "22:00" at bounding box center [311, 199] width 13 height 7
click at [310, 141] on span "19:30" at bounding box center [313, 141] width 20 height 7
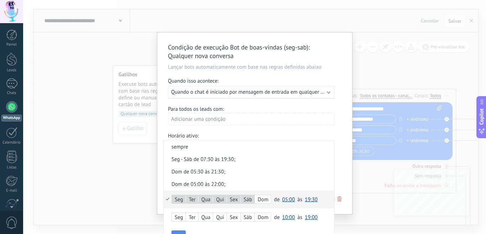
click at [288, 198] on span "05:00" at bounding box center [288, 199] width 13 height 7
click at [364, 64] on div "Condição de execução Bot de boas-vindas (seg-sab) : Qualquer nova conversa Lanç…" at bounding box center [254, 117] width 463 height 234
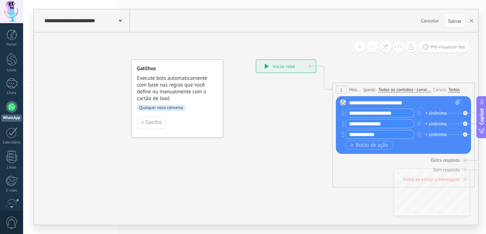
drag, startPoint x: 250, startPoint y: 140, endPoint x: 269, endPoint y: 133, distance: 20.3
drag, startPoint x: 250, startPoint y: 102, endPoint x: 340, endPoint y: 69, distance: 96.3
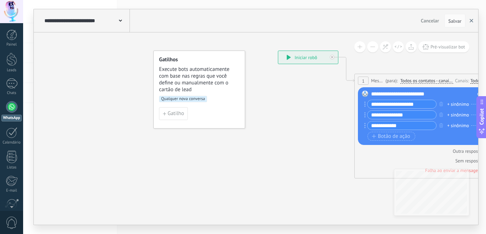
drag, startPoint x: 470, startPoint y: 21, endPoint x: 344, endPoint y: 116, distance: 157.5
click at [470, 21] on icon "button" at bounding box center [472, 21] width 4 height 4
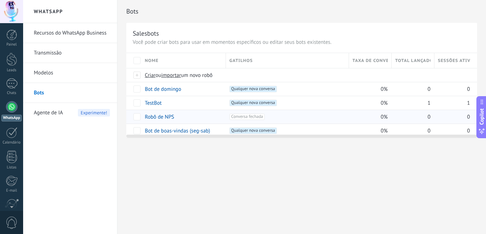
click at [244, 118] on span "Conversa fechada +0" at bounding box center [247, 117] width 35 height 6
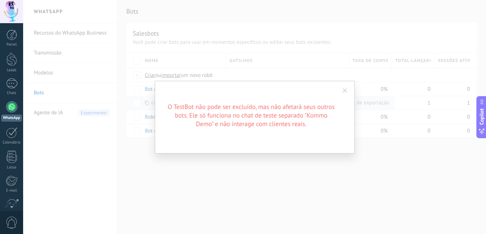
click at [344, 90] on span at bounding box center [345, 90] width 5 height 5
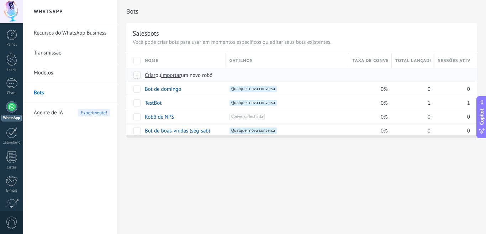
click at [152, 76] on span "Criar" at bounding box center [150, 75] width 11 height 7
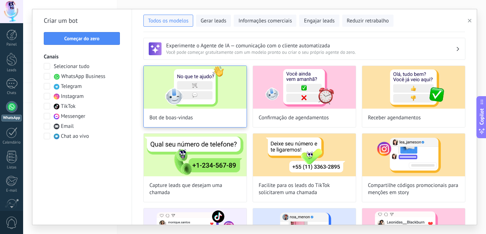
click at [183, 96] on img at bounding box center [195, 87] width 103 height 43
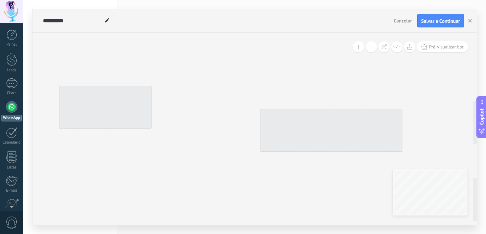
type input "**********"
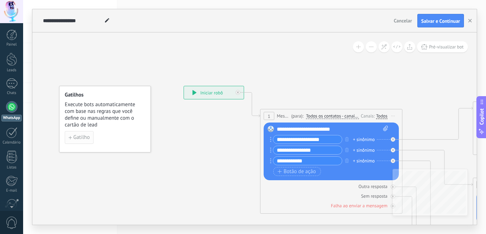
click at [84, 138] on span "Gatilho" at bounding box center [81, 137] width 16 height 5
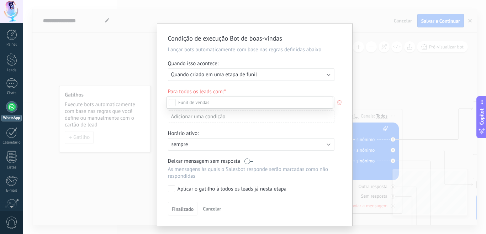
click at [303, 77] on div at bounding box center [254, 117] width 463 height 234
click at [330, 73] on div "Executar: Quando criado em uma etapa de funil" at bounding box center [251, 74] width 167 height 13
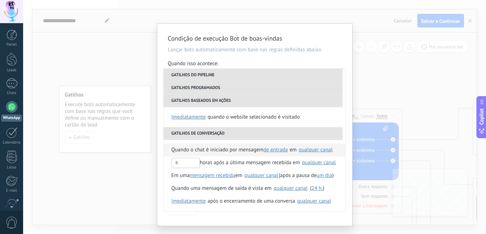
scroll to position [15, 0]
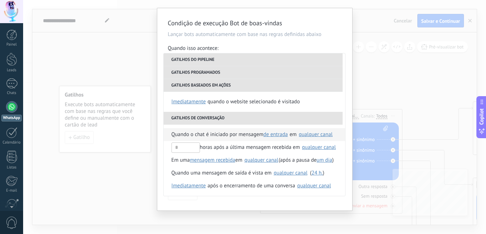
click at [235, 135] on span "Quando o chat é iniciado por mensagem" at bounding box center [218, 134] width 92 height 13
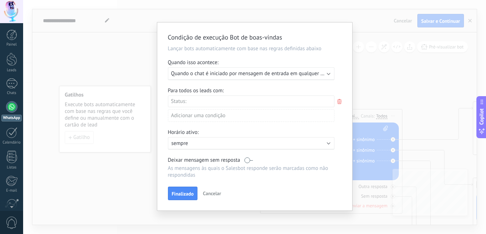
scroll to position [1, 0]
click at [339, 101] on use at bounding box center [340, 101] width 4 height 5
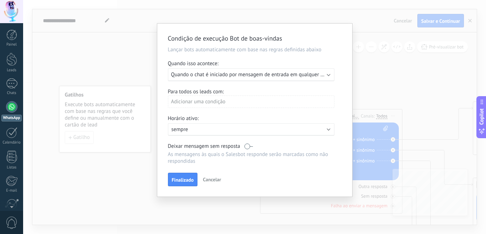
scroll to position [0, 0]
click at [284, 127] on p "sempre" at bounding box center [234, 129] width 125 height 7
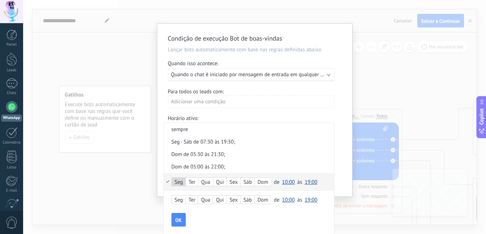
click at [193, 181] on div "Ter" at bounding box center [192, 182] width 12 height 10
click at [247, 181] on div "Sáb" at bounding box center [248, 182] width 14 height 10
click at [283, 181] on span "10:00" at bounding box center [288, 182] width 13 height 7
click at [289, 165] on span "19:30" at bounding box center [290, 165] width 20 height 7
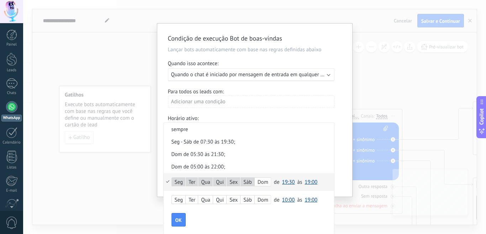
click at [308, 183] on span "19:00" at bounding box center [311, 182] width 13 height 7
click at [310, 142] on span "07:00" at bounding box center [312, 143] width 20 height 7
click at [178, 221] on span "OK" at bounding box center [179, 220] width 6 height 5
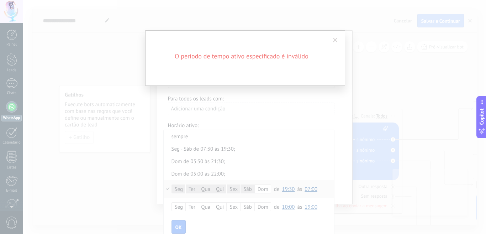
click at [336, 39] on span at bounding box center [335, 40] width 5 height 5
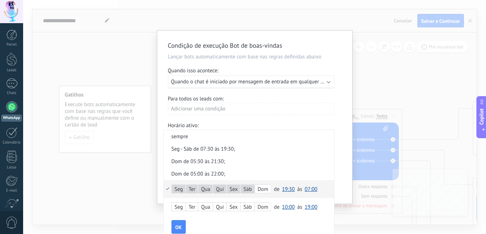
click at [284, 188] on span "19:30" at bounding box center [288, 189] width 13 height 7
click at [322, 155] on li "Dom de 05:30 às 21:30;" at bounding box center [249, 161] width 171 height 12
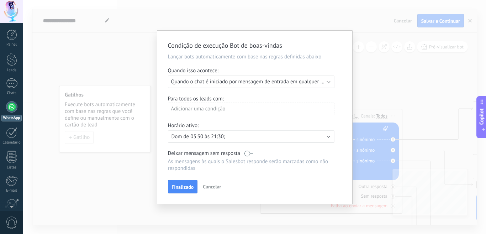
click at [218, 187] on span "Cancelar" at bounding box center [212, 186] width 18 height 6
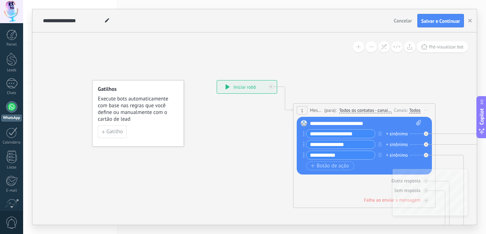
drag, startPoint x: 187, startPoint y: 149, endPoint x: 221, endPoint y: 143, distance: 34.0
click at [111, 129] on span "Gatilho" at bounding box center [115, 131] width 16 height 5
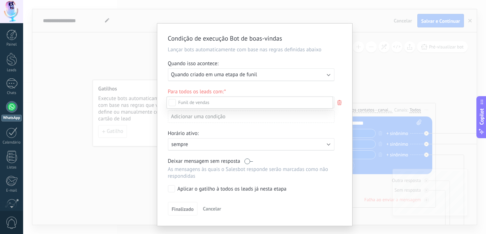
click at [318, 73] on div at bounding box center [254, 117] width 463 height 234
click at [326, 73] on div "Executar: Quando criado em uma etapa de funil" at bounding box center [251, 74] width 167 height 13
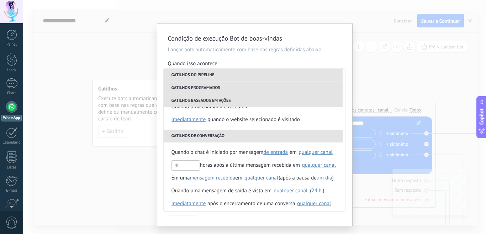
scroll to position [168, 0]
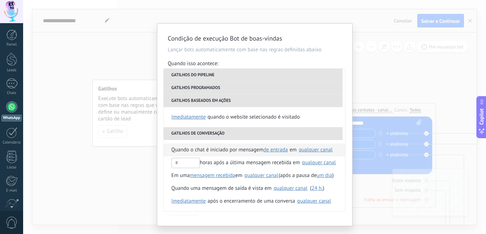
click at [233, 148] on span "Quando o chat é iniciado por mensagem" at bounding box center [218, 149] width 92 height 13
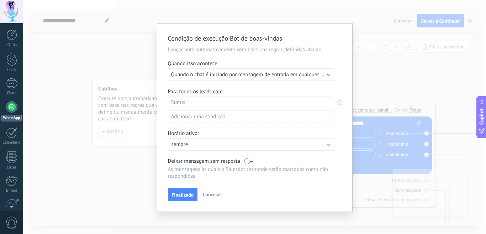
click at [338, 100] on icon at bounding box center [340, 102] width 8 height 9
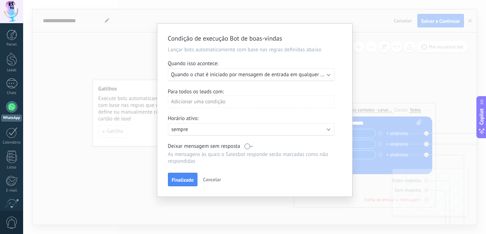
click at [321, 127] on div "Ativo: sempre" at bounding box center [252, 129] width 160 height 7
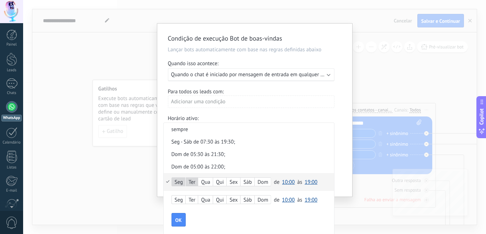
click at [208, 182] on div "Qua" at bounding box center [205, 182] width 15 height 10
click at [238, 181] on div "Sex" at bounding box center [234, 182] width 14 height 10
click at [284, 181] on span "10:00" at bounding box center [288, 182] width 13 height 7
click at [288, 165] on span "19:30" at bounding box center [290, 166] width 20 height 7
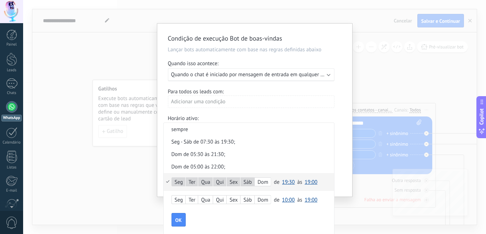
click at [312, 183] on span "19:00" at bounding box center [311, 182] width 13 height 7
drag, startPoint x: 320, startPoint y: 170, endPoint x: 321, endPoint y: 188, distance: 17.8
click at [321, 188] on div "Seg Ter Qua Qui Sex Sáb Dom de 00:00 00:30 01:00 01:30 02:00 02:30 03:00 03:30 …" at bounding box center [249, 182] width 171 height 18
click at [315, 183] on span "19:00" at bounding box center [311, 182] width 13 height 7
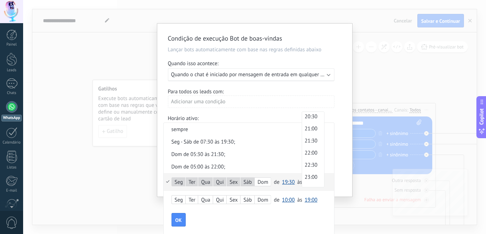
scroll to position [506, 0]
click at [315, 183] on span "23:30" at bounding box center [312, 181] width 20 height 7
click at [179, 219] on span "OK" at bounding box center [179, 220] width 6 height 5
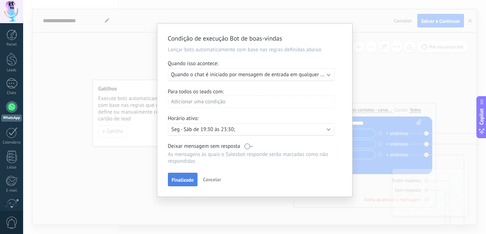
click at [184, 178] on span "Finalizado" at bounding box center [183, 179] width 22 height 5
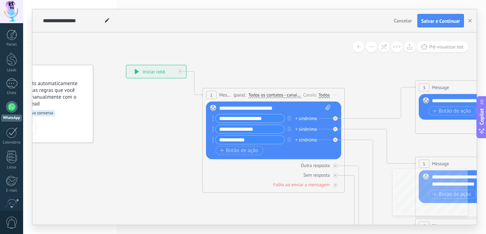
drag, startPoint x: 263, startPoint y: 131, endPoint x: 172, endPoint y: 116, distance: 92.4
click at [289, 118] on icon "button" at bounding box center [290, 118] width 4 height 4
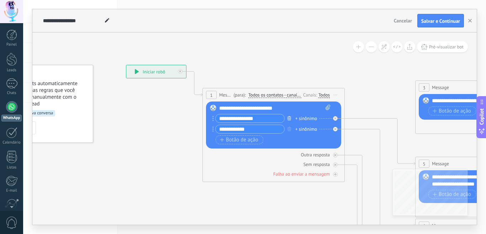
click at [289, 119] on icon "button" at bounding box center [290, 118] width 4 height 4
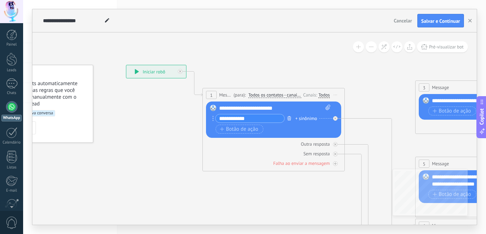
click at [289, 119] on icon "button" at bounding box center [290, 118] width 4 height 4
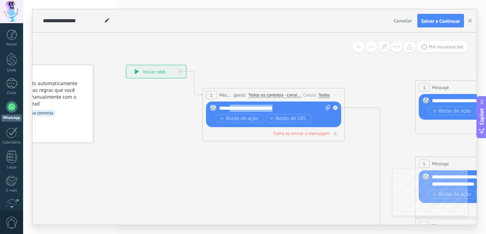
drag, startPoint x: 291, startPoint y: 107, endPoint x: 230, endPoint y: 108, distance: 61.6
click at [230, 108] on div "**********" at bounding box center [274, 108] width 111 height 7
click at [313, 105] on div "**********" at bounding box center [274, 108] width 111 height 7
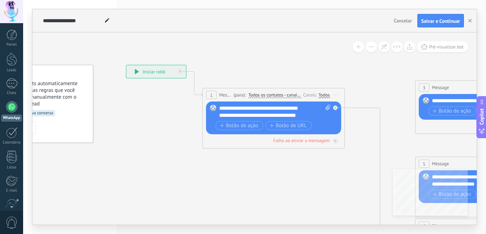
click at [312, 114] on div "**********" at bounding box center [274, 112] width 111 height 14
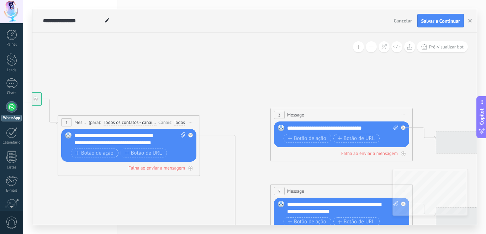
drag, startPoint x: 400, startPoint y: 127, endPoint x: 368, endPoint y: 120, distance: 32.7
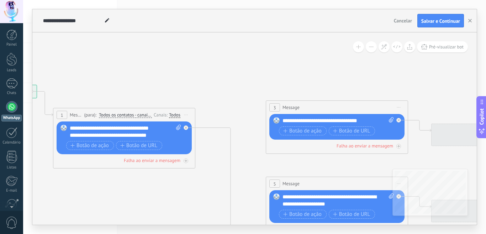
click at [401, 106] on span "Iniciar pré-visualização aqui [GEOGRAPHIC_DATA] Duplicar Excluir" at bounding box center [398, 107] width 11 height 10
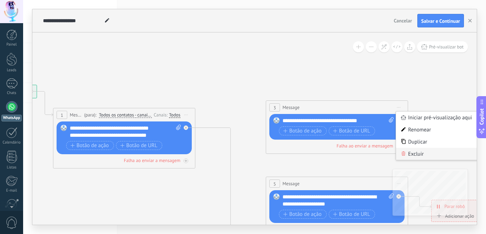
click at [411, 156] on div "Excluir" at bounding box center [437, 154] width 82 height 12
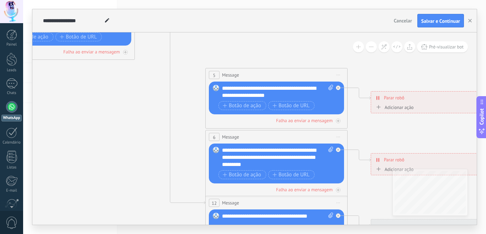
drag, startPoint x: 324, startPoint y: 166, endPoint x: 263, endPoint y: 58, distance: 124.3
click at [263, 58] on icon at bounding box center [293, 153] width 1110 height 711
click at [338, 77] on span "Iniciar pré-visualização aqui [GEOGRAPHIC_DATA] Duplicar Excluir" at bounding box center [338, 75] width 11 height 10
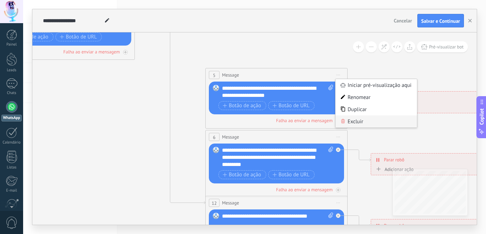
click at [351, 122] on div "Excluir" at bounding box center [377, 121] width 82 height 12
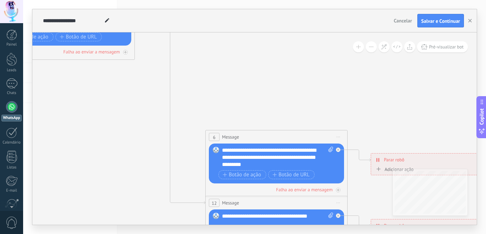
click at [336, 136] on span "Iniciar pré-visualização aqui [GEOGRAPHIC_DATA] Duplicar Excluir" at bounding box center [338, 137] width 11 height 10
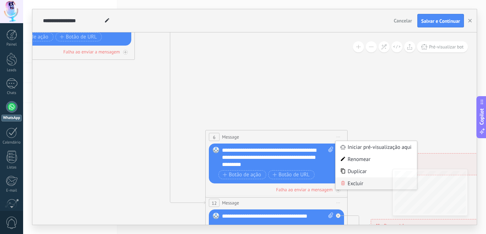
click at [353, 186] on div "Excluir" at bounding box center [377, 183] width 82 height 12
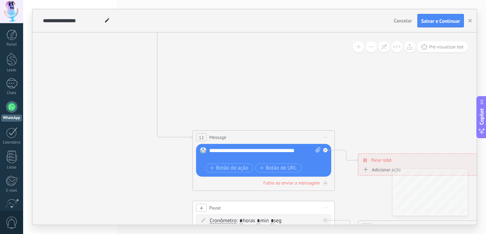
drag, startPoint x: 348, startPoint y: 186, endPoint x: 332, endPoint y: 118, distance: 69.8
click at [335, 116] on icon at bounding box center [280, 96] width 1110 height 726
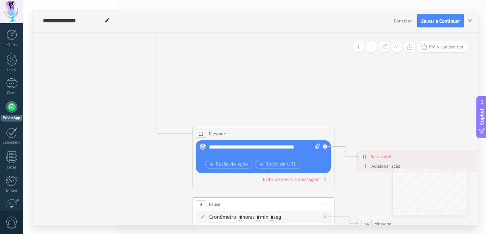
click at [326, 132] on span "Iniciar pré-visualização aqui [GEOGRAPHIC_DATA] Duplicar Excluir" at bounding box center [325, 134] width 11 height 10
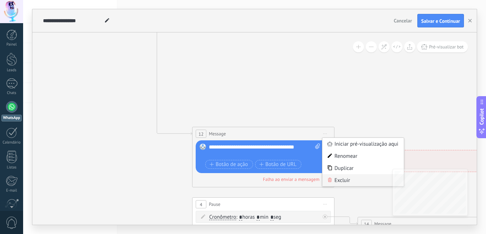
click at [339, 178] on div "Excluir" at bounding box center [364, 180] width 82 height 12
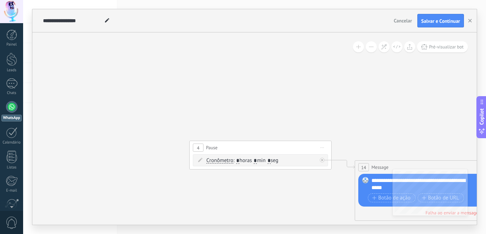
drag, startPoint x: 340, startPoint y: 160, endPoint x: 335, endPoint y: 109, distance: 51.2
click at [338, 106] on icon at bounding box center [277, 35] width 1110 height 726
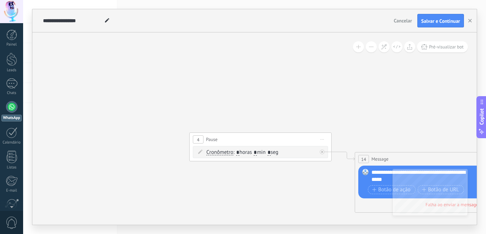
click at [324, 138] on span "Iniciar pré-visualização aqui [GEOGRAPHIC_DATA] Duplicar Excluir" at bounding box center [322, 139] width 11 height 10
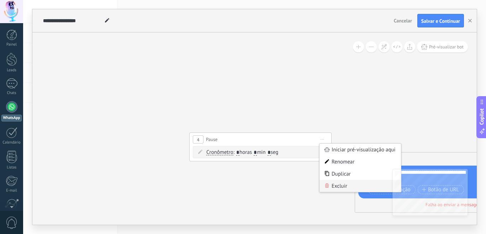
click at [339, 187] on div "Excluir" at bounding box center [361, 186] width 82 height 12
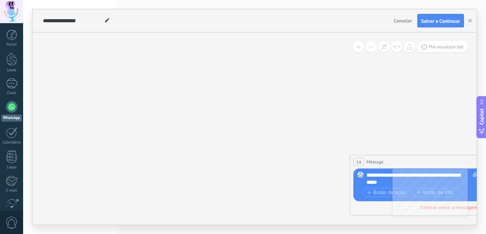
drag, startPoint x: 280, startPoint y: 94, endPoint x: 106, endPoint y: 58, distance: 177.3
click at [131, 67] on icon at bounding box center [272, 30] width 1110 height 726
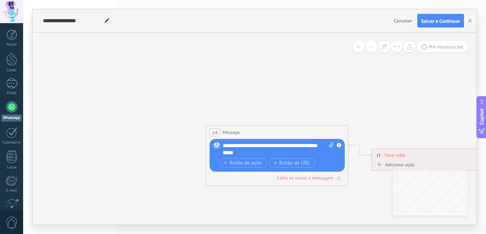
click at [341, 133] on span "Iniciar pré-visualização aqui [GEOGRAPHIC_DATA] Duplicar Excluir" at bounding box center [339, 132] width 11 height 10
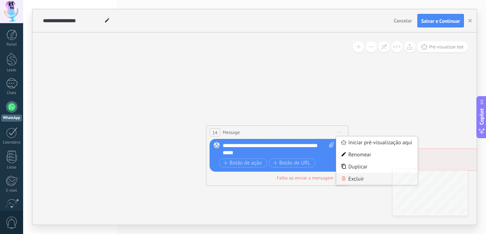
click at [343, 177] on icon at bounding box center [344, 178] width 4 height 4
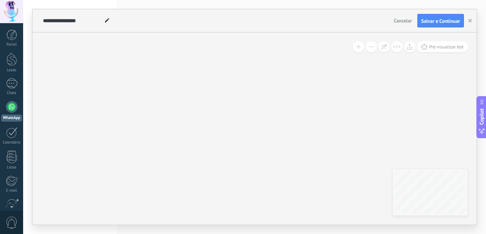
drag, startPoint x: 220, startPoint y: 68, endPoint x: 400, endPoint y: 158, distance: 201.6
click at [428, 168] on icon at bounding box center [128, 4] width 1110 height 726
drag, startPoint x: 167, startPoint y: 85, endPoint x: 210, endPoint y: 119, distance: 55.8
click at [290, 162] on icon at bounding box center [336, 104] width 1110 height 726
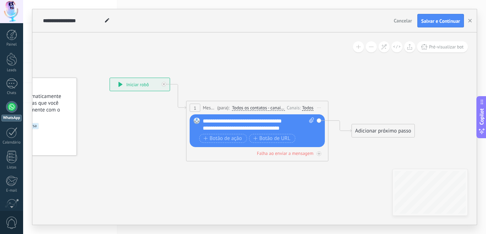
drag, startPoint x: 158, startPoint y: 83, endPoint x: 182, endPoint y: 162, distance: 82.7
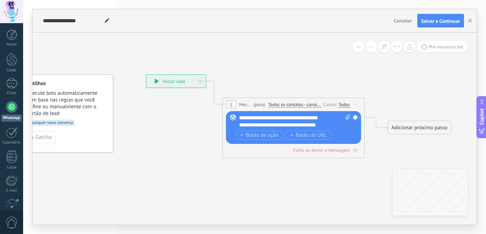
drag, startPoint x: 159, startPoint y: 146, endPoint x: 210, endPoint y: 132, distance: 52.8
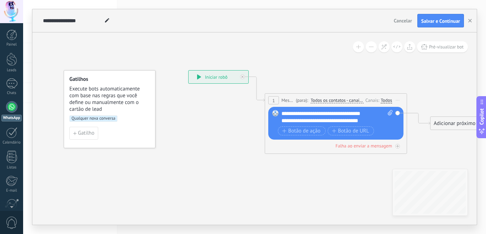
drag, startPoint x: 167, startPoint y: 128, endPoint x: 197, endPoint y: 129, distance: 30.3
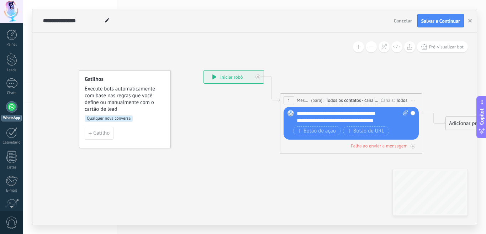
drag, startPoint x: 225, startPoint y: 115, endPoint x: 234, endPoint y: 115, distance: 8.9
click at [107, 22] on icon at bounding box center [107, 20] width 4 height 4
drag, startPoint x: 99, startPoint y: 23, endPoint x: 66, endPoint y: 23, distance: 33.8
click at [66, 23] on input "**********" at bounding box center [72, 21] width 59 height 6
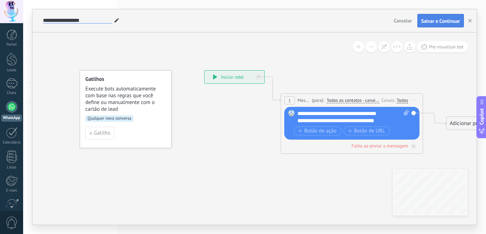
type input "**********"
click at [434, 22] on span "Salvar e Continuar" at bounding box center [441, 21] width 39 height 5
click at [467, 19] on button "button" at bounding box center [470, 21] width 11 height 14
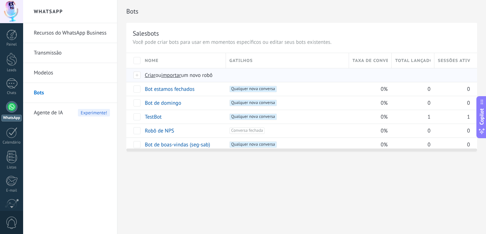
click at [152, 75] on span "Criar" at bounding box center [150, 75] width 11 height 7
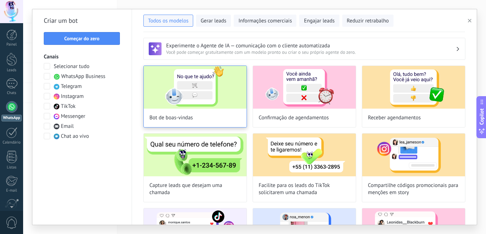
click at [181, 96] on img at bounding box center [195, 87] width 103 height 43
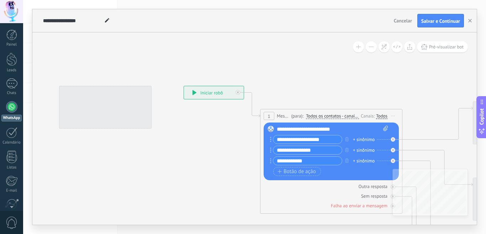
click at [108, 22] on icon at bounding box center [107, 20] width 4 height 4
drag, startPoint x: 100, startPoint y: 22, endPoint x: 55, endPoint y: 21, distance: 44.9
click at [55, 21] on input "**********" at bounding box center [72, 21] width 59 height 6
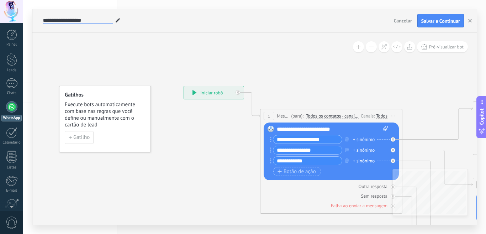
type input "**********"
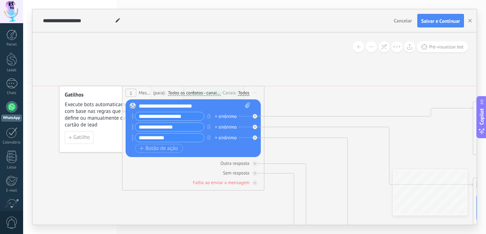
drag, startPoint x: 402, startPoint y: 118, endPoint x: 264, endPoint y: 97, distance: 139.7
click at [264, 97] on div "1 Message ******* (para): Todos os contatos - canais selecionados Todos os cont…" at bounding box center [193, 92] width 142 height 13
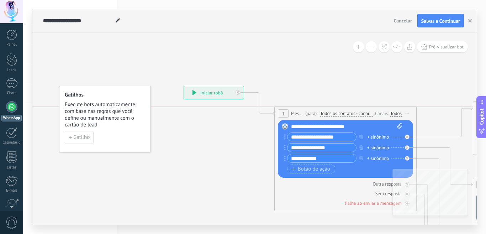
click at [416, 117] on div "1 Message ******* (para): Todos os contatos - canais selecionados Todos os cont…" at bounding box center [346, 113] width 142 height 13
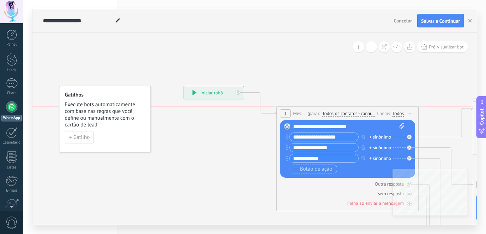
click at [418, 118] on div "1 Message ******* (para): Todos os contatos - canais selecionados Todos os cont…" at bounding box center [348, 113] width 142 height 13
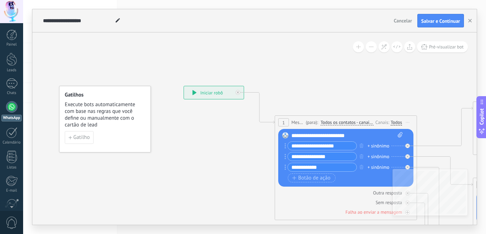
click at [417, 126] on div "1 Message ******* (para): Todos os contatos - canais selecionados Todos os cont…" at bounding box center [346, 122] width 142 height 13
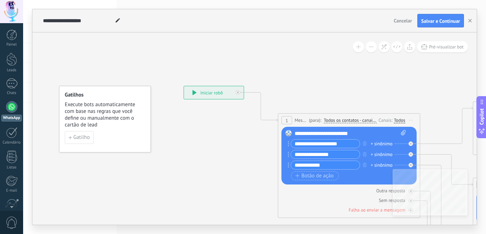
drag, startPoint x: 420, startPoint y: 124, endPoint x: 374, endPoint y: 92, distance: 56.4
click at [184, 86] on div "**********" at bounding box center [184, 86] width 0 height 0
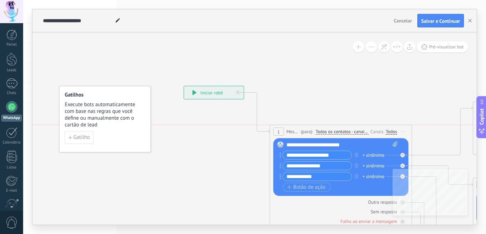
click at [412, 135] on div "1 Message ******* (para): Todos os contatos - canais selecionados Todos os cont…" at bounding box center [341, 131] width 142 height 13
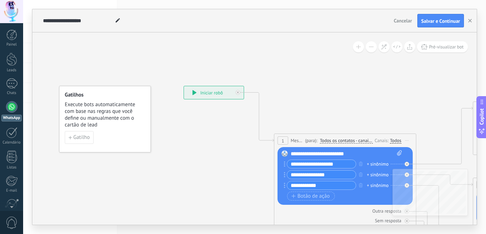
click at [416, 144] on div "1 Message ******* (para): Todos os contatos - canais selecionados Todos os cont…" at bounding box center [346, 140] width 142 height 13
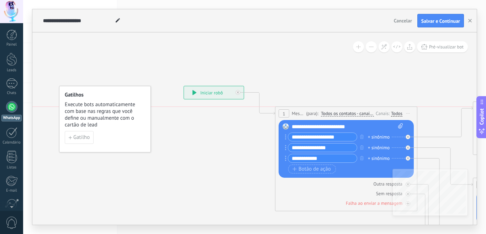
click at [417, 118] on div "1 Message ******* (para): Todos os contatos - canais selecionados Todos os cont…" at bounding box center [347, 113] width 142 height 13
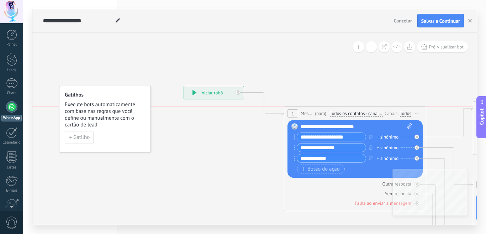
click at [426, 118] on div "1 Message ******* (para): Todos os contatos - canais selecionados Todos os cont…" at bounding box center [356, 113] width 142 height 13
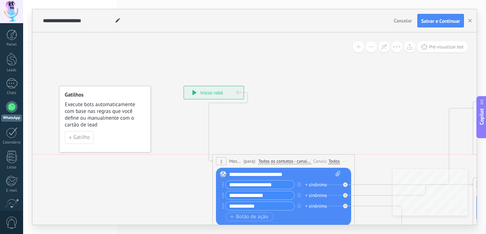
click at [213, 167] on div "1 Message ******* (para): Todos os contatos - canais selecionados Todos os cont…" at bounding box center [284, 161] width 142 height 13
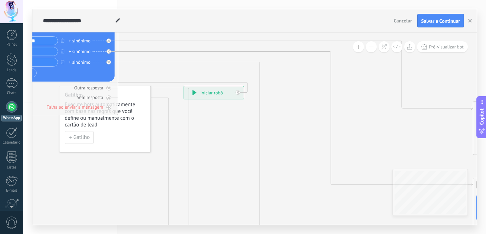
click at [118, 24] on span at bounding box center [117, 21] width 9 height 10
click at [118, 21] on use at bounding box center [118, 20] width 4 height 4
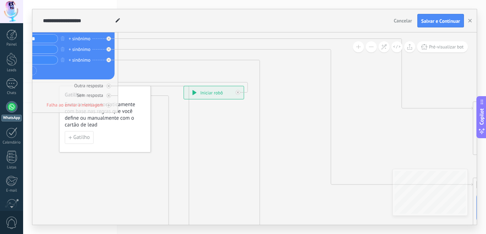
click at [118, 21] on use at bounding box center [118, 20] width 4 height 4
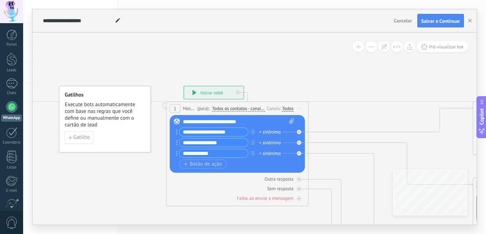
click at [309, 115] on div "1 Message ******* (para): Todos os contatos - canais selecionados Todos os cont…" at bounding box center [237, 153] width 142 height 105
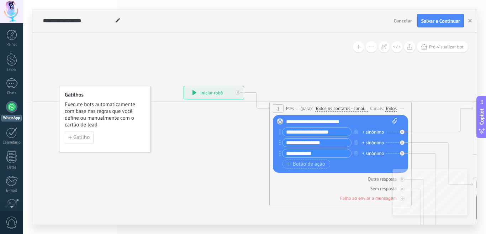
click at [412, 132] on div "1 Message ******* (para): Todos os contatos - canais selecionados Todos os cont…" at bounding box center [341, 153] width 142 height 105
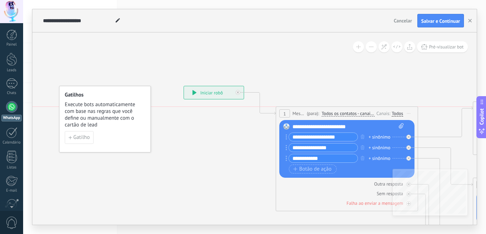
click at [418, 122] on div "1 Message ******* (para): Todos os contatos - canais selecionados Todos os cont…" at bounding box center [347, 158] width 142 height 105
click at [418, 121] on div "1 Message ******* (para): Todos os contatos - canais selecionados Todos os cont…" at bounding box center [347, 158] width 142 height 105
click at [418, 120] on div "1 Message ******* (para): Todos os contatos - canais selecionados Todos os cont…" at bounding box center [347, 113] width 142 height 13
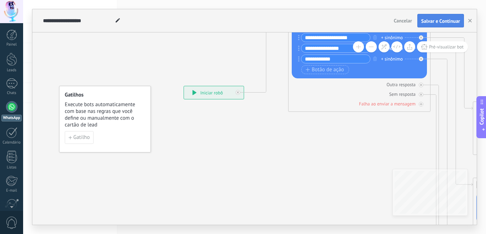
click at [430, 20] on span "Salvar e Continuar" at bounding box center [441, 21] width 39 height 5
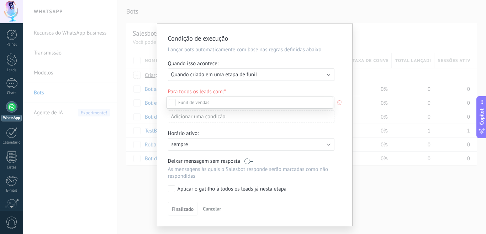
click at [327, 71] on div at bounding box center [254, 117] width 463 height 234
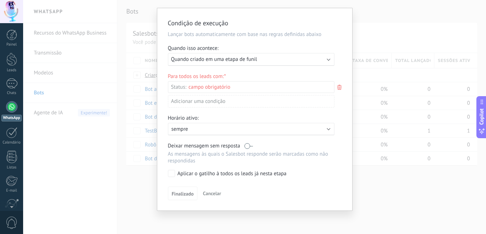
click at [285, 62] on div "Executar: Quando criado em uma etapa de funil" at bounding box center [248, 59] width 155 height 7
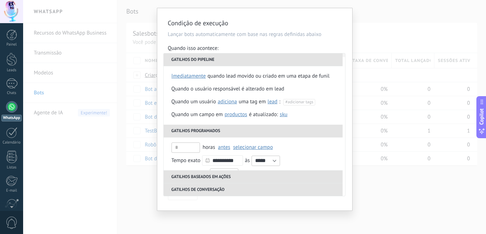
scroll to position [168, 0]
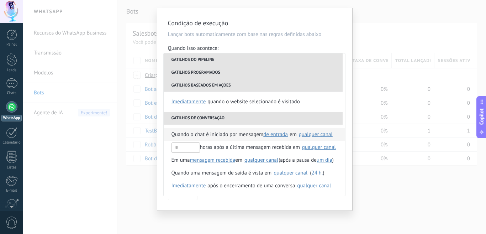
click at [235, 136] on span "Quando o chat é iniciado por mensagem" at bounding box center [218, 134] width 92 height 13
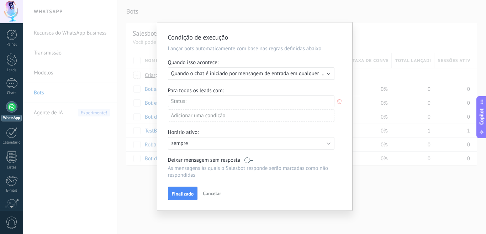
scroll to position [1, 0]
click at [339, 102] on icon at bounding box center [340, 101] width 8 height 9
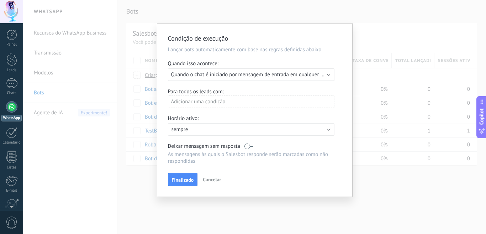
scroll to position [0, 0]
click at [288, 133] on div "Ativo: sempre" at bounding box center [251, 129] width 167 height 12
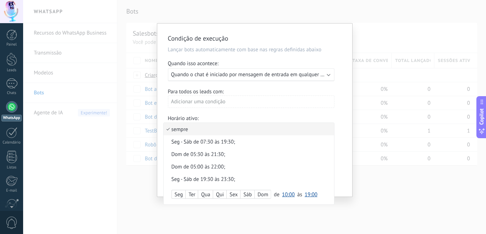
drag, startPoint x: 180, startPoint y: 194, endPoint x: 208, endPoint y: 193, distance: 27.8
click at [180, 194] on div "Seg" at bounding box center [179, 195] width 14 height 10
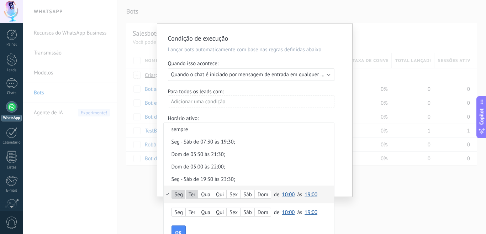
click at [208, 193] on div "Qua" at bounding box center [205, 195] width 15 height 10
click at [220, 193] on div "Qui" at bounding box center [219, 195] width 13 height 10
click at [248, 191] on div "Sáb" at bounding box center [248, 195] width 14 height 10
click at [287, 193] on span "10:00" at bounding box center [288, 194] width 13 height 7
click at [285, 127] on span "00:00" at bounding box center [290, 130] width 20 height 7
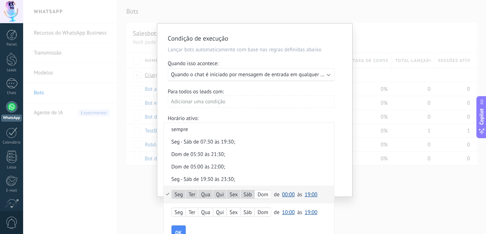
click at [306, 194] on span "19:00" at bounding box center [311, 194] width 13 height 7
click at [309, 152] on span "07:00" at bounding box center [312, 151] width 20 height 7
click at [177, 230] on span "OK" at bounding box center [179, 232] width 6 height 5
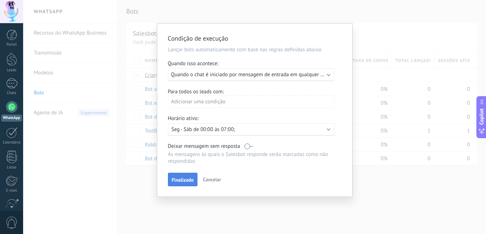
click at [190, 181] on span "Finalizado" at bounding box center [183, 179] width 22 height 5
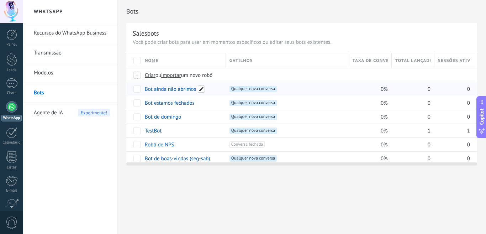
drag, startPoint x: 205, startPoint y: 90, endPoint x: 201, endPoint y: 90, distance: 3.9
click at [201, 90] on span at bounding box center [201, 88] width 7 height 7
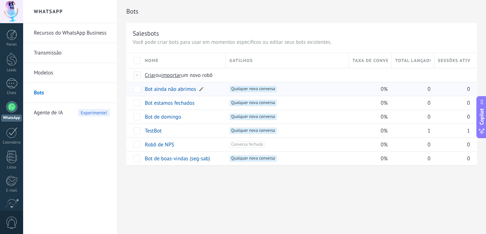
click at [181, 91] on link "Bot ainda não abrimos" at bounding box center [170, 89] width 51 height 7
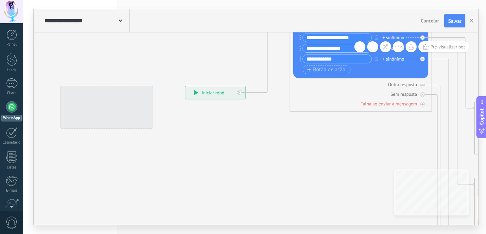
drag, startPoint x: 344, startPoint y: 100, endPoint x: 330, endPoint y: 150, distance: 51.6
click at [185, 86] on div "**********" at bounding box center [185, 86] width 0 height 0
drag, startPoint x: 330, startPoint y: 150, endPoint x: 313, endPoint y: 229, distance: 80.6
click at [314, 231] on div "**********" at bounding box center [254, 117] width 463 height 234
drag, startPoint x: 265, startPoint y: 131, endPoint x: 279, endPoint y: 155, distance: 27.9
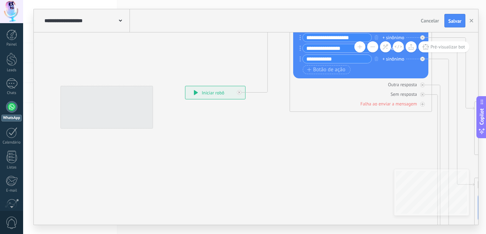
drag, startPoint x: 276, startPoint y: 151, endPoint x: 259, endPoint y: 162, distance: 20.8
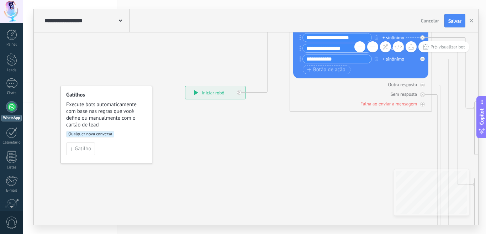
drag, startPoint x: 192, startPoint y: 133, endPoint x: 235, endPoint y: 127, distance: 43.5
drag, startPoint x: 251, startPoint y: 130, endPoint x: 233, endPoint y: 142, distance: 22.2
drag, startPoint x: 220, startPoint y: 121, endPoint x: 224, endPoint y: 67, distance: 54.3
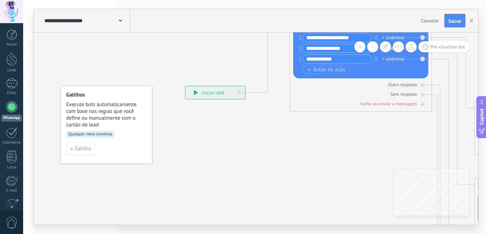
drag, startPoint x: 241, startPoint y: 30, endPoint x: 235, endPoint y: 60, distance: 30.6
click at [235, 60] on div "**********" at bounding box center [256, 116] width 445 height 215
drag, startPoint x: 235, startPoint y: 60, endPoint x: 307, endPoint y: 50, distance: 72.9
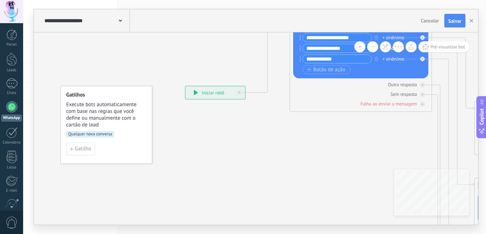
drag, startPoint x: 284, startPoint y: 65, endPoint x: 310, endPoint y: 125, distance: 65.1
drag, startPoint x: 300, startPoint y: 141, endPoint x: 281, endPoint y: 187, distance: 49.7
drag, startPoint x: 191, startPoint y: 105, endPoint x: 217, endPoint y: 101, distance: 26.3
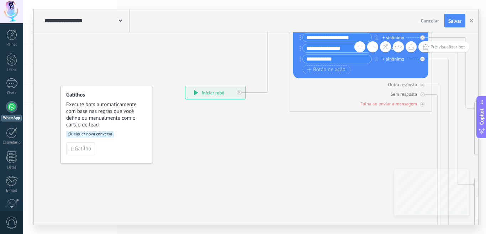
drag, startPoint x: 220, startPoint y: 90, endPoint x: 211, endPoint y: 99, distance: 12.1
click at [211, 99] on div "**********" at bounding box center [207, 99] width 60 height 13
click at [223, 86] on div "**********" at bounding box center [219, 88] width 60 height 13
click at [226, 88] on div "**********" at bounding box center [222, 92] width 60 height 13
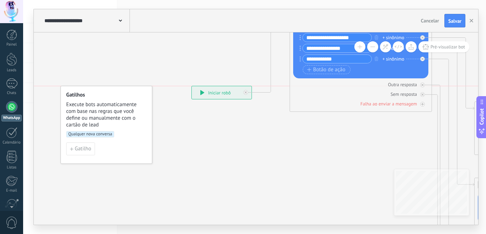
drag, startPoint x: 226, startPoint y: 88, endPoint x: 218, endPoint y: 98, distance: 13.1
click at [218, 98] on div "**********" at bounding box center [222, 92] width 60 height 13
click at [228, 86] on div "**********" at bounding box center [225, 92] width 60 height 13
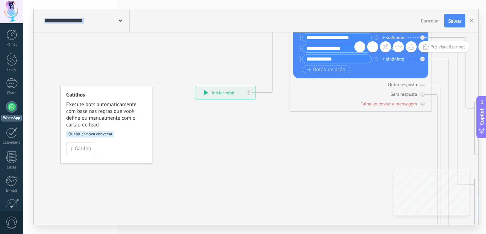
click at [228, 86] on div "**********" at bounding box center [225, 92] width 60 height 13
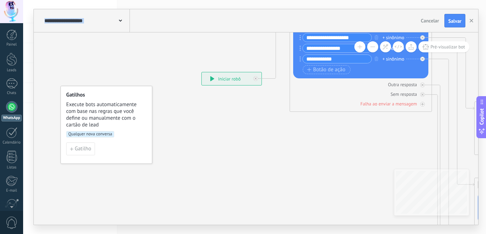
click at [228, 84] on div "**********" at bounding box center [232, 78] width 60 height 13
drag, startPoint x: 228, startPoint y: 84, endPoint x: 228, endPoint y: 88, distance: 3.9
click at [228, 85] on div "**********" at bounding box center [232, 78] width 60 height 13
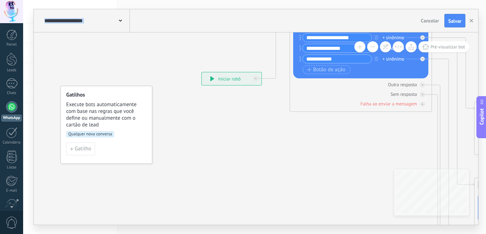
click at [228, 85] on div "**********" at bounding box center [232, 78] width 60 height 13
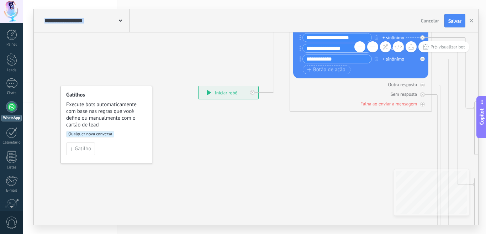
drag, startPoint x: 224, startPoint y: 98, endPoint x: 223, endPoint y: 104, distance: 6.6
click at [185, 86] on div "**********" at bounding box center [185, 86] width 0 height 0
click at [223, 104] on div "**********" at bounding box center [227, 99] width 60 height 13
drag, startPoint x: 223, startPoint y: 104, endPoint x: 236, endPoint y: 126, distance: 25.3
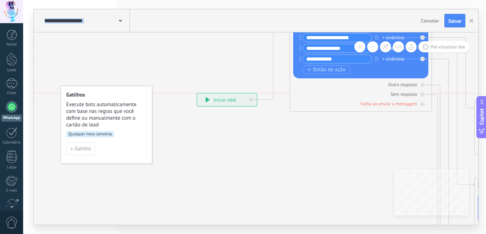
click at [230, 106] on div "**********" at bounding box center [227, 99] width 60 height 13
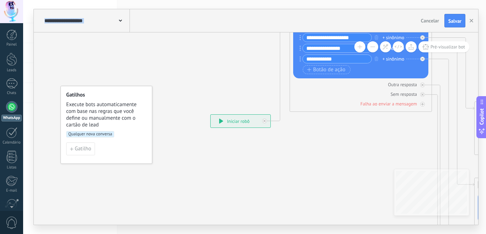
click at [238, 115] on div "**********" at bounding box center [241, 121] width 60 height 13
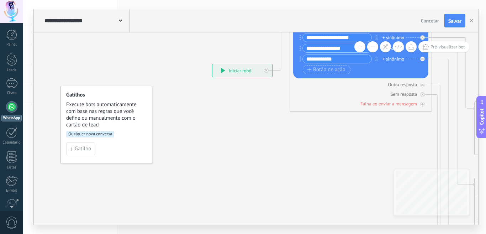
click at [238, 75] on div "**********" at bounding box center [243, 70] width 60 height 13
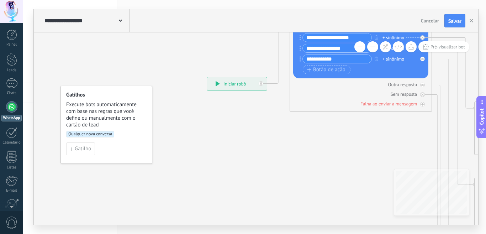
drag, startPoint x: 233, startPoint y: 88, endPoint x: 426, endPoint y: 21, distance: 204.5
click at [426, 21] on span "Cancelar" at bounding box center [430, 20] width 18 height 6
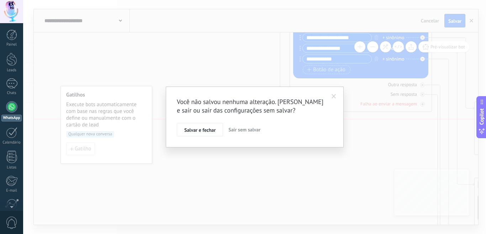
click at [236, 130] on span "Sair sem salvar" at bounding box center [245, 129] width 32 height 6
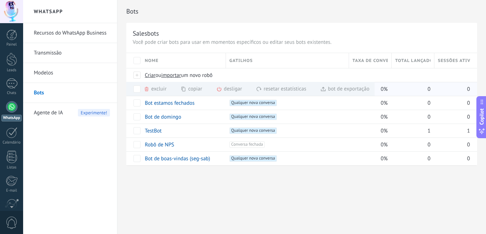
click at [154, 89] on div "excluir mais" at bounding box center [168, 89] width 48 height 14
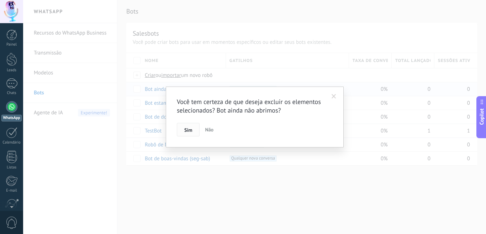
click at [188, 130] on span "Sim" at bounding box center [188, 129] width 8 height 5
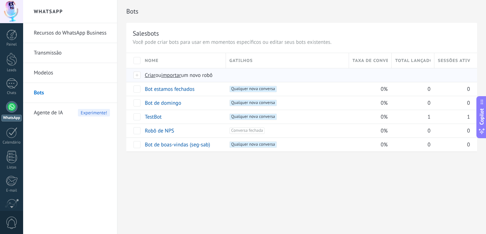
click at [146, 75] on span "Criar" at bounding box center [150, 75] width 11 height 7
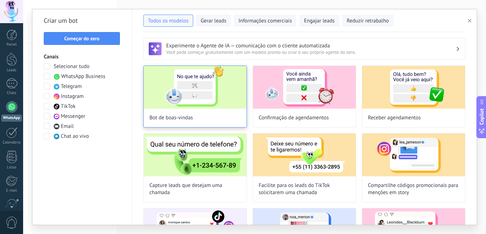
click at [173, 88] on img at bounding box center [195, 87] width 103 height 43
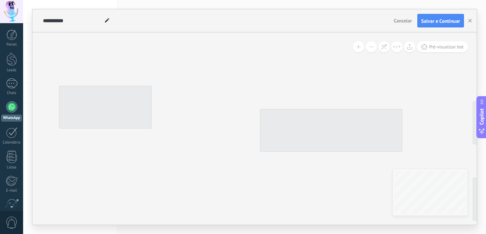
type input "**********"
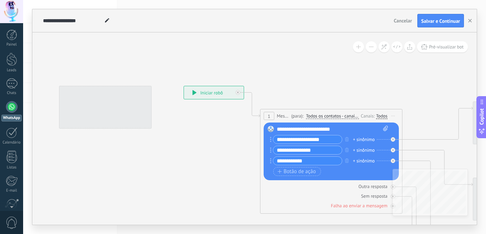
click at [391, 114] on span "Iniciar pré-visualização aqui [GEOGRAPHIC_DATA] Duplicar Excluir" at bounding box center [393, 116] width 11 height 10
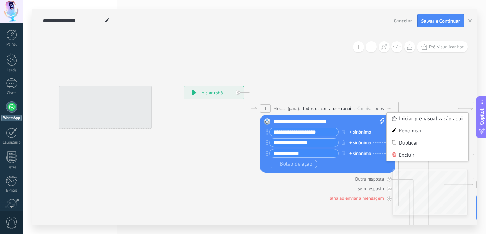
click at [388, 110] on span "Iniciar pré-visualização aqui [GEOGRAPHIC_DATA] Duplicar Excluir" at bounding box center [389, 108] width 11 height 10
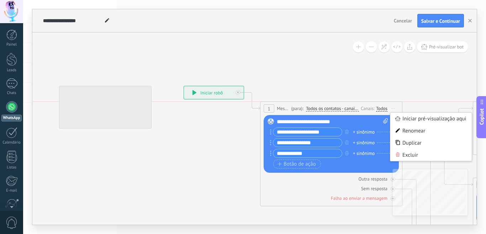
click at [391, 111] on span "Iniciar pré-visualização aqui [GEOGRAPHIC_DATA] Duplicar Excluir" at bounding box center [393, 108] width 11 height 10
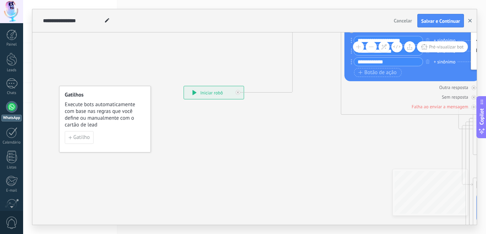
click at [472, 19] on button "button" at bounding box center [470, 21] width 11 height 14
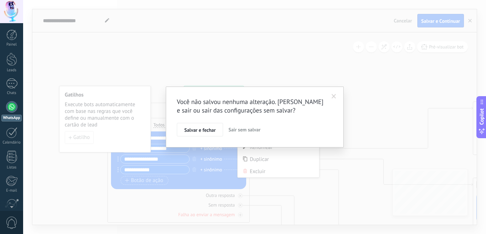
click at [239, 127] on span "Sair sem salvar" at bounding box center [245, 129] width 32 height 6
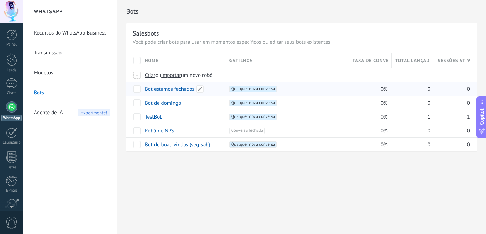
click at [171, 87] on link "Bot estamos fechados" at bounding box center [170, 89] width 50 height 7
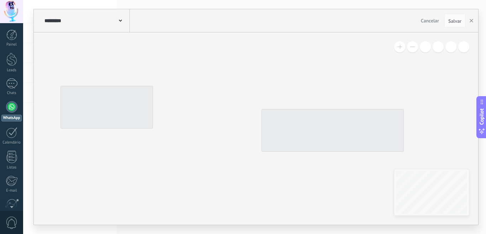
type input "**********"
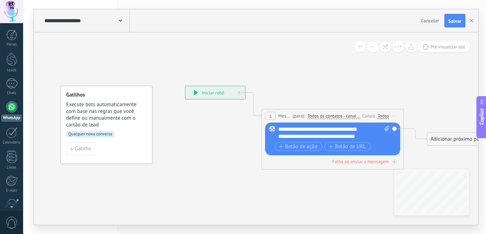
click at [87, 134] on span "Qualquer nova conversa" at bounding box center [90, 134] width 48 height 6
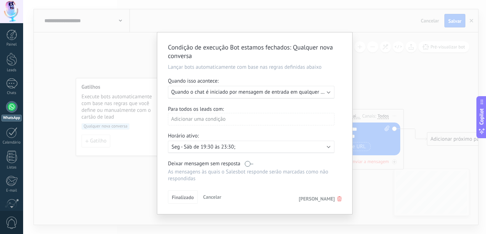
click at [103, 126] on div "Condição de execução Bot estamos fechados : Qualquer nova conversa Lançar bots …" at bounding box center [254, 117] width 463 height 234
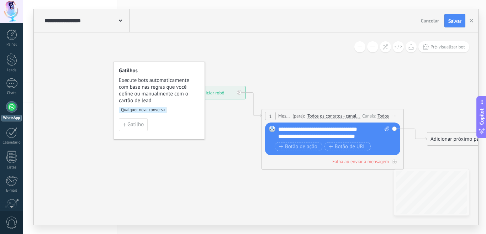
click at [140, 110] on span "Qualquer nova conversa" at bounding box center [143, 110] width 48 height 6
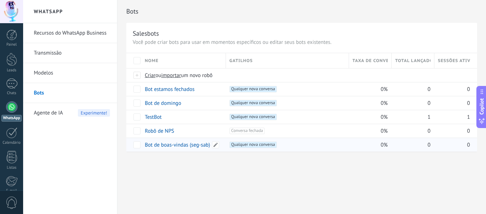
click at [172, 146] on link "Bot de boas-vindas (seg-sab)" at bounding box center [178, 144] width 66 height 7
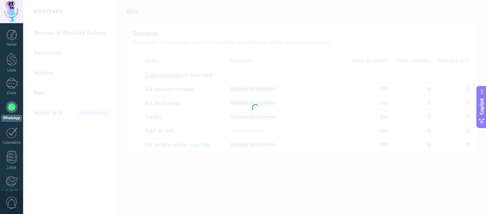
type input "**********"
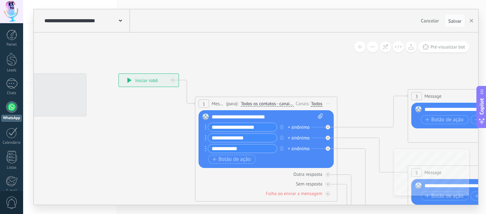
drag, startPoint x: 216, startPoint y: 160, endPoint x: 148, endPoint y: 129, distance: 74.4
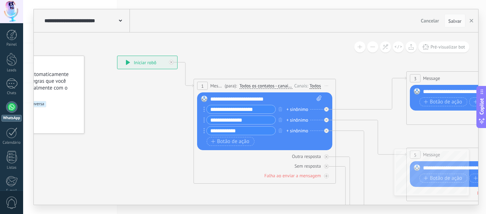
click at [272, 98] on div "**********" at bounding box center [265, 98] width 111 height 7
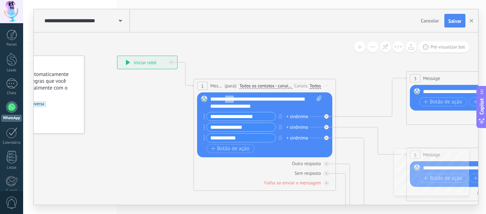
drag, startPoint x: 247, startPoint y: 98, endPoint x: 233, endPoint y: 98, distance: 14.6
click at [233, 98] on div "**********" at bounding box center [265, 102] width 111 height 14
click at [247, 99] on div "**********" at bounding box center [265, 102] width 111 height 14
drag, startPoint x: 247, startPoint y: 99, endPoint x: 215, endPoint y: 99, distance: 32.4
click at [215, 99] on div "**********" at bounding box center [265, 102] width 111 height 14
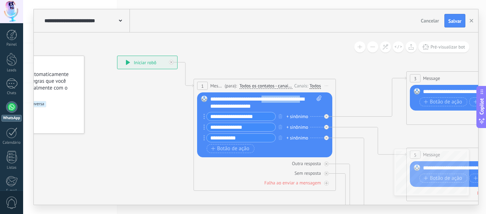
drag, startPoint x: 232, startPoint y: 107, endPoint x: 272, endPoint y: 96, distance: 41.5
click at [272, 96] on div "**********" at bounding box center [265, 102] width 111 height 14
drag, startPoint x: 232, startPoint y: 106, endPoint x: 270, endPoint y: 99, distance: 38.3
click at [270, 99] on div "**********" at bounding box center [265, 102] width 111 height 14
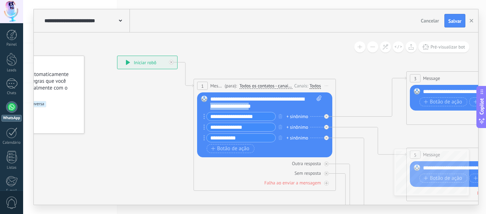
drag, startPoint x: 288, startPoint y: 105, endPoint x: 234, endPoint y: 106, distance: 53.8
click at [234, 106] on div "**********" at bounding box center [265, 102] width 111 height 14
drag, startPoint x: 262, startPoint y: 116, endPoint x: 211, endPoint y: 116, distance: 51.3
click at [211, 116] on input "**********" at bounding box center [241, 116] width 69 height 8
click at [241, 118] on input "**********" at bounding box center [241, 116] width 69 height 8
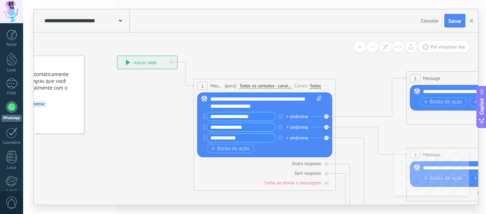
click at [266, 117] on input "**********" at bounding box center [241, 116] width 69 height 8
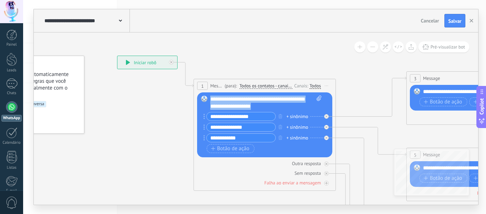
drag, startPoint x: 286, startPoint y: 104, endPoint x: 210, endPoint y: 98, distance: 76.9
click at [210, 98] on div "Substituir Remover Converter para mensagem de voz Arraste a imagem aqui para an…" at bounding box center [264, 124] width 135 height 65
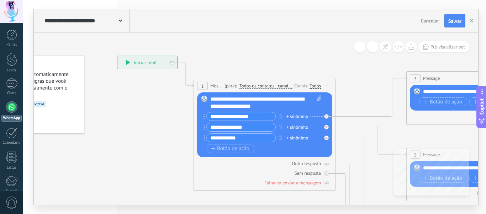
drag, startPoint x: 259, startPoint y: 116, endPoint x: 201, endPoint y: 117, distance: 57.7
click at [201, 117] on div "Substituir Remover Converter para mensagem de voz Arraste a imagem aqui para an…" at bounding box center [264, 124] width 135 height 65
paste input "**"
click at [220, 113] on input "**********" at bounding box center [241, 116] width 69 height 8
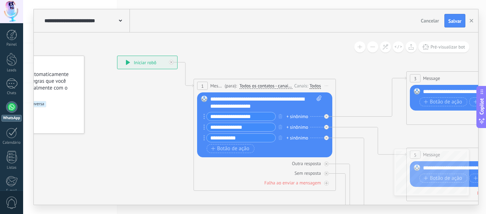
scroll to position [0, 0]
type input "**********"
drag, startPoint x: 252, startPoint y: 126, endPoint x: 205, endPoint y: 124, distance: 47.7
click at [205, 124] on div "**********" at bounding box center [240, 126] width 72 height 9
paste input "*****"
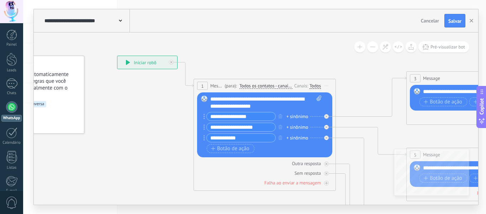
scroll to position [0, 1]
click at [220, 126] on input "**********" at bounding box center [241, 127] width 69 height 8
click at [263, 127] on input "**********" at bounding box center [241, 127] width 69 height 8
click at [268, 124] on input "**********" at bounding box center [241, 127] width 69 height 8
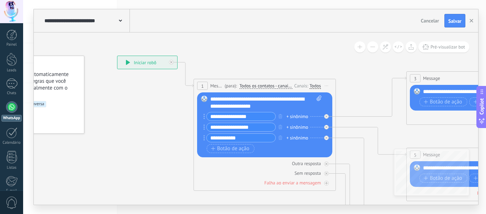
type input "**********"
drag, startPoint x: 259, startPoint y: 136, endPoint x: 190, endPoint y: 139, distance: 69.5
click at [117, 56] on div "**********" at bounding box center [117, 56] width 0 height 0
paste input "**********"
click at [224, 137] on input "**********" at bounding box center [241, 138] width 69 height 8
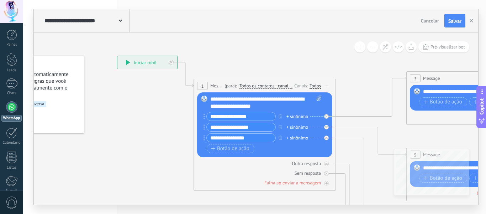
click at [261, 137] on input "**********" at bounding box center [241, 138] width 69 height 8
type input "**********"
click at [271, 146] on div "Botão de ação Botão de URL" at bounding box center [264, 148] width 115 height 9
drag, startPoint x: 407, startPoint y: 121, endPoint x: 343, endPoint y: 115, distance: 64.3
click at [117, 56] on div "**********" at bounding box center [117, 56] width 0 height 0
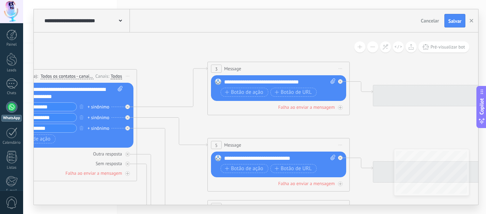
drag, startPoint x: 396, startPoint y: 131, endPoint x: 329, endPoint y: 92, distance: 76.8
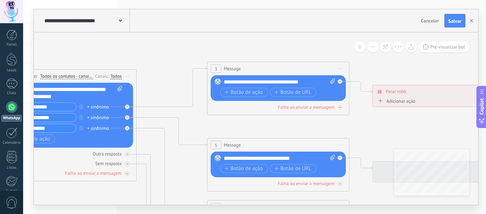
click at [309, 78] on div "Substituir Remover Converter para mensagem de voz Arraste a imagem aqui para an…" at bounding box center [278, 88] width 135 height 26
drag, startPoint x: 309, startPoint y: 81, endPoint x: 220, endPoint y: 80, distance: 89.4
click at [220, 80] on div "Substituir Remover Converter para mensagem de voz Arraste a imagem aqui para an…" at bounding box center [278, 88] width 135 height 26
paste div
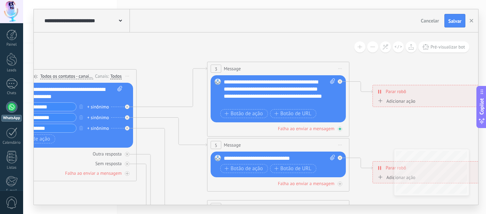
click at [251, 127] on div "Falha ao enviar a mensagem" at bounding box center [278, 128] width 135 height 7
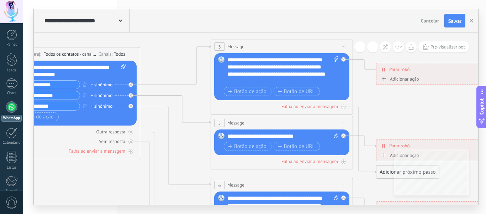
drag, startPoint x: 203, startPoint y: 131, endPoint x: 211, endPoint y: 105, distance: 26.9
click at [207, 106] on icon at bounding box center [298, 204] width 1110 height 717
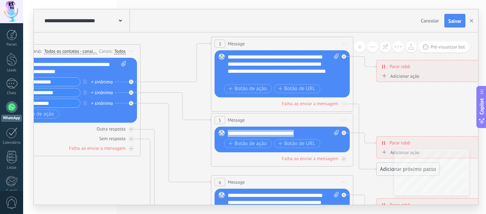
drag, startPoint x: 310, startPoint y: 132, endPoint x: 226, endPoint y: 130, distance: 84.8
click at [226, 130] on div "Substituir Remover Converter para mensagem de voz Arraste a imagem aqui para an…" at bounding box center [282, 139] width 135 height 26
paste div
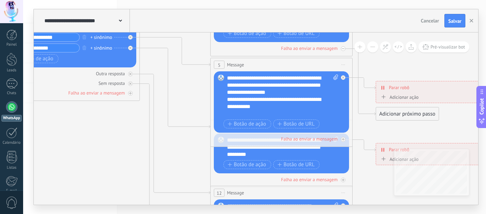
drag, startPoint x: 193, startPoint y: 151, endPoint x: 192, endPoint y: 96, distance: 55.6
click at [192, 96] on icon at bounding box center [298, 146] width 1110 height 717
click at [297, 110] on div "**********" at bounding box center [276, 102] width 98 height 14
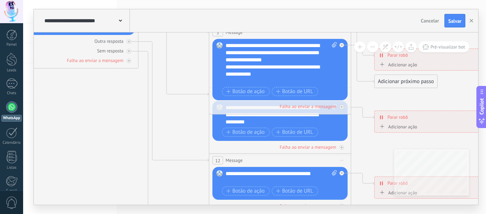
drag, startPoint x: 194, startPoint y: 153, endPoint x: 196, endPoint y: 116, distance: 37.4
click at [194, 117] on icon at bounding box center [296, 118] width 1110 height 726
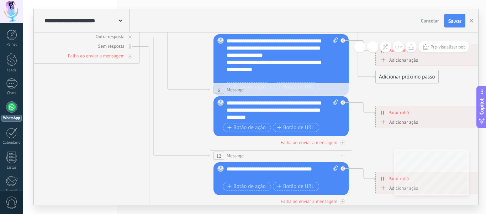
drag, startPoint x: 219, startPoint y: 119, endPoint x: 219, endPoint y: 137, distance: 17.8
click at [219, 137] on div "6 Message ******* (para): Todos os contatos - canais selecionados Todos os cont…" at bounding box center [281, 117] width 142 height 68
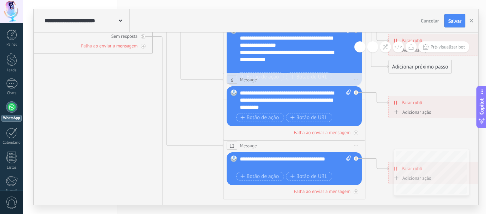
drag, startPoint x: 186, startPoint y: 139, endPoint x: 212, endPoint y: 137, distance: 25.8
click at [208, 136] on icon at bounding box center [311, 104] width 1110 height 726
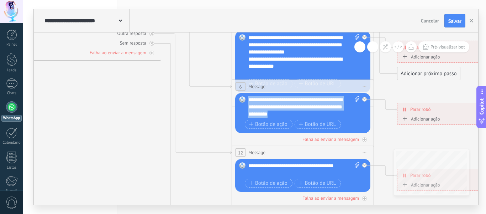
drag, startPoint x: 301, startPoint y: 114, endPoint x: 248, endPoint y: 100, distance: 54.1
click at [248, 100] on div "Substituir Remover Converter para mensagem de voz Arraste a imagem aqui para an…" at bounding box center [302, 113] width 135 height 40
paste div
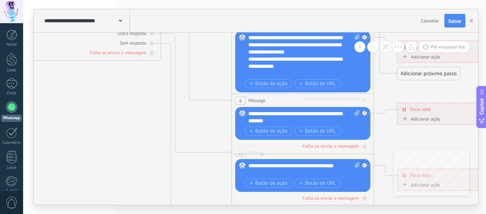
drag, startPoint x: 348, startPoint y: 88, endPoint x: 346, endPoint y: 102, distance: 13.9
click at [346, 102] on div "6 Message ******* (para): Todos os contatos - canais selecionados Todos os cont…" at bounding box center [303, 100] width 142 height 13
click at [257, 155] on span "Message" at bounding box center [257, 152] width 17 height 7
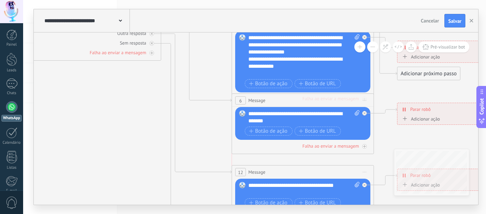
drag, startPoint x: 270, startPoint y: 152, endPoint x: 270, endPoint y: 172, distance: 19.6
click at [270, 172] on div "12 Message ******* (para): Todos os contatos - canais selecionados Todos os con…" at bounding box center [303, 171] width 142 height 13
click at [205, 116] on icon at bounding box center [319, 111] width 1110 height 726
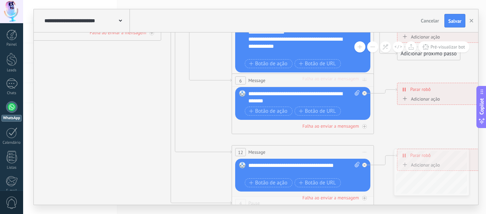
drag, startPoint x: 204, startPoint y: 126, endPoint x: 237, endPoint y: 90, distance: 48.4
click at [205, 103] on icon at bounding box center [319, 91] width 1110 height 726
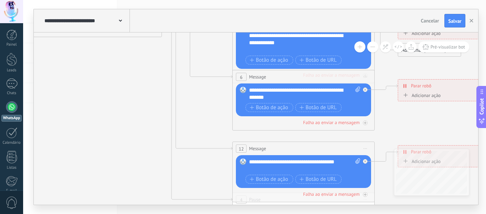
click at [200, 100] on icon at bounding box center [320, 87] width 1110 height 726
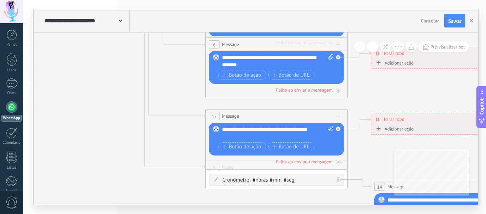
drag, startPoint x: 216, startPoint y: 127, endPoint x: 189, endPoint y: 95, distance: 42.2
click at [189, 95] on icon at bounding box center [293, 55] width 1110 height 726
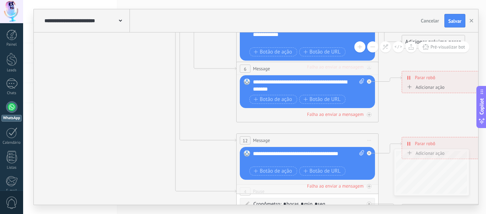
drag, startPoint x: 191, startPoint y: 90, endPoint x: 221, endPoint y: 114, distance: 38.8
click at [221, 114] on icon at bounding box center [324, 79] width 1110 height 726
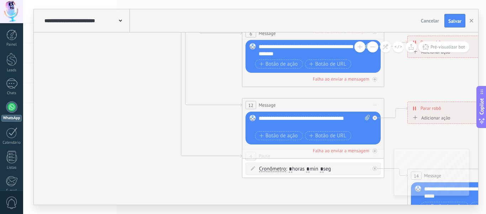
drag, startPoint x: 208, startPoint y: 117, endPoint x: 212, endPoint y: 78, distance: 39.4
click at [212, 78] on icon at bounding box center [330, 44] width 1110 height 726
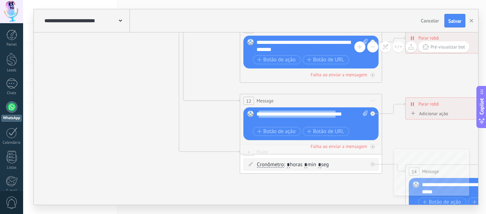
drag, startPoint x: 353, startPoint y: 114, endPoint x: 261, endPoint y: 115, distance: 91.5
click at [261, 115] on div "**********" at bounding box center [312, 117] width 111 height 14
click at [271, 122] on div "**********" at bounding box center [312, 117] width 111 height 14
drag, startPoint x: 269, startPoint y: 122, endPoint x: 257, endPoint y: 114, distance: 14.1
click at [257, 114] on div "**********" at bounding box center [312, 117] width 111 height 14
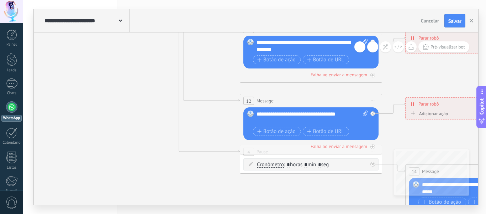
click at [198, 140] on icon at bounding box center [327, 39] width 1110 height 726
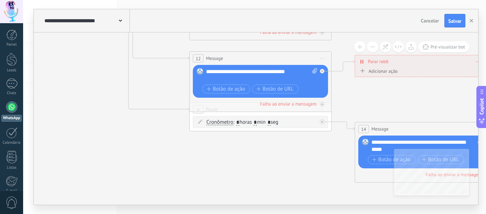
drag, startPoint x: 215, startPoint y: 177, endPoint x: 165, endPoint y: 135, distance: 66.0
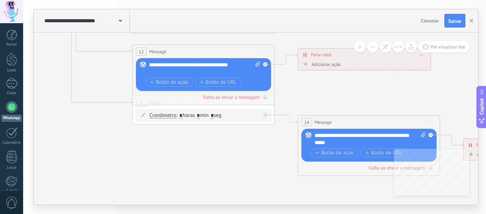
drag, startPoint x: 327, startPoint y: 163, endPoint x: 270, endPoint y: 156, distance: 57.4
click at [338, 143] on div "**********" at bounding box center [370, 139] width 111 height 14
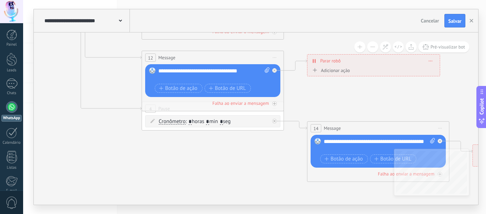
drag, startPoint x: 231, startPoint y: 169, endPoint x: 232, endPoint y: 191, distance: 21.4
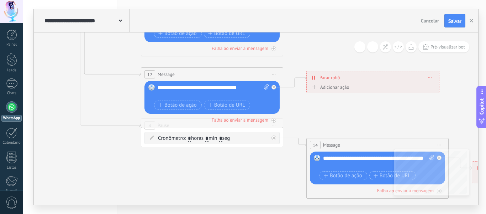
drag, startPoint x: 149, startPoint y: 163, endPoint x: 167, endPoint y: 204, distance: 44.8
click at [206, 214] on html ".abccls-1,.abccls-2{fill-rule:evenodd}.abccls-2{fill:#fff} .abfcls-1{fill:none}…" at bounding box center [243, 107] width 486 height 214
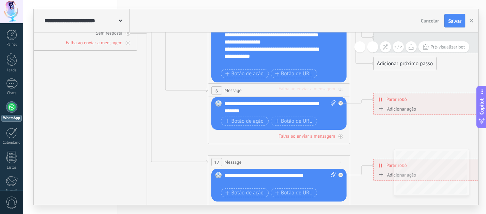
drag, startPoint x: 135, startPoint y: 198, endPoint x: 129, endPoint y: 198, distance: 6.1
click at [136, 204] on div "**********" at bounding box center [255, 107] width 445 height 196
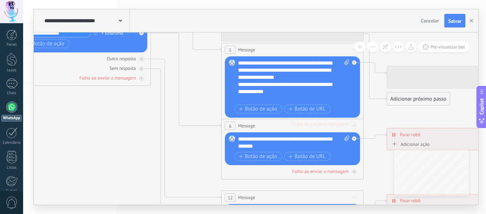
drag, startPoint x: 129, startPoint y: 198, endPoint x: 134, endPoint y: 207, distance: 10.4
click at [143, 214] on html ".abccls-1,.abccls-2{fill-rule:evenodd}.abccls-2{fill:#fff} .abfcls-1{fill:none}…" at bounding box center [243, 107] width 486 height 214
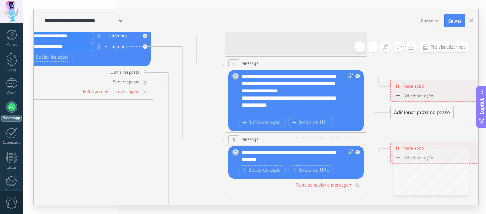
drag, startPoint x: 118, startPoint y: 175, endPoint x: 157, endPoint y: 198, distance: 45.1
click at [152, 199] on icon at bounding box center [313, 149] width 1110 height 726
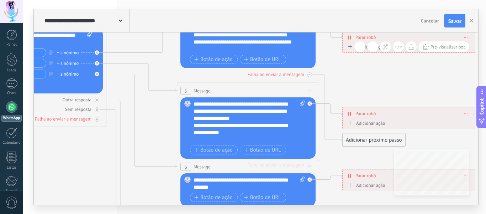
drag, startPoint x: 108, startPoint y: 161, endPoint x: 85, endPoint y: 160, distance: 22.1
click at [24, 176] on div "**********" at bounding box center [254, 107] width 463 height 214
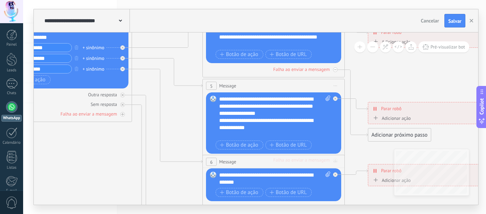
drag, startPoint x: 381, startPoint y: 89, endPoint x: 422, endPoint y: 75, distance: 43.7
click at [422, 75] on icon at bounding box center [290, 172] width 1110 height 726
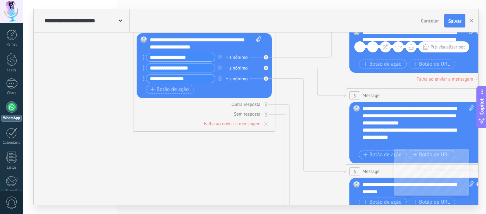
drag, startPoint x: 109, startPoint y: 168, endPoint x: 328, endPoint y: 207, distance: 222.0
click at [327, 207] on div "**********" at bounding box center [254, 107] width 463 height 214
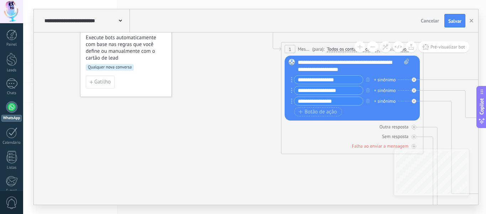
drag, startPoint x: 139, startPoint y: 91, endPoint x: 202, endPoint y: 93, distance: 62.7
click at [103, 68] on span "Qualquer nova conversa" at bounding box center [110, 67] width 48 height 6
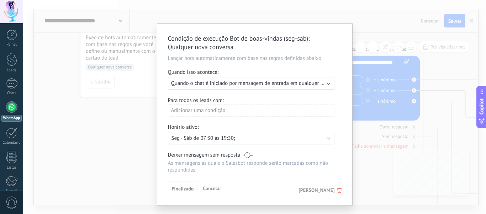
click at [207, 137] on p "Seg - Sáb de 07:30 às 19:30;" at bounding box center [234, 138] width 125 height 7
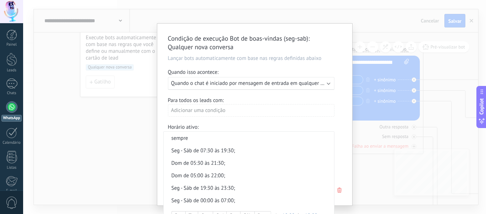
click at [205, 150] on div "Seg - Sáb de 07:30 às 19:30;" at bounding box center [249, 150] width 155 height 7
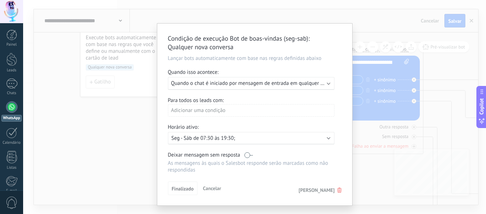
click at [323, 135] on div "Ativo: Seg - Sáb de 07:30 às 19:30;" at bounding box center [252, 138] width 160 height 7
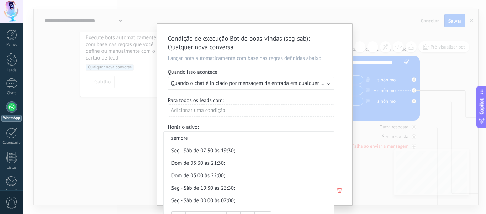
scroll to position [15, 0]
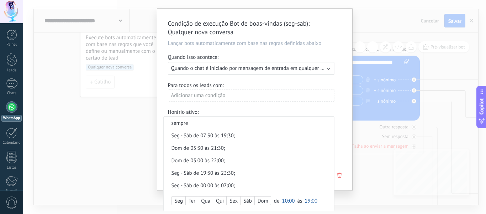
click at [181, 201] on div "Seg" at bounding box center [179, 201] width 14 height 10
click at [205, 200] on div "Qua" at bounding box center [205, 201] width 15 height 10
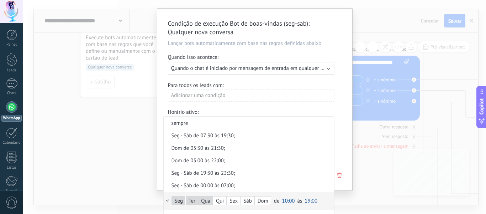
click at [221, 200] on div "Qui" at bounding box center [219, 201] width 13 height 10
click at [247, 199] on div "Sáb" at bounding box center [248, 201] width 14 height 10
click at [287, 200] on span "10:00" at bounding box center [288, 200] width 13 height 7
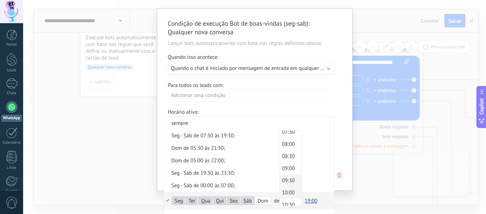
scroll to position [176, 0]
click at [291, 152] on span "08:00" at bounding box center [290, 154] width 20 height 7
click at [310, 199] on span "19:00" at bounding box center [311, 200] width 13 height 7
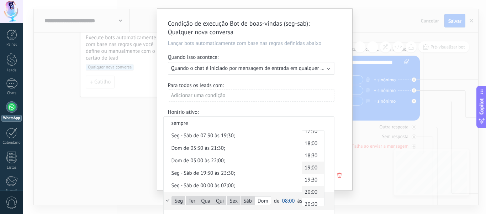
click at [311, 192] on span "20:00" at bounding box center [312, 191] width 20 height 7
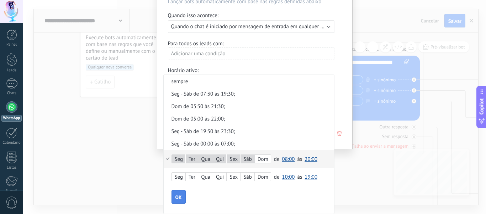
click at [176, 193] on button "OK" at bounding box center [179, 197] width 14 height 14
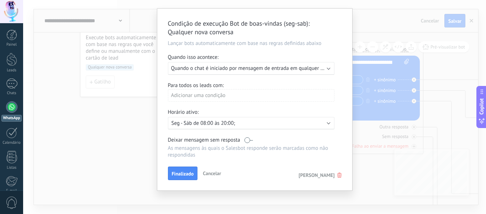
scroll to position [15, 0]
click at [190, 176] on span "Finalizado" at bounding box center [183, 173] width 22 height 5
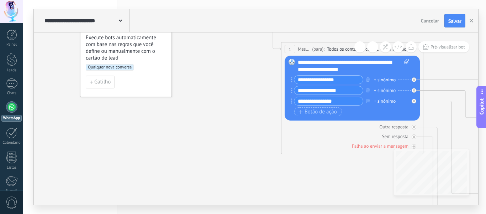
scroll to position [0, 0]
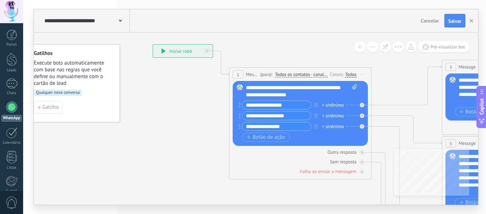
drag, startPoint x: 198, startPoint y: 113, endPoint x: 145, endPoint y: 140, distance: 59.2
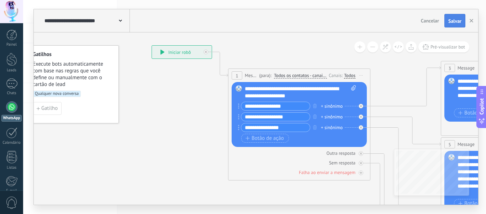
click at [458, 20] on span "Salvar" at bounding box center [455, 21] width 13 height 5
click at [473, 20] on use "button" at bounding box center [472, 21] width 4 height 4
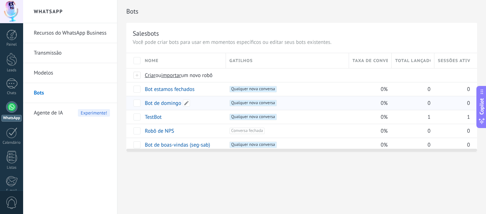
click at [156, 101] on link "Bot de domingo" at bounding box center [163, 103] width 36 height 7
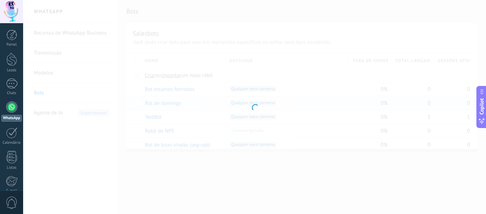
type input "**********"
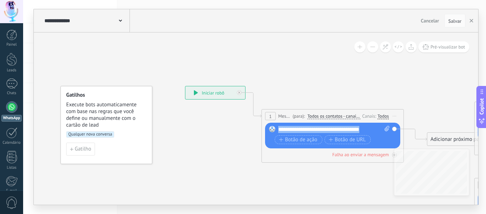
drag, startPoint x: 375, startPoint y: 129, endPoint x: 271, endPoint y: 131, distance: 103.6
click at [271, 131] on div "Substituir Remover Converter para mensagem de voz Arraste a imagem aqui para an…" at bounding box center [332, 135] width 135 height 26
paste div
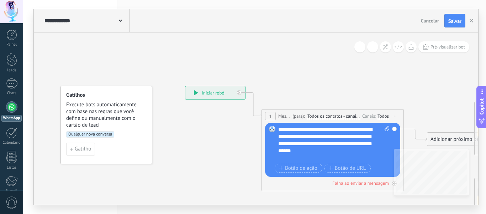
click at [94, 134] on span "Qualquer nova conversa" at bounding box center [90, 134] width 48 height 6
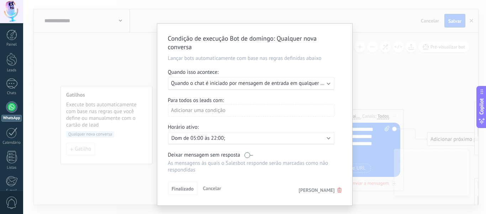
click at [225, 139] on p "Dom de 05:00 às 22:00;" at bounding box center [234, 138] width 125 height 7
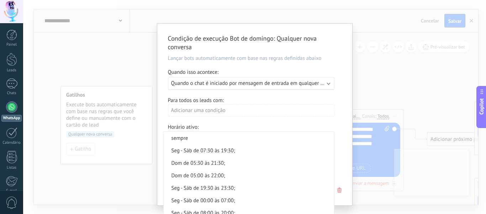
scroll to position [25, 0]
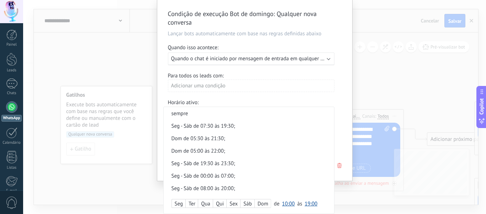
click at [262, 204] on div "Dom" at bounding box center [263, 204] width 16 height 10
click at [284, 204] on span "10:00" at bounding box center [288, 203] width 13 height 7
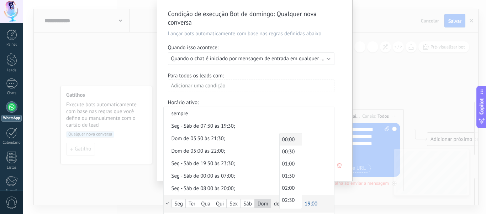
click at [293, 137] on span "00:00" at bounding box center [290, 139] width 20 height 7
click at [310, 206] on span "19:00" at bounding box center [311, 203] width 13 height 7
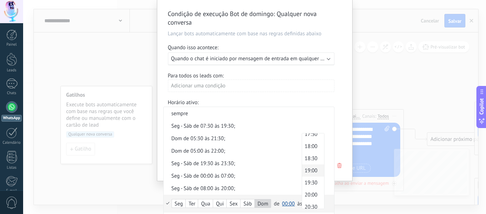
scroll to position [506, 0]
click at [317, 205] on span "23:30" at bounding box center [312, 202] width 20 height 7
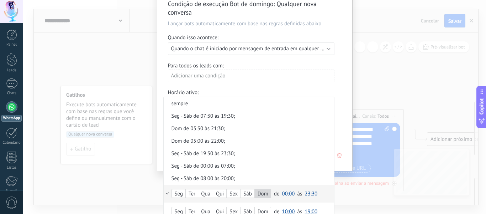
scroll to position [60, 0]
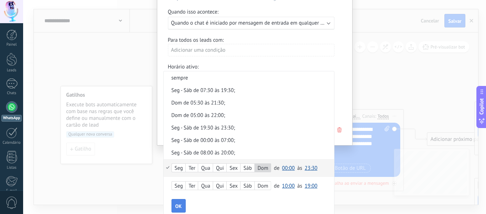
click at [176, 203] on span "OK" at bounding box center [179, 205] width 6 height 5
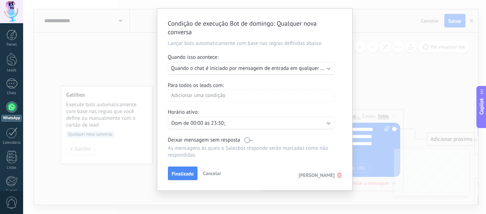
scroll to position [15, 0]
click at [186, 171] on span "Finalizado" at bounding box center [183, 173] width 22 height 5
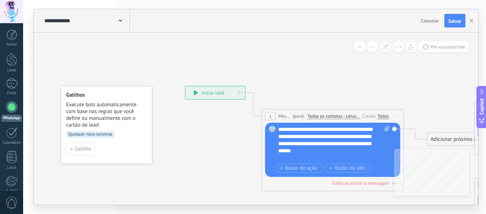
scroll to position [0, 0]
click at [452, 20] on span "Salvar" at bounding box center [455, 21] width 13 height 5
click at [471, 22] on use "button" at bounding box center [472, 21] width 4 height 4
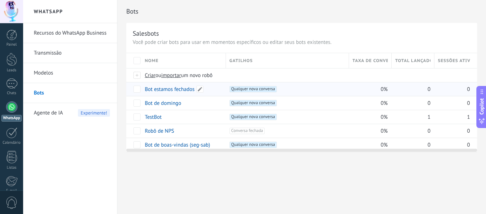
click at [166, 87] on link "Bot estamos fechados" at bounding box center [170, 89] width 50 height 7
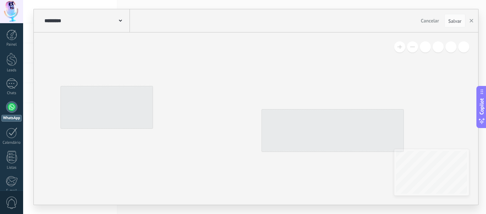
type input "**********"
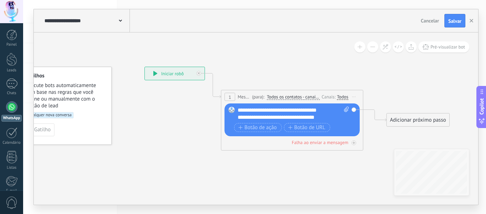
drag, startPoint x: 184, startPoint y: 161, endPoint x: 131, endPoint y: 141, distance: 56.7
click at [131, 141] on icon at bounding box center [285, 109] width 637 height 440
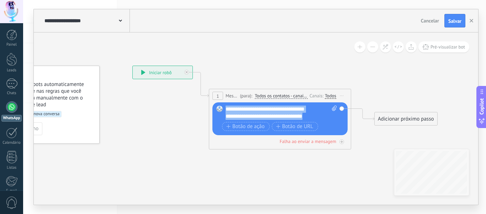
drag, startPoint x: 319, startPoint y: 115, endPoint x: 225, endPoint y: 109, distance: 93.9
click at [225, 109] on div "Substituir Remover Converter para mensagem de voz Arraste a imagem aqui para an…" at bounding box center [280, 118] width 135 height 33
paste div
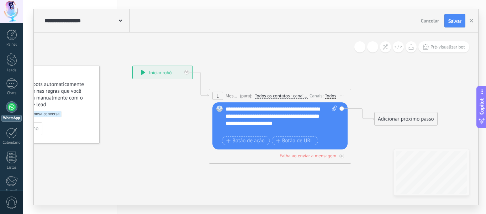
click at [147, 162] on icon at bounding box center [272, 107] width 637 height 440
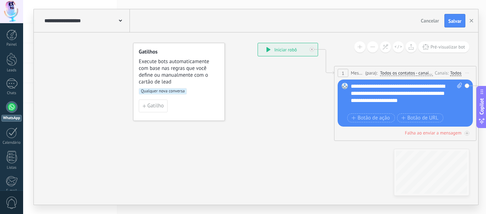
drag, startPoint x: 146, startPoint y: 177, endPoint x: 289, endPoint y: 155, distance: 145.1
click at [289, 155] on icon at bounding box center [398, 85] width 637 height 440
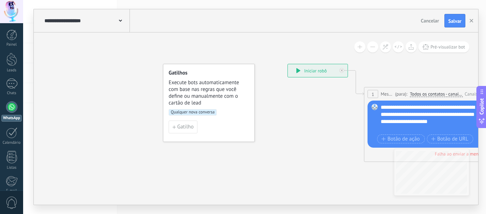
drag, startPoint x: 233, startPoint y: 155, endPoint x: 245, endPoint y: 175, distance: 23.1
click at [245, 175] on icon at bounding box center [428, 106] width 637 height 440
click at [198, 113] on span "Qualquer nova conversa" at bounding box center [193, 112] width 48 height 6
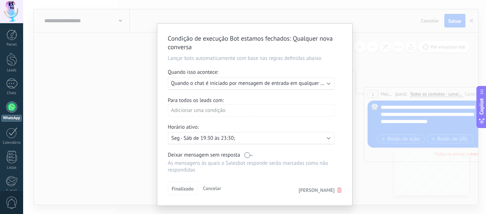
click at [250, 138] on p "Seg - Sáb de 19:30 às 23:30;" at bounding box center [234, 138] width 125 height 7
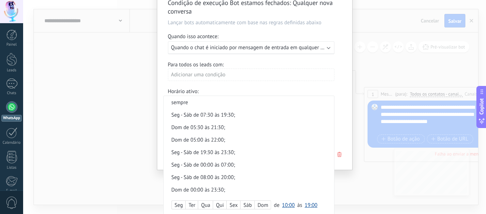
scroll to position [37, 0]
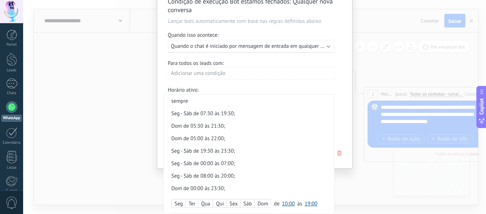
click at [179, 204] on div "Seg" at bounding box center [179, 204] width 14 height 10
click at [196, 203] on div "Ter" at bounding box center [192, 204] width 12 height 10
click at [206, 203] on div "Qua" at bounding box center [205, 204] width 15 height 10
click at [221, 203] on div "Qui" at bounding box center [219, 204] width 13 height 10
click at [235, 204] on div "Sex" at bounding box center [234, 204] width 14 height 10
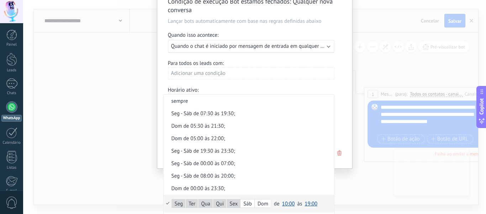
click at [248, 205] on div "Sáb" at bounding box center [248, 204] width 14 height 10
click at [287, 202] on span "10:00" at bounding box center [288, 203] width 13 height 7
click at [288, 192] on span "20:00" at bounding box center [290, 191] width 20 height 7
click at [308, 201] on span "19:00" at bounding box center [311, 203] width 13 height 7
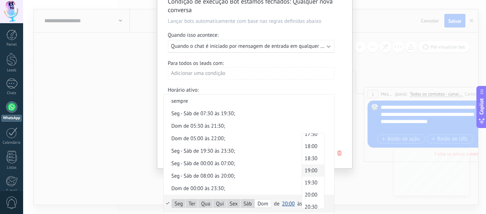
scroll to position [506, 0]
click at [313, 204] on span "23:30" at bounding box center [312, 202] width 20 height 7
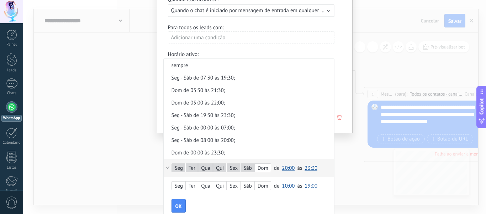
scroll to position [82, 0]
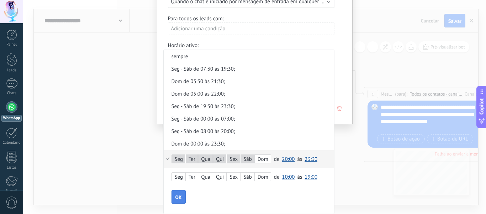
click at [179, 192] on button "OK" at bounding box center [179, 197] width 14 height 14
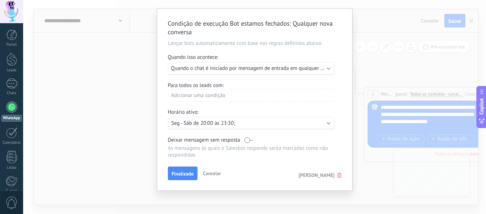
scroll to position [15, 0]
click at [186, 173] on span "Finalizado" at bounding box center [183, 173] width 22 height 5
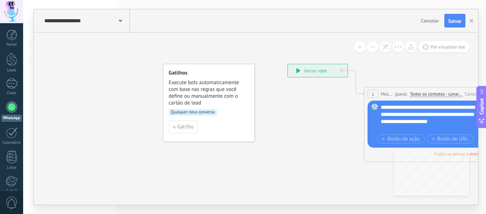
scroll to position [0, 0]
click at [447, 24] on button "Salvar" at bounding box center [455, 21] width 21 height 14
click at [473, 20] on use "button" at bounding box center [472, 21] width 4 height 4
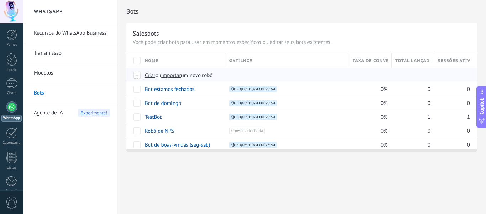
click at [151, 76] on span "Criar" at bounding box center [150, 75] width 11 height 7
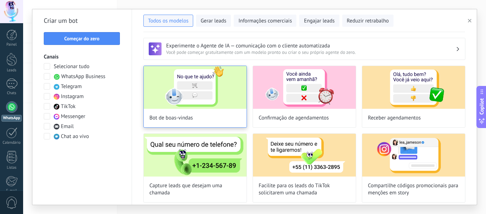
click at [180, 79] on img at bounding box center [195, 87] width 103 height 43
type input "**********"
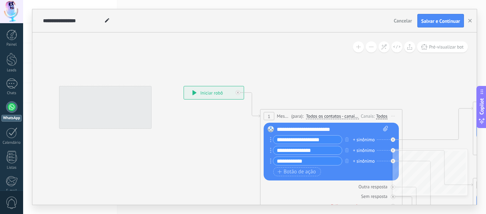
click at [391, 114] on span "Iniciar pré-visualização aqui [GEOGRAPHIC_DATA] Duplicar Excluir" at bounding box center [393, 116] width 11 height 10
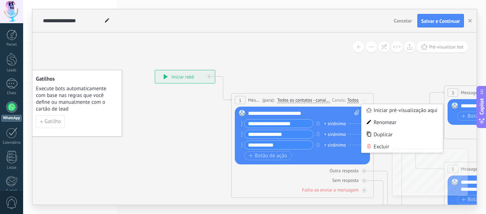
drag, startPoint x: 383, startPoint y: 88, endPoint x: 344, endPoint y: 84, distance: 39.4
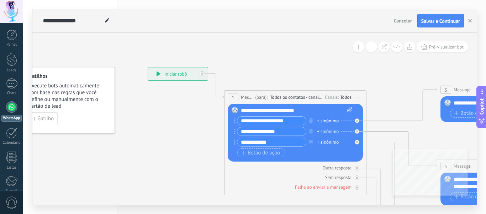
click at [356, 94] on span "Iniciar pré-visualização aqui [GEOGRAPHIC_DATA] Duplicar Excluir" at bounding box center [357, 97] width 11 height 10
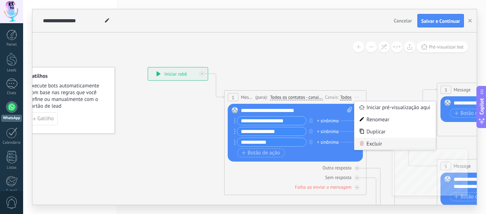
click at [362, 146] on div "Excluir" at bounding box center [396, 143] width 82 height 12
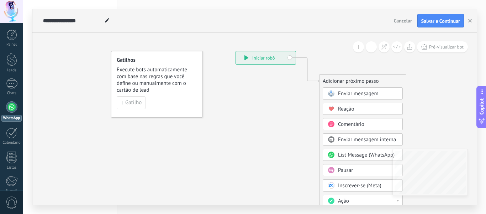
drag, startPoint x: 187, startPoint y: 141, endPoint x: 192, endPoint y: 117, distance: 24.7
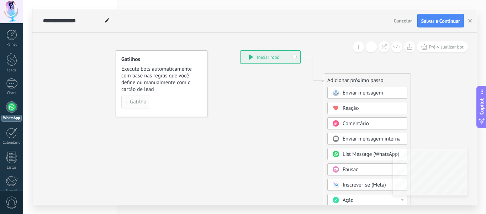
click at [142, 104] on span "Gatilho" at bounding box center [138, 101] width 16 height 5
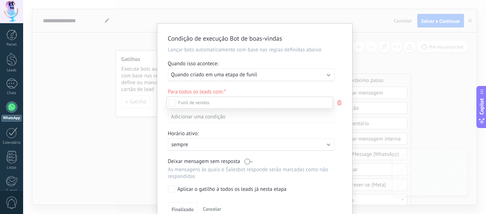
click at [317, 73] on div at bounding box center [254, 107] width 463 height 214
click at [323, 74] on div "Executar: Quando criado em uma etapa de funil" at bounding box center [248, 74] width 155 height 7
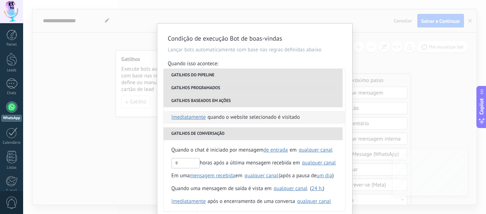
scroll to position [132, 0]
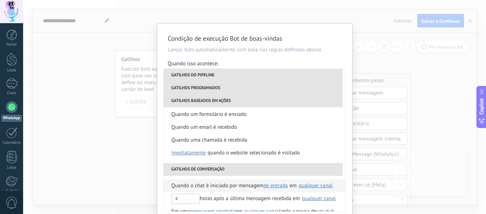
click at [250, 182] on span "Quando o chat é iniciado por mensagem" at bounding box center [218, 185] width 92 height 13
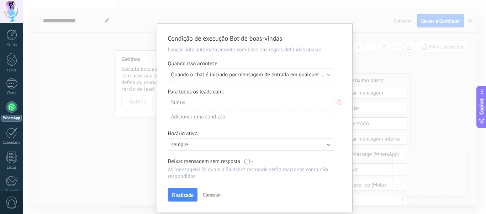
click at [211, 149] on div "Ativo: sempre" at bounding box center [251, 144] width 167 height 12
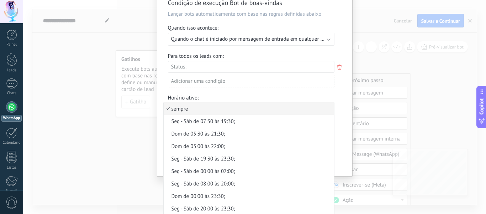
scroll to position [56, 0]
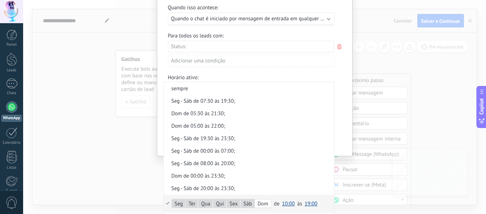
click at [288, 203] on span "10:00" at bounding box center [288, 203] width 13 height 7
click at [285, 141] on span "00:00" at bounding box center [290, 139] width 20 height 7
click at [310, 203] on span "19:00" at bounding box center [311, 203] width 13 height 7
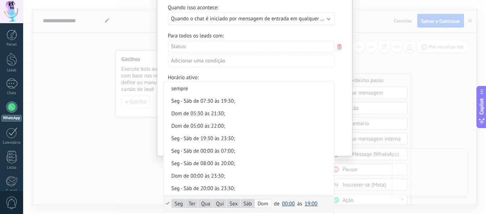
drag, startPoint x: 320, startPoint y: 190, endPoint x: 322, endPoint y: 183, distance: 7.2
click at [322, 183] on div "sempre Seg - Sáb de 07:30 às 19:30; Dom de 05:30 às 21:30; Dom de 05:00 às 22:0…" at bounding box center [248, 170] width 171 height 177
click at [314, 205] on span "19:00" at bounding box center [311, 203] width 13 height 7
click at [313, 146] on span "08:00" at bounding box center [312, 146] width 20 height 7
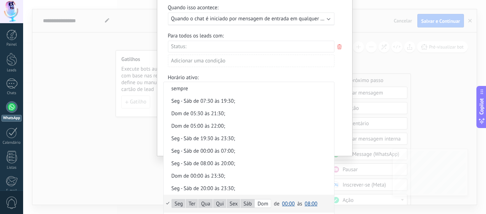
scroll to position [92, 0]
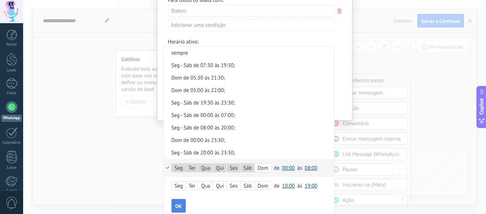
click at [177, 208] on span "OK" at bounding box center [179, 205] width 6 height 5
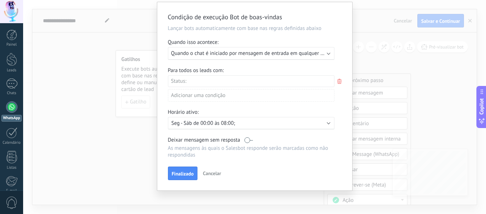
click at [207, 174] on span "Cancelar" at bounding box center [212, 173] width 18 height 6
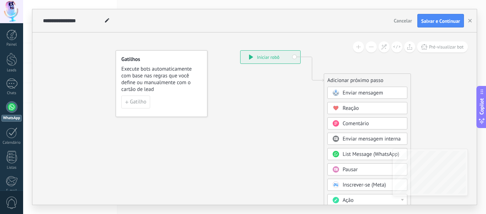
scroll to position [0, 0]
click at [402, 22] on span "Cancelar" at bounding box center [403, 20] width 18 height 6
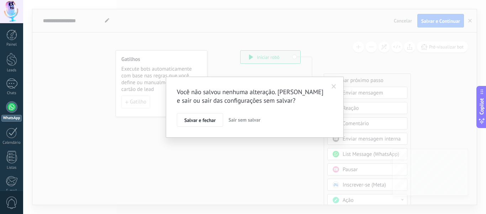
click at [248, 118] on span "Sair sem salvar" at bounding box center [245, 119] width 32 height 6
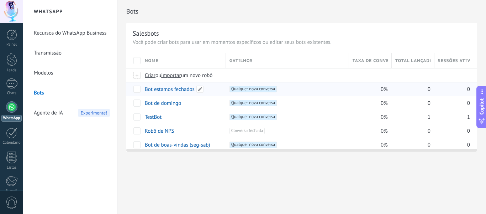
click at [172, 90] on link "Bot estamos fechados" at bounding box center [170, 89] width 50 height 7
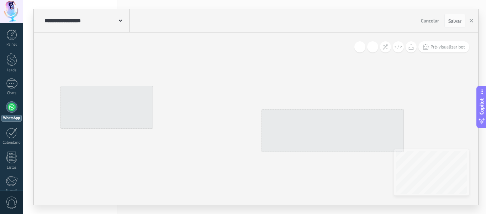
click at [126, 175] on div "Pré-visualizar bot" at bounding box center [256, 118] width 445 height 172
drag, startPoint x: 126, startPoint y: 175, endPoint x: 167, endPoint y: 140, distance: 53.5
click at [167, 140] on div "Pré-visualizar bot" at bounding box center [256, 118] width 445 height 172
click at [121, 107] on div at bounding box center [107, 107] width 93 height 43
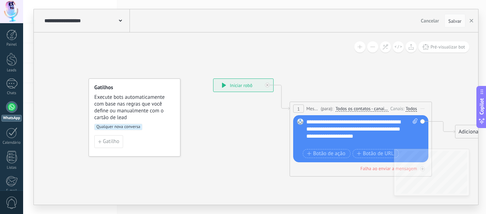
drag, startPoint x: 188, startPoint y: 72, endPoint x: 151, endPoint y: 115, distance: 56.1
click at [239, 63] on icon at bounding box center [353, 127] width 637 height 454
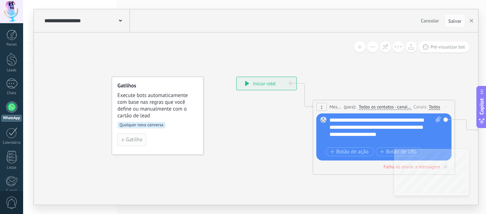
click at [130, 140] on span "Gatilho" at bounding box center [134, 139] width 16 height 5
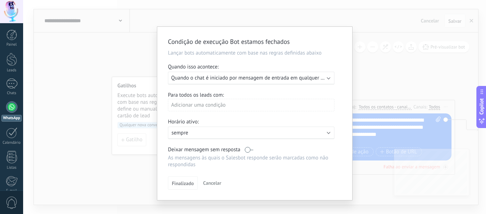
click at [223, 135] on p "sempre" at bounding box center [234, 132] width 125 height 7
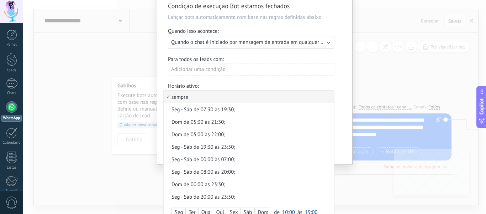
scroll to position [44, 0]
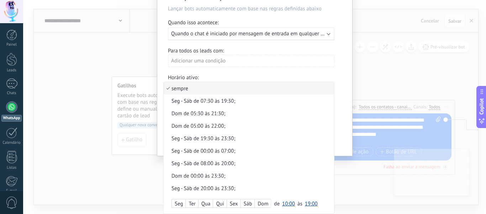
click at [182, 203] on div "Seg" at bounding box center [179, 204] width 14 height 10
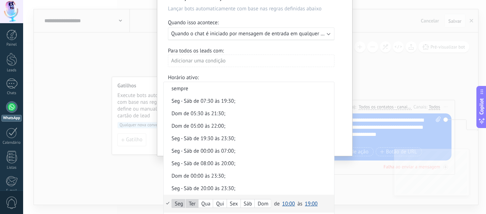
click at [206, 202] on div "Qua" at bounding box center [206, 204] width 15 height 10
click at [235, 201] on div "Sex" at bounding box center [234, 204] width 14 height 10
click at [248, 201] on div "Sáb" at bounding box center [248, 204] width 14 height 10
click at [282, 203] on span "10:00" at bounding box center [288, 203] width 13 height 7
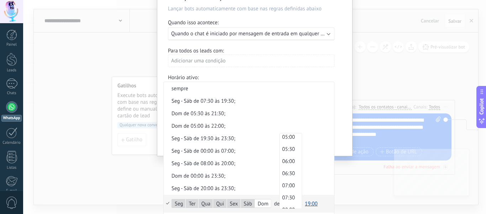
scroll to position [0, 0]
click at [285, 138] on span "00:00" at bounding box center [290, 139] width 20 height 7
click at [310, 202] on span "19:00" at bounding box center [311, 203] width 13 height 7
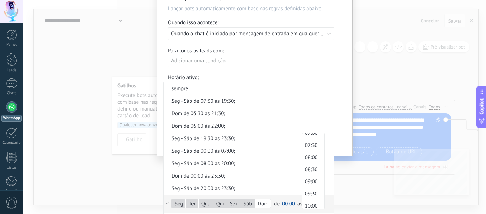
scroll to position [171, 0]
click at [313, 162] on span "08:00" at bounding box center [313, 162] width 20 height 7
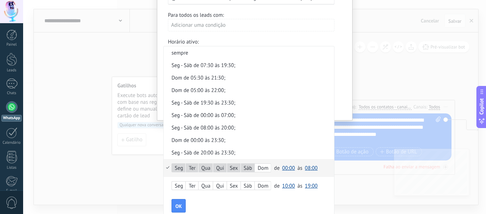
drag, startPoint x: 183, startPoint y: 204, endPoint x: 229, endPoint y: 204, distance: 46.3
click at [229, 204] on div "OK" at bounding box center [253, 206] width 163 height 14
click at [174, 204] on button "OK" at bounding box center [179, 206] width 14 height 14
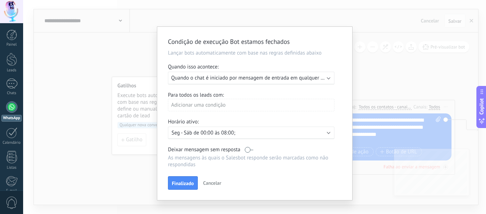
scroll to position [0, 0]
click at [188, 181] on span "Finalizado" at bounding box center [183, 183] width 22 height 5
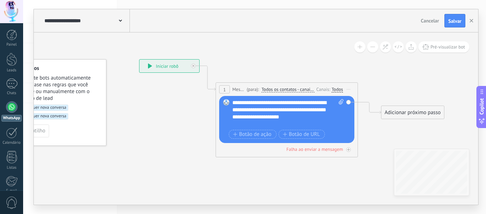
drag, startPoint x: 260, startPoint y: 172, endPoint x: 163, endPoint y: 154, distance: 98.8
click at [163, 154] on icon at bounding box center [279, 108] width 637 height 454
click at [328, 123] on div "**********" at bounding box center [288, 113] width 111 height 28
click at [453, 20] on span "Salvar" at bounding box center [455, 21] width 13 height 5
click at [470, 19] on icon "button" at bounding box center [472, 21] width 4 height 4
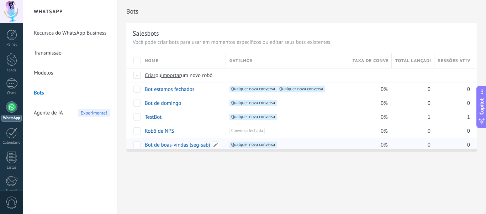
click at [167, 145] on link "Bot de boas-vindas (seg-sab)" at bounding box center [178, 144] width 66 height 7
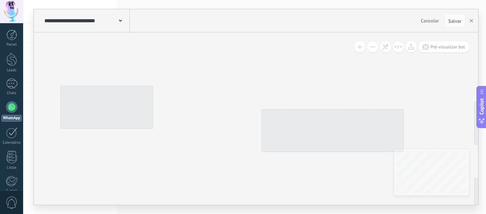
drag, startPoint x: 174, startPoint y: 160, endPoint x: 129, endPoint y: 115, distance: 64.2
click at [129, 115] on div "Pré-visualizar bot" at bounding box center [256, 118] width 445 height 172
drag, startPoint x: 179, startPoint y: 154, endPoint x: 183, endPoint y: 129, distance: 25.9
click at [179, 131] on div "Pré-visualizar bot" at bounding box center [256, 118] width 445 height 172
click at [212, 116] on icon at bounding box center [238, 112] width 107 height 53
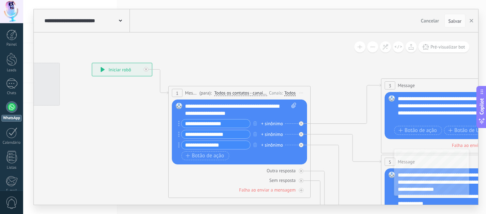
drag, startPoint x: 310, startPoint y: 82, endPoint x: 217, endPoint y: 59, distance: 96.1
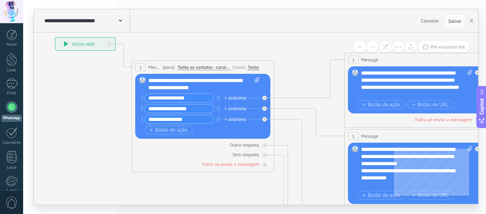
drag, startPoint x: 337, startPoint y: 112, endPoint x: 300, endPoint y: 86, distance: 44.7
click at [300, 86] on icon at bounding box center [432, 203] width 1110 height 689
click at [447, 49] on span "Pré-visualizar bot" at bounding box center [448, 47] width 35 height 6
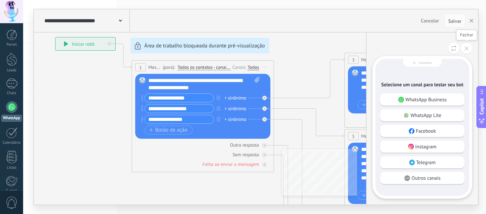
click at [468, 46] on button at bounding box center [466, 48] width 11 height 11
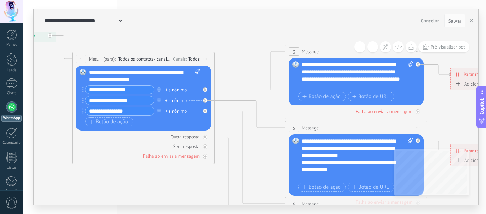
drag, startPoint x: 258, startPoint y: 190, endPoint x: 199, endPoint y: 182, distance: 60.0
click at [199, 182] on icon at bounding box center [373, 195] width 1110 height 689
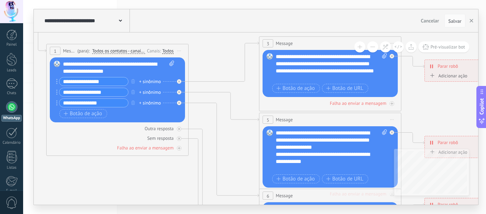
drag, startPoint x: 275, startPoint y: 160, endPoint x: 249, endPoint y: 152, distance: 27.3
click at [249, 152] on icon at bounding box center [347, 187] width 1110 height 689
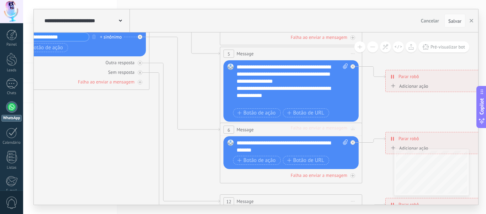
drag, startPoint x: 240, startPoint y: 146, endPoint x: 193, endPoint y: 56, distance: 101.9
click at [193, 56] on icon at bounding box center [308, 121] width 1110 height 689
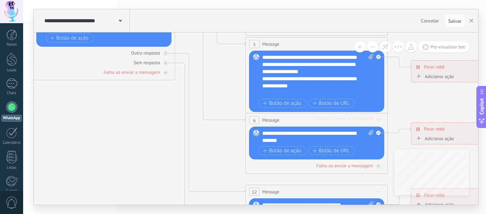
drag, startPoint x: 191, startPoint y: 160, endPoint x: 224, endPoint y: 175, distance: 36.7
click at [224, 175] on icon at bounding box center [333, 130] width 1110 height 726
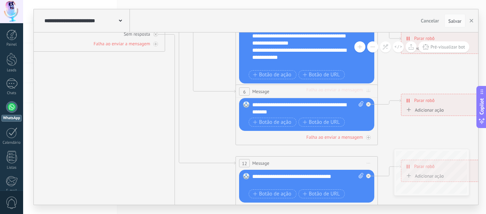
drag, startPoint x: 228, startPoint y: 160, endPoint x: 218, endPoint y: 131, distance: 30.2
click at [218, 131] on icon at bounding box center [323, 102] width 1110 height 726
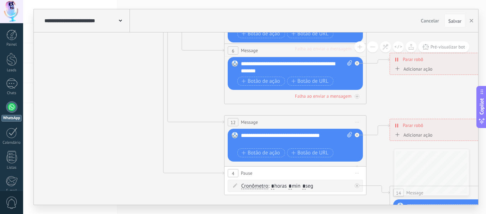
drag, startPoint x: 214, startPoint y: 125, endPoint x: 213, endPoint y: 98, distance: 27.1
click at [203, 84] on icon at bounding box center [312, 61] width 1110 height 726
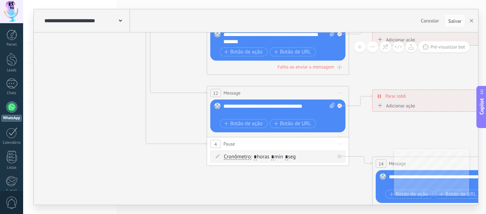
drag, startPoint x: 202, startPoint y: 147, endPoint x: 184, endPoint y: 118, distance: 33.8
click at [184, 118] on icon at bounding box center [294, 31] width 1110 height 726
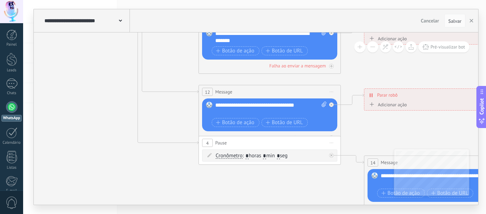
drag, startPoint x: 208, startPoint y: 168, endPoint x: 200, endPoint y: 167, distance: 8.3
click at [200, 167] on icon at bounding box center [286, 30] width 1110 height 726
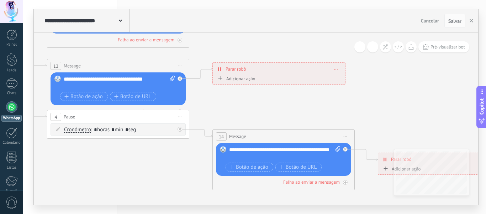
drag, startPoint x: 321, startPoint y: 174, endPoint x: 243, endPoint y: 147, distance: 82.7
click at [179, 149] on icon at bounding box center [134, 4] width 1110 height 726
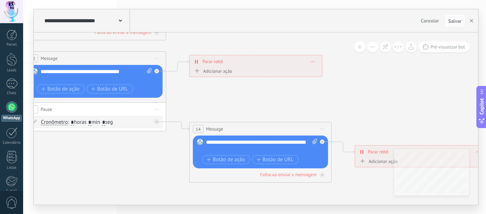
drag, startPoint x: 188, startPoint y: 184, endPoint x: 173, endPoint y: 173, distance: 18.4
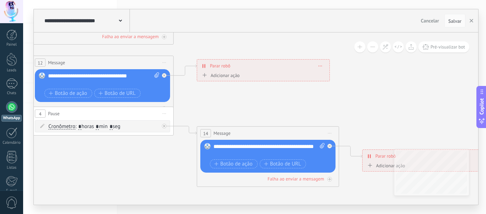
drag, startPoint x: 352, startPoint y: 102, endPoint x: 361, endPoint y: 106, distance: 9.9
click at [361, 106] on icon at bounding box center [119, 1] width 1110 height 726
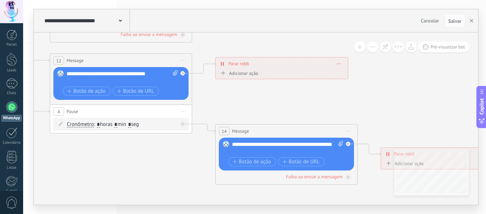
drag, startPoint x: 181, startPoint y: 157, endPoint x: 199, endPoint y: 155, distance: 18.6
drag, startPoint x: 172, startPoint y: 158, endPoint x: 175, endPoint y: 158, distance: 3.6
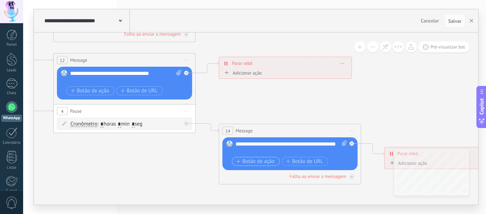
click at [256, 160] on span "Botão de ação" at bounding box center [255, 161] width 38 height 6
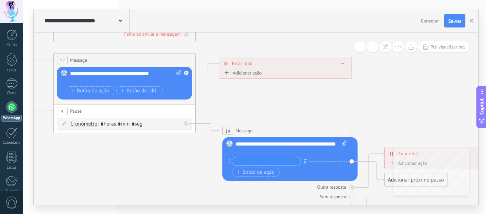
click at [302, 161] on button "button" at bounding box center [306, 160] width 8 height 9
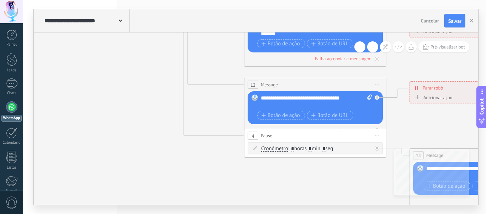
drag, startPoint x: 142, startPoint y: 162, endPoint x: 211, endPoint y: 153, distance: 69.7
click at [355, 188] on icon at bounding box center [332, 45] width 1110 height 770
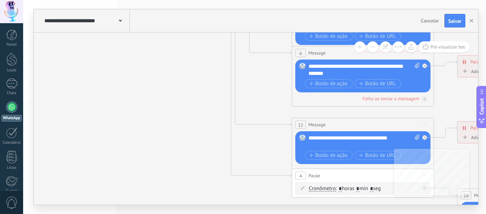
drag, startPoint x: 177, startPoint y: 109, endPoint x: 228, endPoint y: 186, distance: 92.4
click at [230, 198] on icon at bounding box center [379, 85] width 1110 height 770
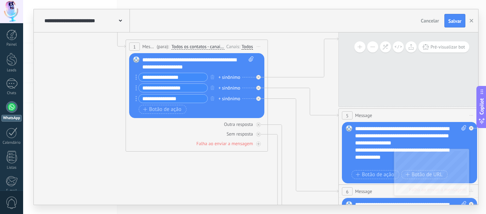
drag, startPoint x: 166, startPoint y: 84, endPoint x: 187, endPoint y: 192, distance: 109.5
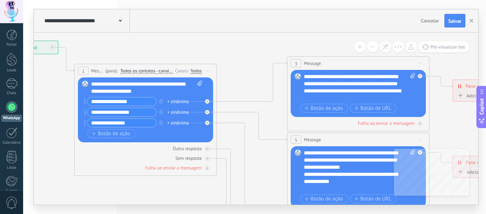
drag, startPoint x: 213, startPoint y: 183, endPoint x: 294, endPoint y: 133, distance: 95.9
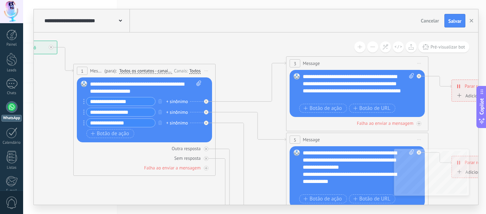
click at [400, 100] on div "**********" at bounding box center [358, 87] width 111 height 28
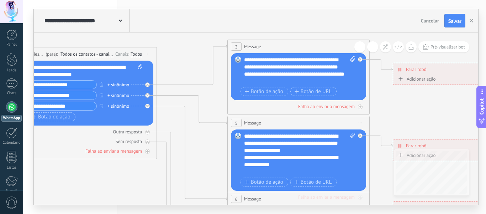
drag, startPoint x: 455, startPoint y: 122, endPoint x: 386, endPoint y: 110, distance: 69.7
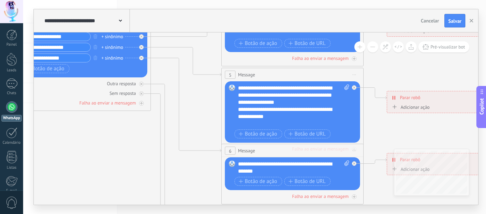
drag, startPoint x: 397, startPoint y: 123, endPoint x: 392, endPoint y: 75, distance: 48.4
click at [392, 75] on icon at bounding box center [309, 183] width 1110 height 770
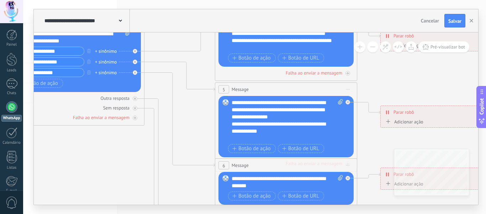
drag, startPoint x: 213, startPoint y: 106, endPoint x: 202, endPoint y: 125, distance: 21.6
click at [202, 125] on icon at bounding box center [303, 197] width 1110 height 770
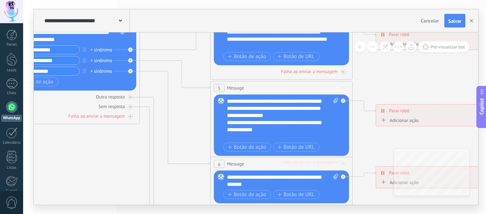
drag, startPoint x: 184, startPoint y: 125, endPoint x: 183, endPoint y: 103, distance: 22.5
click at [183, 103] on icon at bounding box center [298, 196] width 1110 height 770
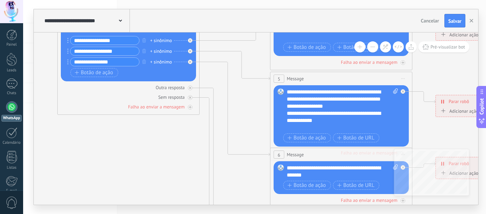
drag, startPoint x: 136, startPoint y: 144, endPoint x: 121, endPoint y: 127, distance: 22.2
click at [121, 127] on icon at bounding box center [358, 187] width 1110 height 770
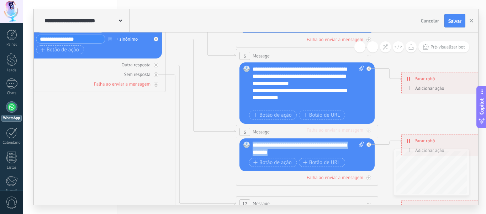
drag, startPoint x: 305, startPoint y: 154, endPoint x: 254, endPoint y: 142, distance: 52.7
click at [254, 142] on div "**********" at bounding box center [308, 148] width 111 height 14
copy div "**********"
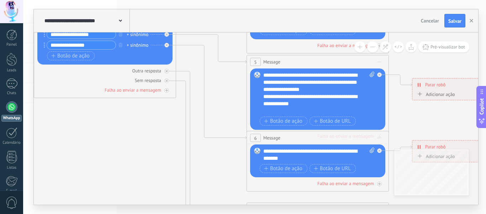
drag, startPoint x: 156, startPoint y: 143, endPoint x: 221, endPoint y: 165, distance: 68.2
click at [226, 172] on icon at bounding box center [334, 170] width 1110 height 770
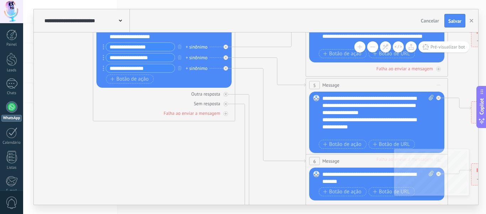
drag, startPoint x: 157, startPoint y: 71, endPoint x: 168, endPoint y: 73, distance: 11.7
click at [168, 73] on div "**********" at bounding box center [163, 58] width 115 height 32
drag, startPoint x: 159, startPoint y: 68, endPoint x: 109, endPoint y: 69, distance: 50.2
click at [109, 69] on input "**********" at bounding box center [140, 68] width 69 height 8
paste input "****"
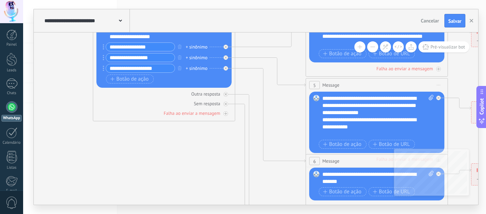
type input "**********"
click at [189, 168] on icon at bounding box center [393, 193] width 1110 height 770
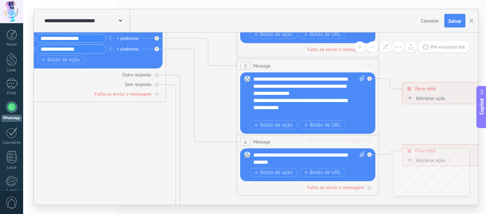
drag, startPoint x: 202, startPoint y: 168, endPoint x: 133, endPoint y: 149, distance: 71.7
click at [133, 149] on icon at bounding box center [324, 174] width 1110 height 770
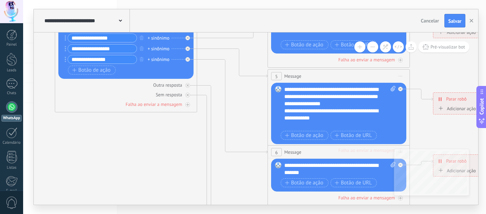
drag, startPoint x: 136, startPoint y: 142, endPoint x: 167, endPoint y: 152, distance: 32.7
click at [167, 152] on icon at bounding box center [355, 184] width 1110 height 770
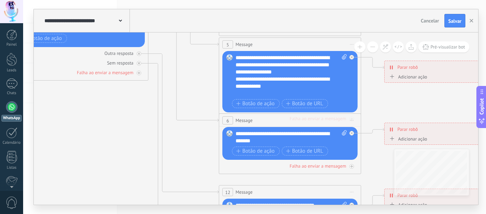
drag, startPoint x: 160, startPoint y: 170, endPoint x: 215, endPoint y: 153, distance: 57.7
click at [111, 138] on icon at bounding box center [306, 152] width 1110 height 770
drag, startPoint x: 356, startPoint y: 145, endPoint x: 356, endPoint y: 155, distance: 10.0
click at [358, 154] on div "6 Message ******* (para): Todos os contatos - canais selecionados Todos os cont…" at bounding box center [290, 143] width 142 height 61
drag, startPoint x: 355, startPoint y: 157, endPoint x: 355, endPoint y: 166, distance: 8.9
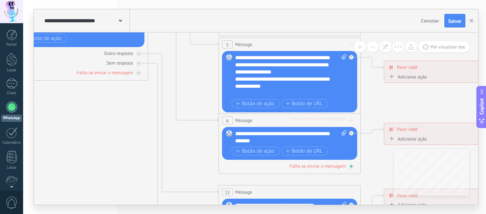
click at [355, 166] on div "6 Message ******* (para): Todos os contatos - canais selecionados Todos os cont…" at bounding box center [290, 143] width 142 height 61
drag, startPoint x: 253, startPoint y: 166, endPoint x: 253, endPoint y: 176, distance: 10.3
click at [352, 119] on span "Iniciar pré-visualização aqui [GEOGRAPHIC_DATA] Duplicar Excluir" at bounding box center [351, 120] width 11 height 10
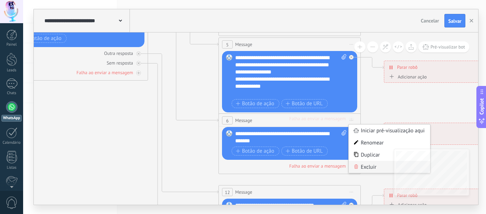
click at [365, 166] on div "Excluir" at bounding box center [390, 167] width 82 height 12
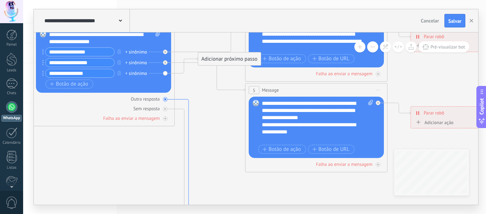
drag, startPoint x: 164, startPoint y: 78, endPoint x: 190, endPoint y: 122, distance: 51.2
drag, startPoint x: 216, startPoint y: 63, endPoint x: 252, endPoint y: 194, distance: 135.4
click at [252, 194] on div "Adicionar próximo passo" at bounding box center [265, 190] width 63 height 12
click at [256, 192] on div "Adicionar próximo passo" at bounding box center [265, 190] width 63 height 12
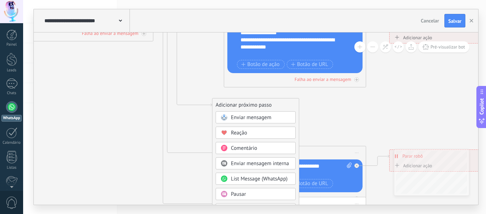
drag, startPoint x: 231, startPoint y: 157, endPoint x: 238, endPoint y: 160, distance: 7.2
click at [210, 72] on icon at bounding box center [311, 91] width 1110 height 726
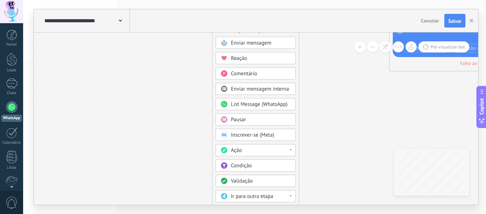
drag, startPoint x: 482, startPoint y: 29, endPoint x: 484, endPoint y: 56, distance: 26.8
click at [483, 53] on div "**********" at bounding box center [254, 107] width 463 height 214
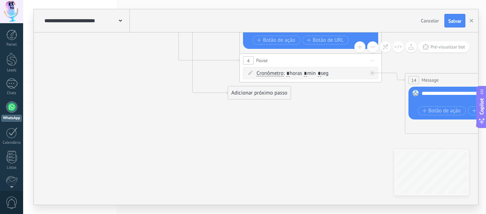
drag, startPoint x: 325, startPoint y: 94, endPoint x: 324, endPoint y: 134, distance: 39.2
click at [277, 96] on div "Adicionar próximo passo" at bounding box center [259, 94] width 63 height 12
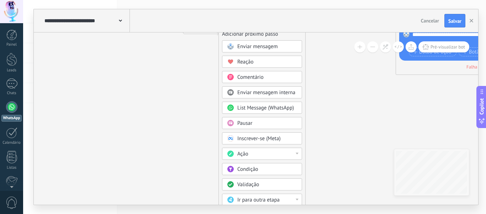
drag, startPoint x: 336, startPoint y: 138, endPoint x: 322, endPoint y: 93, distance: 47.8
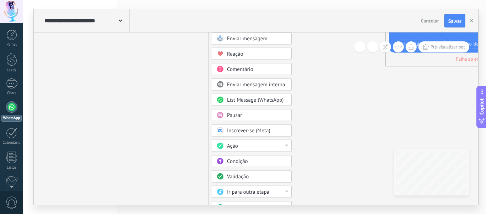
drag, startPoint x: 321, startPoint y: 139, endPoint x: 313, endPoint y: 45, distance: 94.3
drag, startPoint x: 324, startPoint y: 158, endPoint x: 320, endPoint y: 140, distance: 18.9
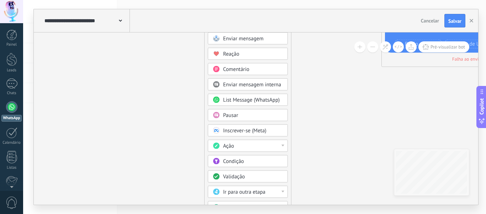
drag, startPoint x: 365, startPoint y: 133, endPoint x: 344, endPoint y: 87, distance: 50.8
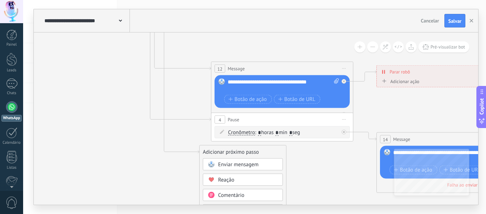
drag, startPoint x: 294, startPoint y: 104, endPoint x: 296, endPoint y: 168, distance: 64.5
click at [310, 214] on html ".abccls-1,.abccls-2{fill-rule:evenodd}.abccls-2{fill:#fff} .abfcls-1{fill:none}…" at bounding box center [243, 107] width 486 height 214
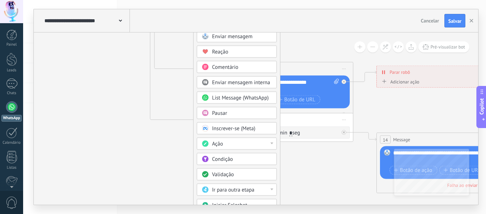
drag, startPoint x: 237, startPoint y: 154, endPoint x: 231, endPoint y: 22, distance: 131.9
click at [231, 22] on div "**********" at bounding box center [256, 106] width 445 height 195
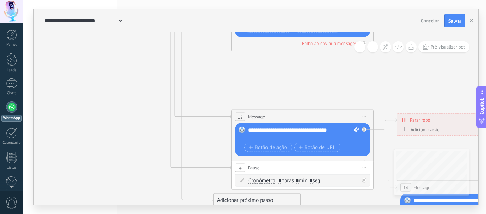
drag, startPoint x: 112, startPoint y: 160, endPoint x: 125, endPoint y: 186, distance: 29.0
click at [125, 186] on icon at bounding box center [319, 94] width 1110 height 805
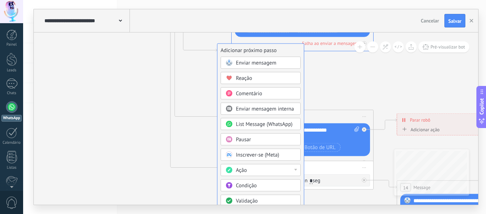
drag, startPoint x: 231, startPoint y: 197, endPoint x: 235, endPoint y: 47, distance: 149.6
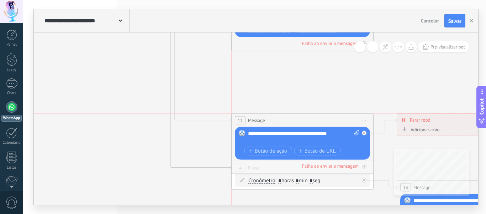
drag, startPoint x: 254, startPoint y: 116, endPoint x: 253, endPoint y: 121, distance: 4.8
click at [253, 121] on span "Message" at bounding box center [256, 120] width 17 height 7
drag, startPoint x: 235, startPoint y: 185, endPoint x: 235, endPoint y: 209, distance: 24.2
click at [235, 209] on div "**********" at bounding box center [254, 107] width 463 height 214
drag, startPoint x: 266, startPoint y: 163, endPoint x: 267, endPoint y: 188, distance: 24.9
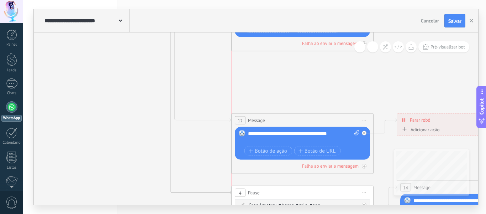
click at [267, 188] on div "4 Pause ***** Iniciar pré-visualização aqui [GEOGRAPHIC_DATA] Duplicar Excluir" at bounding box center [303, 192] width 142 height 13
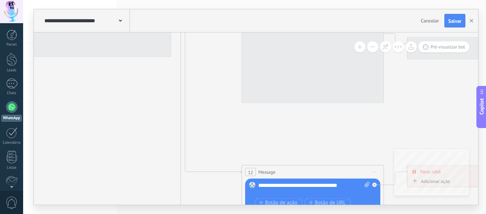
drag, startPoint x: 215, startPoint y: 162, endPoint x: 225, endPoint y: 213, distance: 52.7
click at [225, 213] on div "**********" at bounding box center [254, 107] width 463 height 214
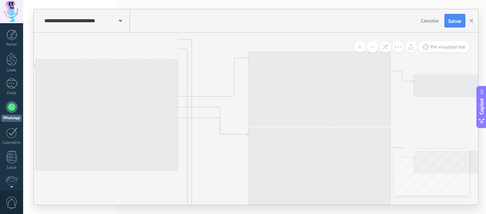
drag, startPoint x: 213, startPoint y: 94, endPoint x: 205, endPoint y: 147, distance: 53.6
click at [220, 209] on div "**********" at bounding box center [254, 107] width 463 height 214
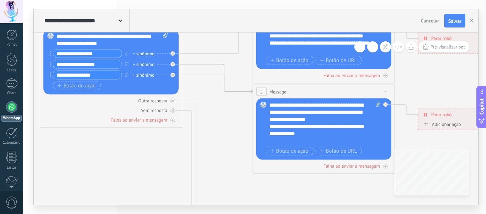
drag, startPoint x: 166, startPoint y: 191, endPoint x: 197, endPoint y: 103, distance: 93.1
click at [170, 146] on icon at bounding box center [340, 178] width 1110 height 726
click at [197, 75] on icon at bounding box center [217, 84] width 71 height 18
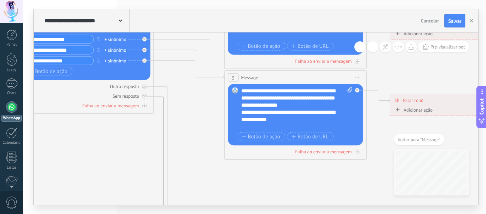
drag, startPoint x: 162, startPoint y: 120, endPoint x: 201, endPoint y: 116, distance: 39.7
click at [201, 116] on icon at bounding box center [312, 164] width 1110 height 726
click at [146, 62] on div at bounding box center [144, 60] width 5 height 5
drag, startPoint x: 198, startPoint y: 45, endPoint x: 241, endPoint y: 169, distance: 131.6
click at [241, 169] on div "Adicionar próximo passo" at bounding box center [248, 174] width 63 height 12
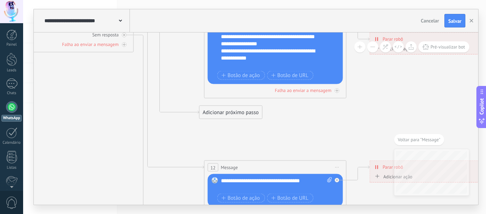
drag, startPoint x: 208, startPoint y: 149, endPoint x: 178, endPoint y: 52, distance: 101.5
click at [178, 52] on icon at bounding box center [292, 102] width 1110 height 726
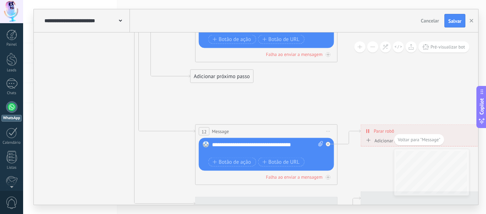
click at [210, 77] on div "Adicionar próximo passo" at bounding box center [222, 77] width 63 height 12
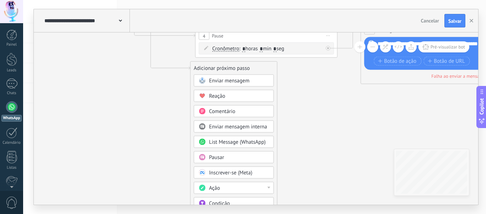
click at [371, 47] on button at bounding box center [372, 46] width 11 height 11
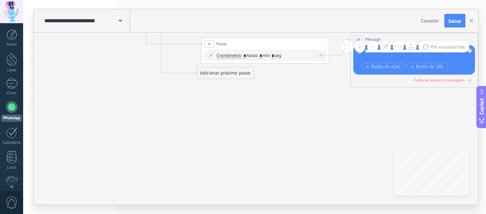
click at [371, 47] on button at bounding box center [372, 46] width 11 height 11
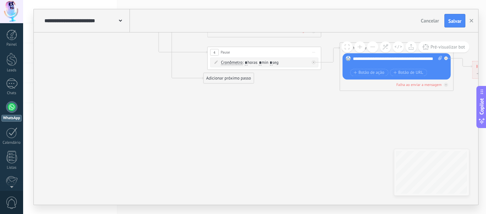
click at [371, 47] on button at bounding box center [372, 46] width 11 height 11
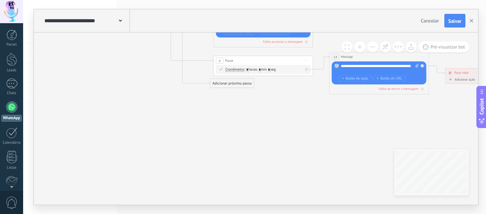
click at [218, 81] on div "Adicionar próximo passo" at bounding box center [232, 83] width 44 height 8
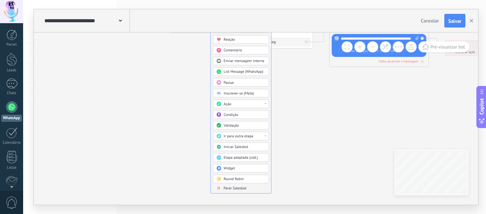
drag, startPoint x: 226, startPoint y: 56, endPoint x: 226, endPoint y: 20, distance: 35.6
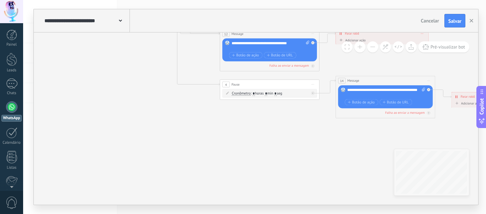
drag, startPoint x: 247, startPoint y: 128, endPoint x: 264, endPoint y: 207, distance: 80.5
click at [264, 207] on div "**********" at bounding box center [254, 107] width 463 height 214
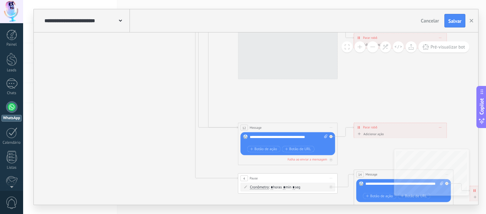
drag, startPoint x: 167, startPoint y: 100, endPoint x: 176, endPoint y: 172, distance: 72.2
click at [176, 172] on icon at bounding box center [299, 146] width 777 height 636
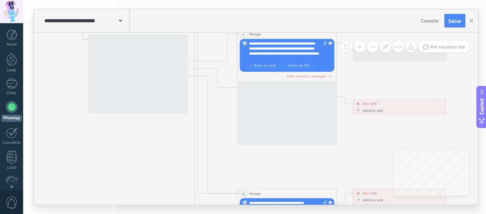
drag, startPoint x: 170, startPoint y: 82, endPoint x: 168, endPoint y: 146, distance: 64.1
click at [168, 146] on icon at bounding box center [298, 212] width 777 height 636
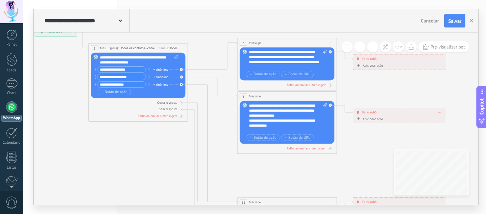
click at [182, 85] on div at bounding box center [181, 84] width 3 height 3
drag, startPoint x: 210, startPoint y: 74, endPoint x: 239, endPoint y: 159, distance: 89.2
click at [239, 159] on div "Adicionar próximo passo" at bounding box center [255, 159] width 44 height 8
click at [239, 157] on div "Adicionar próximo passo" at bounding box center [255, 159] width 44 height 8
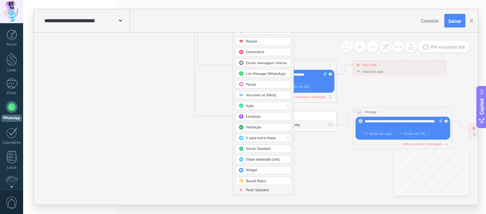
click at [251, 189] on span "Parar Salesbot" at bounding box center [257, 189] width 23 height 5
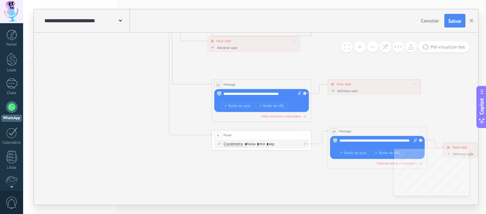
drag, startPoint x: 187, startPoint y: 125, endPoint x: 183, endPoint y: 169, distance: 44.0
click at [183, 169] on icon at bounding box center [273, 39] width 777 height 508
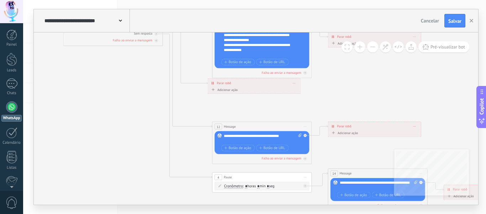
drag, startPoint x: 189, startPoint y: 80, endPoint x: 179, endPoint y: 107, distance: 28.9
click at [179, 107] on icon at bounding box center [273, 81] width 777 height 508
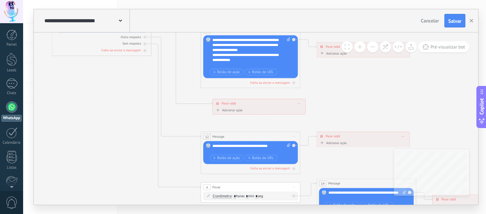
drag, startPoint x: 225, startPoint y: 93, endPoint x: 241, endPoint y: 104, distance: 19.6
click at [241, 104] on div "**********" at bounding box center [259, 103] width 93 height 9
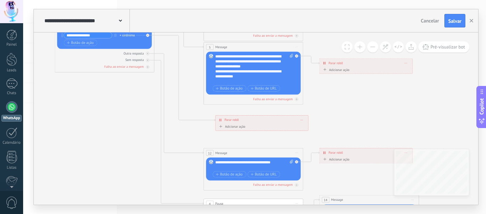
drag, startPoint x: 190, startPoint y: 112, endPoint x: 195, endPoint y: 131, distance: 19.8
click at [195, 131] on icon at bounding box center [264, 107] width 777 height 508
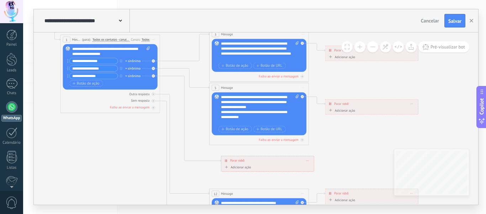
drag, startPoint x: 139, startPoint y: 115, endPoint x: 145, endPoint y: 163, distance: 48.8
click at [145, 163] on icon at bounding box center [270, 148] width 777 height 508
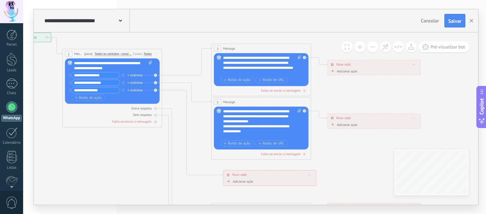
drag, startPoint x: 145, startPoint y: 153, endPoint x: 156, endPoint y: 156, distance: 12.1
click at [155, 156] on icon at bounding box center [272, 162] width 777 height 508
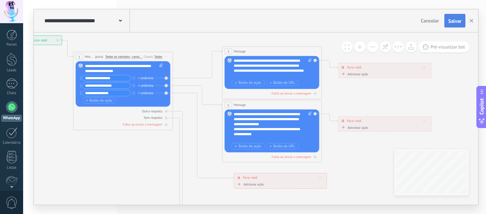
click at [456, 19] on span "Salvar" at bounding box center [455, 21] width 13 height 5
click at [472, 21] on use "button" at bounding box center [472, 21] width 4 height 4
click at [472, 21] on div "**********" at bounding box center [254, 107] width 463 height 214
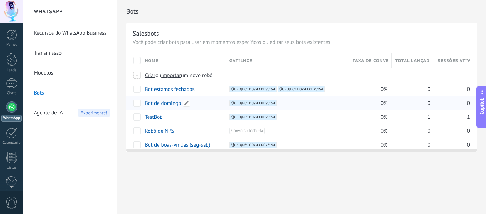
click at [163, 102] on link "Bot de domingo" at bounding box center [163, 103] width 36 height 7
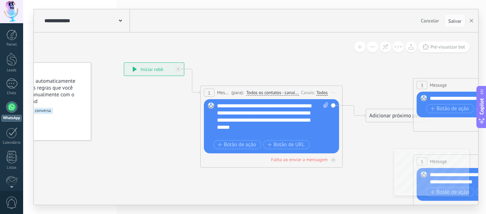
drag, startPoint x: 209, startPoint y: 147, endPoint x: 147, endPoint y: 124, distance: 65.6
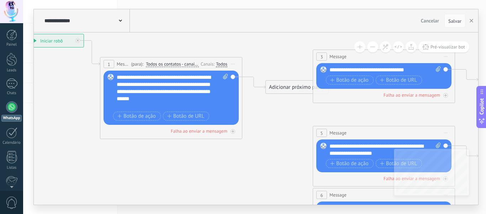
drag, startPoint x: 189, startPoint y: 178, endPoint x: 147, endPoint y: 125, distance: 67.7
click at [80, 152] on icon at bounding box center [400, 211] width 1110 height 711
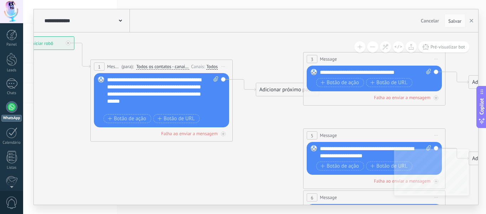
drag, startPoint x: 308, startPoint y: 112, endPoint x: 272, endPoint y: 124, distance: 37.7
click at [277, 123] on icon at bounding box center [391, 213] width 1110 height 711
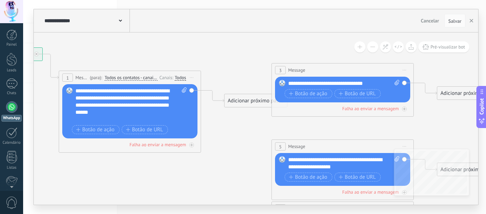
click at [404, 70] on icon at bounding box center [405, 70] width 4 height 1
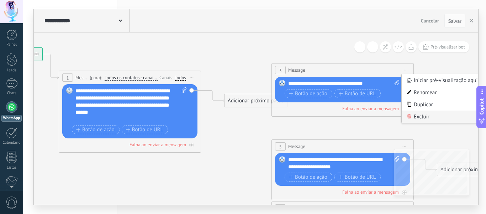
click at [418, 117] on div "Excluir" at bounding box center [443, 116] width 82 height 12
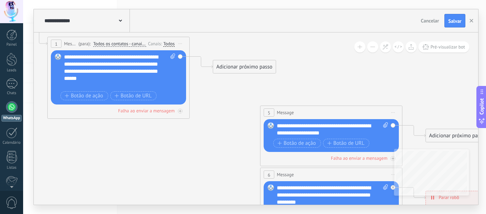
drag, startPoint x: 344, startPoint y: 124, endPoint x: 391, endPoint y: 113, distance: 47.6
click at [327, 85] on icon at bounding box center [348, 190] width 1110 height 711
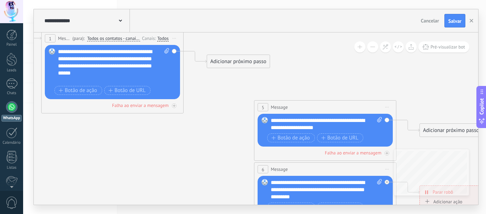
click at [385, 108] on span "Iniciar pré-visualização aqui [GEOGRAPHIC_DATA] Duplicar Excluir" at bounding box center [387, 107] width 11 height 10
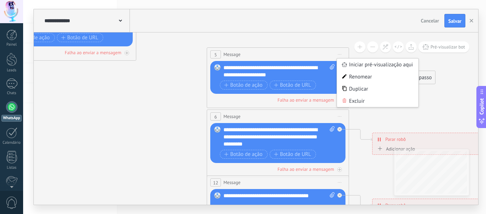
drag, startPoint x: 358, startPoint y: 83, endPoint x: 338, endPoint y: 80, distance: 19.8
click at [310, 30] on div "**********" at bounding box center [256, 106] width 445 height 195
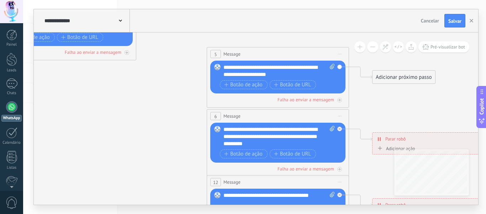
click at [337, 54] on span "Iniciar pré-visualização aqui [GEOGRAPHIC_DATA] Duplicar Excluir" at bounding box center [339, 54] width 11 height 10
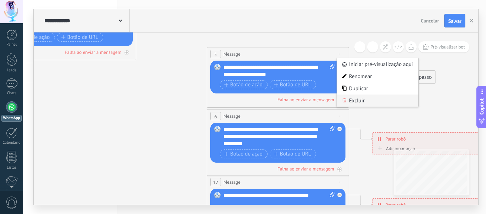
click at [359, 103] on div "Excluir" at bounding box center [378, 100] width 82 height 12
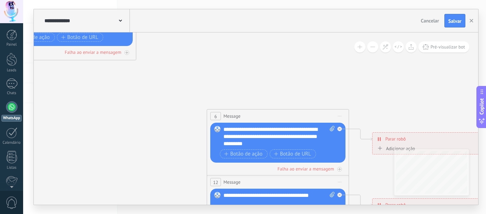
click at [341, 114] on span "Iniciar pré-visualização aqui [GEOGRAPHIC_DATA] Duplicar Excluir" at bounding box center [339, 116] width 11 height 10
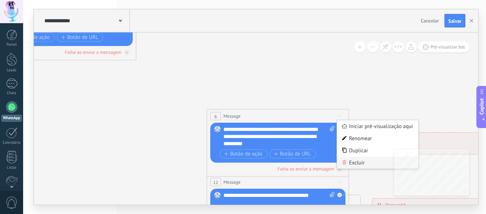
click at [353, 161] on div "Excluir" at bounding box center [378, 162] width 82 height 12
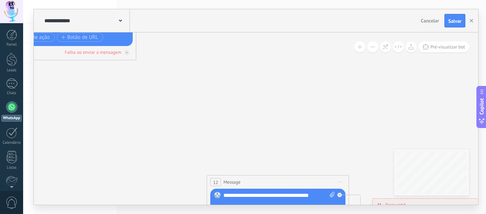
click at [340, 180] on span "Iniciar pré-visualização aqui [GEOGRAPHIC_DATA] Duplicar Excluir" at bounding box center [339, 182] width 11 height 10
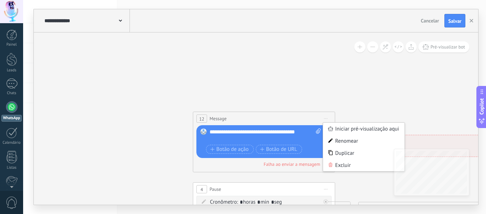
drag, startPoint x: 348, startPoint y: 131, endPoint x: 330, endPoint y: 86, distance: 47.9
click at [331, 80] on icon at bounding box center [280, 77] width 1110 height 726
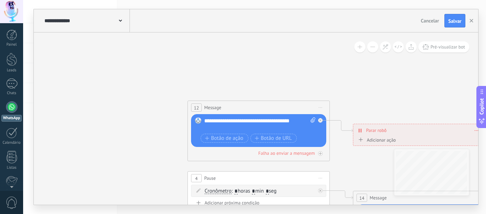
click at [322, 108] on span "Iniciar pré-visualização aqui [GEOGRAPHIC_DATA] Duplicar Excluir" at bounding box center [320, 107] width 11 height 10
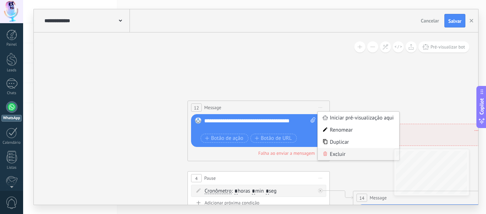
click at [339, 156] on div "Excluir" at bounding box center [359, 154] width 82 height 12
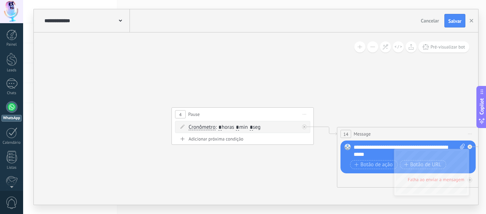
drag, startPoint x: 318, startPoint y: 126, endPoint x: 307, endPoint y: 88, distance: 39.8
click at [307, 88] on icon at bounding box center [259, 2] width 1110 height 726
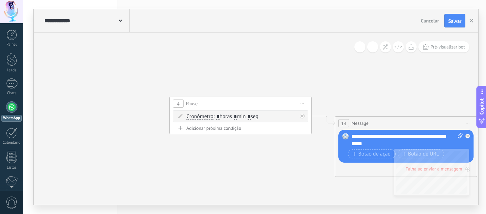
click at [304, 103] on icon at bounding box center [303, 103] width 4 height 1
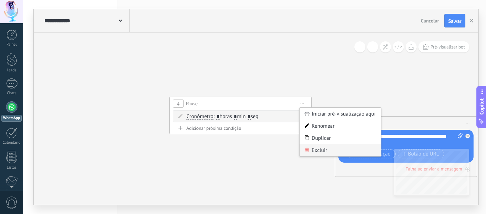
click at [313, 150] on div "Excluir" at bounding box center [341, 150] width 82 height 12
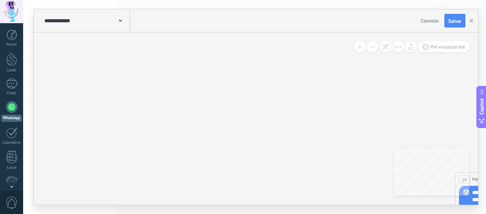
drag, startPoint x: 233, startPoint y: 101, endPoint x: 227, endPoint y: 80, distance: 21.1
click at [380, 162] on icon at bounding box center [378, 47] width 1110 height 726
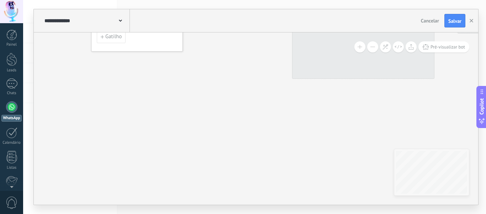
click at [420, 187] on div "**********" at bounding box center [256, 118] width 445 height 172
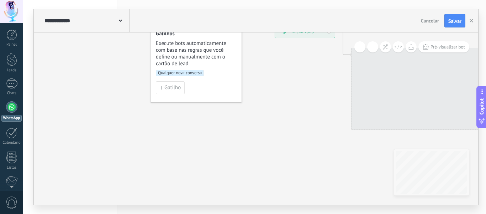
drag, startPoint x: 175, startPoint y: 72, endPoint x: 326, endPoint y: 155, distance: 172.3
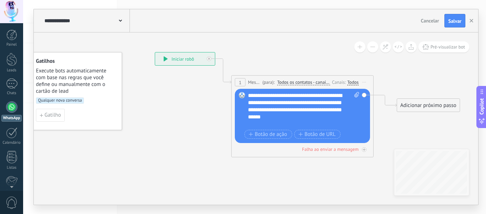
drag, startPoint x: 359, startPoint y: 114, endPoint x: 143, endPoint y: 109, distance: 215.8
click at [456, 19] on span "Salvar" at bounding box center [455, 21] width 13 height 5
click at [470, 20] on use "button" at bounding box center [472, 21] width 4 height 4
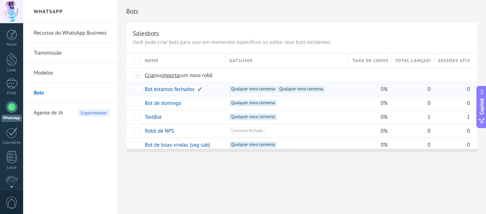
click at [169, 88] on link "Bot estamos fechados" at bounding box center [170, 89] width 50 height 7
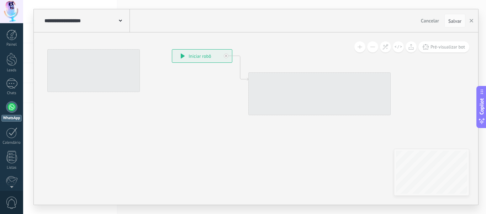
drag, startPoint x: 200, startPoint y: 134, endPoint x: 184, endPoint y: 96, distance: 40.8
click at [187, 96] on icon at bounding box center [281, 98] width 575 height 454
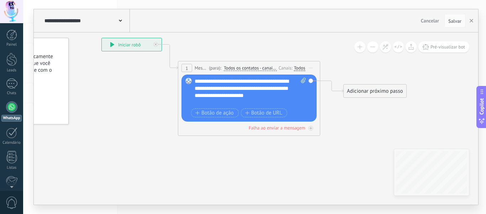
drag, startPoint x: 210, startPoint y: 137, endPoint x: 145, endPoint y: 130, distance: 65.1
click at [145, 130] on icon at bounding box center [241, 87] width 637 height 454
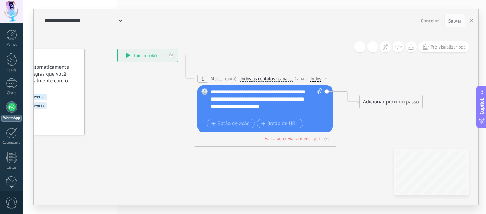
drag, startPoint x: 145, startPoint y: 130, endPoint x: 156, endPoint y: 137, distance: 12.5
click at [156, 137] on icon at bounding box center [257, 97] width 637 height 454
click at [406, 99] on div "Adicionar próximo passo" at bounding box center [391, 102] width 63 height 12
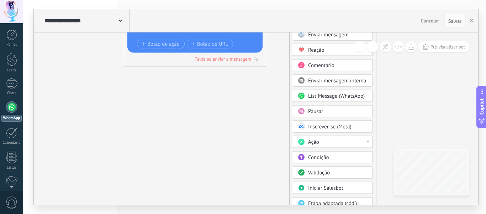
drag, startPoint x: 335, startPoint y: 182, endPoint x: 265, endPoint y: 56, distance: 144.3
click at [255, 176] on icon at bounding box center [187, 18] width 637 height 454
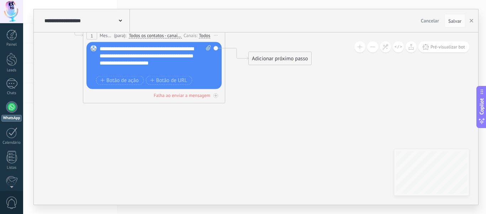
drag, startPoint x: 255, startPoint y: 173, endPoint x: 213, endPoint y: 210, distance: 55.8
click at [213, 210] on div "**********" at bounding box center [254, 107] width 463 height 214
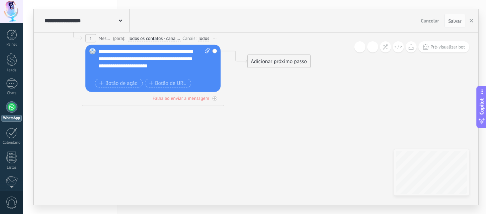
drag, startPoint x: 301, startPoint y: 93, endPoint x: 243, endPoint y: 150, distance: 81.1
click at [244, 150] on icon at bounding box center [145, 57] width 637 height 454
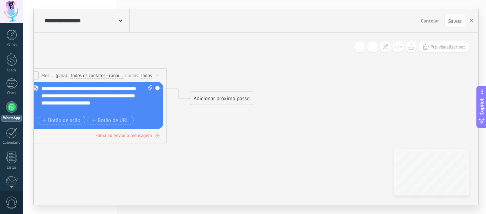
click at [375, 47] on button at bounding box center [372, 46] width 11 height 11
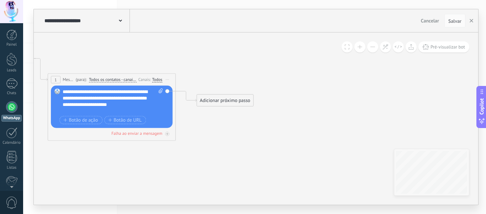
click at [375, 47] on button at bounding box center [372, 46] width 11 height 11
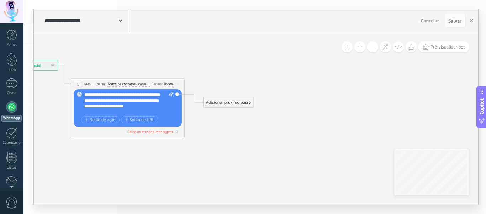
click at [375, 47] on button at bounding box center [372, 46] width 11 height 11
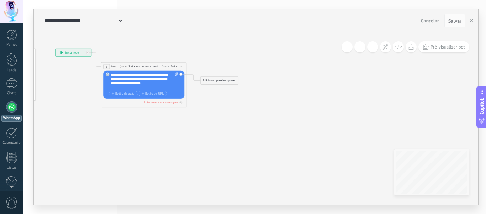
drag, startPoint x: 344, startPoint y: 120, endPoint x: 294, endPoint y: 84, distance: 61.3
click at [327, 88] on icon at bounding box center [139, 78] width 382 height 272
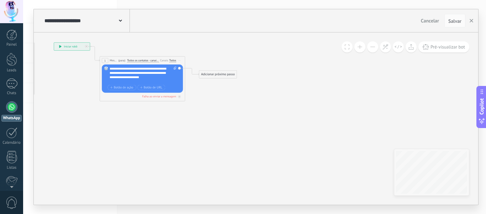
click at [228, 78] on icon at bounding box center [138, 72] width 382 height 272
click at [228, 77] on div "Adicionar próximo passo" at bounding box center [217, 74] width 37 height 7
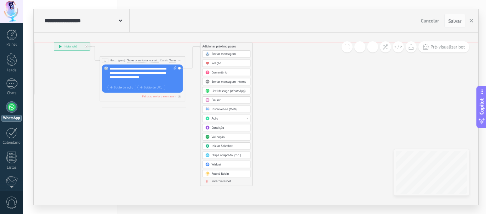
drag, startPoint x: 226, startPoint y: 76, endPoint x: 228, endPoint y: 47, distance: 29.6
click at [228, 47] on div "Adicionar próximo passo" at bounding box center [226, 46] width 52 height 7
click at [224, 180] on span "Parar Salesbot" at bounding box center [222, 181] width 20 height 4
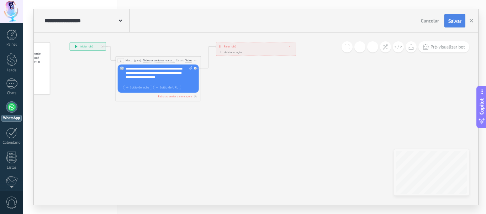
click at [453, 17] on button "Salvar" at bounding box center [455, 21] width 21 height 14
click at [472, 20] on icon "button" at bounding box center [472, 21] width 4 height 4
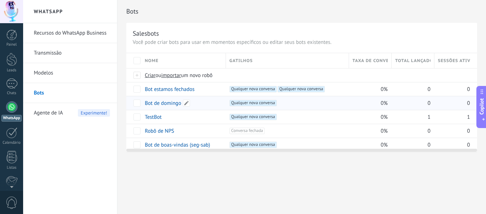
click at [170, 103] on link "Bot de domingo" at bounding box center [163, 103] width 36 height 7
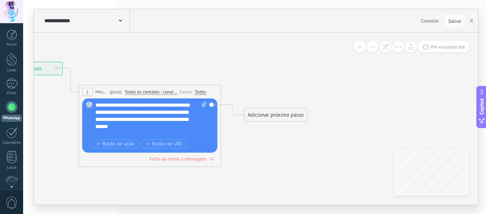
drag, startPoint x: 248, startPoint y: 132, endPoint x: 65, endPoint y: 108, distance: 184.6
drag, startPoint x: 291, startPoint y: 115, endPoint x: 313, endPoint y: 60, distance: 59.3
click at [313, 60] on div "Adicionar próximo passo" at bounding box center [297, 60] width 63 height 12
click at [302, 62] on div "Adicionar próximo passo" at bounding box center [297, 60] width 63 height 12
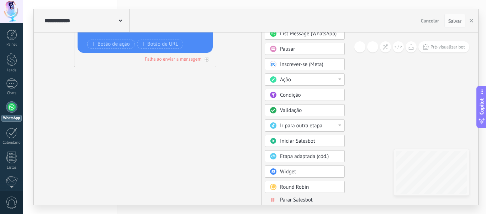
drag, startPoint x: 362, startPoint y: 142, endPoint x: 357, endPoint y: 157, distance: 15.7
click at [357, 74] on icon at bounding box center [374, 122] width 1110 height 701
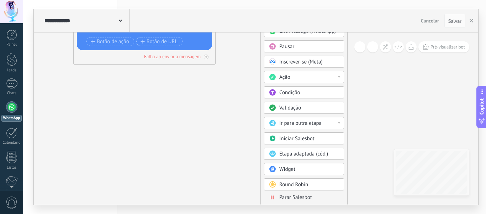
click at [299, 198] on span "Parar Salesbot" at bounding box center [296, 197] width 33 height 7
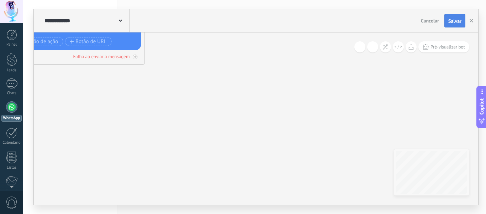
click at [456, 22] on span "Salvar" at bounding box center [455, 21] width 13 height 5
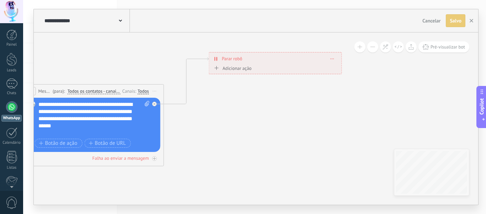
drag, startPoint x: 343, startPoint y: 104, endPoint x: 261, endPoint y: 79, distance: 85.7
click at [362, 205] on div "**********" at bounding box center [254, 107] width 463 height 214
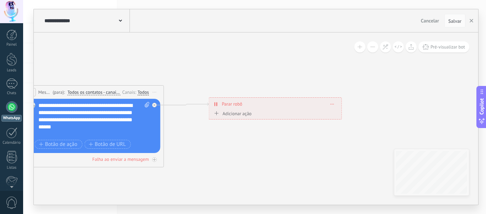
drag, startPoint x: 270, startPoint y: 63, endPoint x: 270, endPoint y: 107, distance: 44.2
click at [270, 107] on div "**********" at bounding box center [275, 104] width 132 height 12
click at [469, 19] on button "button" at bounding box center [471, 21] width 11 height 14
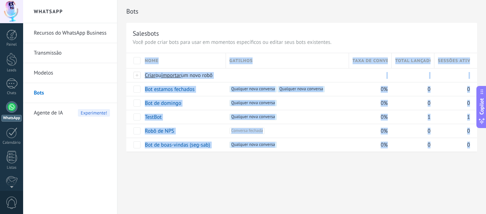
drag, startPoint x: 320, startPoint y: 208, endPoint x: 285, endPoint y: 202, distance: 35.7
click at [285, 202] on div "Bots Salesbots Você pode criar bots para usar em momentos específicos ou editar…" at bounding box center [302, 107] width 369 height 214
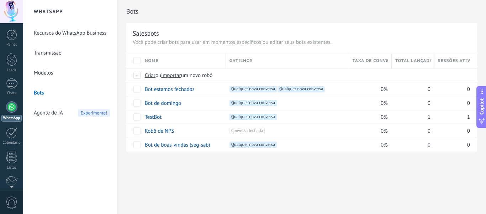
click at [285, 202] on div "Bots Salesbots Você pode criar bots para usar em momentos específicos ou editar…" at bounding box center [302, 107] width 369 height 214
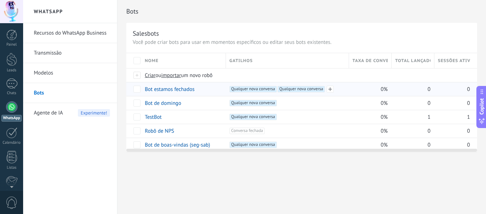
click at [254, 89] on span "Qualquer nova conversa +1" at bounding box center [253, 89] width 47 height 6
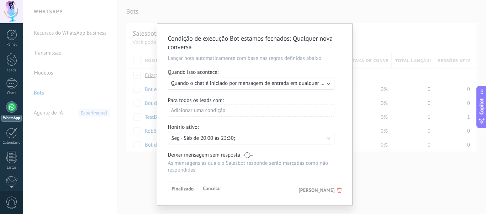
click at [215, 188] on span "Cancelar" at bounding box center [212, 188] width 18 height 6
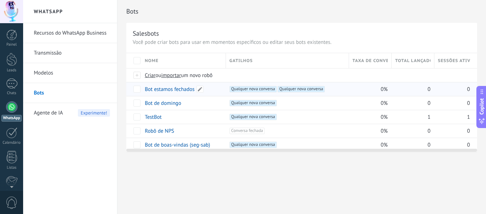
click at [183, 90] on link "Bot estamos fechados" at bounding box center [170, 89] width 50 height 7
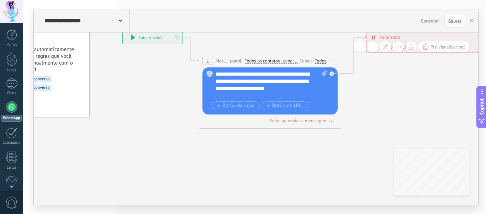
drag, startPoint x: 231, startPoint y: 178, endPoint x: 169, endPoint y: 123, distance: 83.5
click at [169, 123] on icon at bounding box center [311, 80] width 734 height 454
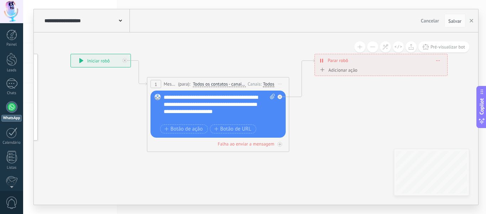
drag, startPoint x: 257, startPoint y: 171, endPoint x: 258, endPoint y: 178, distance: 6.8
click at [258, 178] on icon at bounding box center [259, 103] width 734 height 454
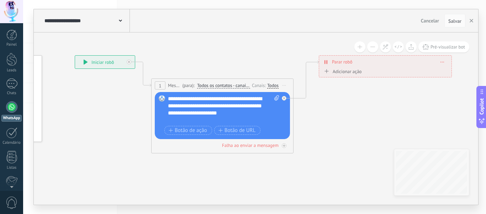
drag, startPoint x: 388, startPoint y: 97, endPoint x: 397, endPoint y: 92, distance: 9.6
click at [395, 99] on icon at bounding box center [264, 104] width 734 height 454
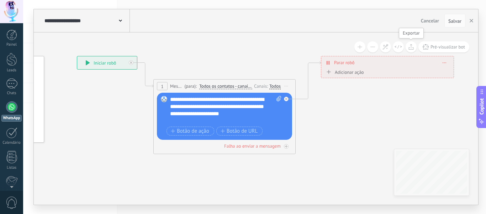
click at [411, 47] on icon at bounding box center [411, 47] width 5 height 6
click at [472, 20] on use "button" at bounding box center [472, 21] width 4 height 4
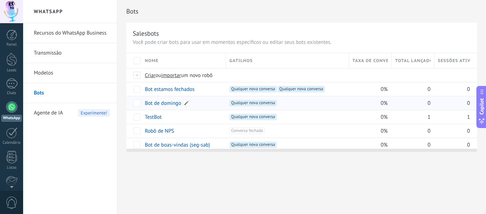
click at [162, 103] on link "Bot de domingo" at bounding box center [163, 103] width 36 height 7
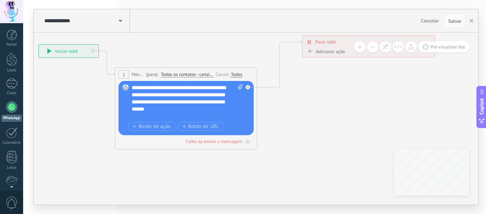
drag, startPoint x: 256, startPoint y: 172, endPoint x: 109, endPoint y: 130, distance: 152.5
click at [470, 21] on icon "button" at bounding box center [472, 21] width 4 height 4
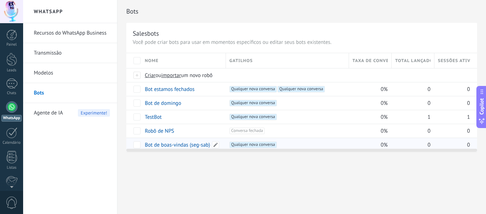
click at [169, 143] on link "Bot de boas-vindas (seg-sab)" at bounding box center [178, 144] width 66 height 7
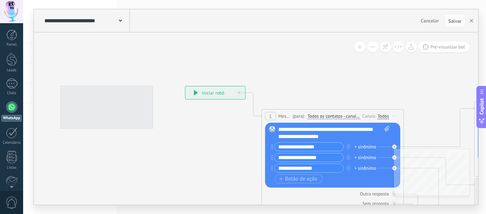
click at [370, 47] on button at bounding box center [372, 46] width 11 height 11
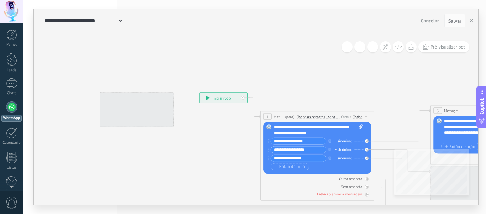
click at [370, 47] on button at bounding box center [372, 46] width 11 height 11
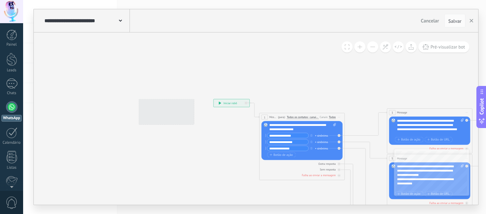
click at [370, 47] on button at bounding box center [372, 46] width 11 height 11
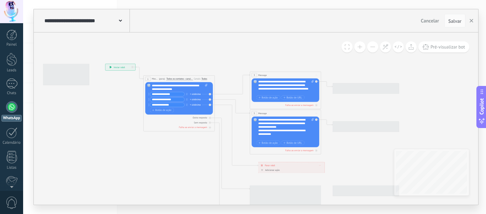
drag, startPoint x: 368, startPoint y: 91, endPoint x: 252, endPoint y: 53, distance: 121.6
click at [252, 53] on icon at bounding box center [293, 156] width 555 height 363
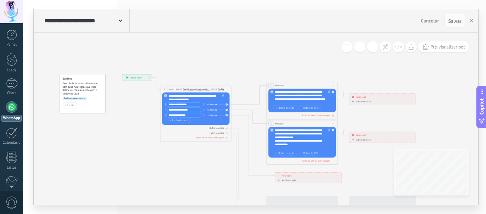
drag, startPoint x: 191, startPoint y: 185, endPoint x: 207, endPoint y: 195, distance: 19.7
click at [207, 195] on icon at bounding box center [310, 166] width 555 height 363
